Goal: Task Accomplishment & Management: Use online tool/utility

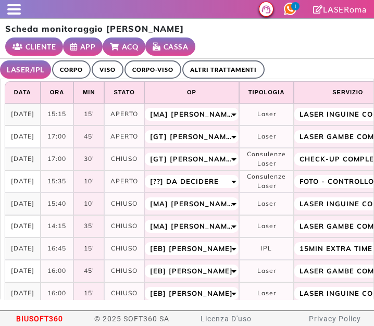
select select "**"
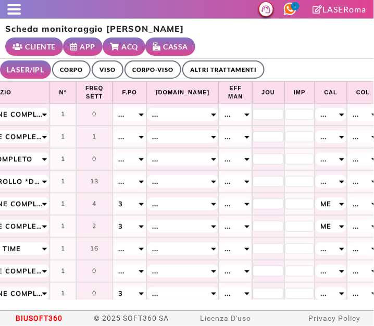
scroll to position [0, 359]
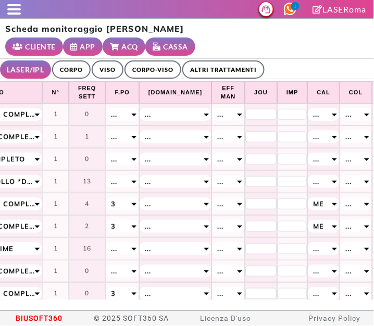
click at [127, 139] on div "..." at bounding box center [122, 136] width 32 height 13
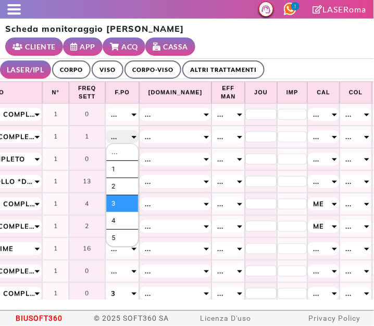
click at [116, 204] on li "3" at bounding box center [121, 203] width 31 height 17
select select "*"
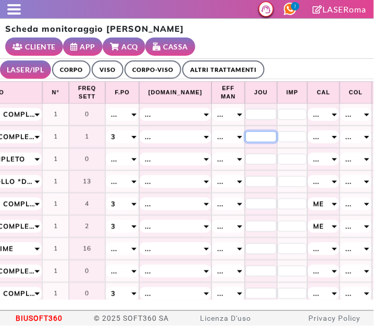
click at [245, 138] on input "*" at bounding box center [260, 136] width 31 height 11
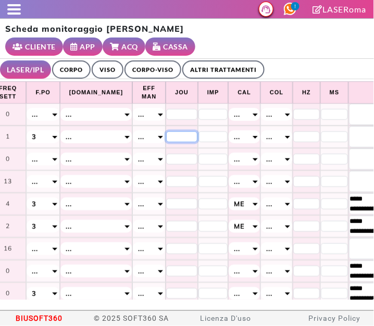
scroll to position [0, 433]
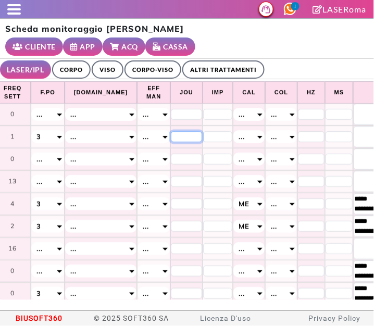
type input "**"
click at [233, 136] on div "..." at bounding box center [248, 136] width 31 height 13
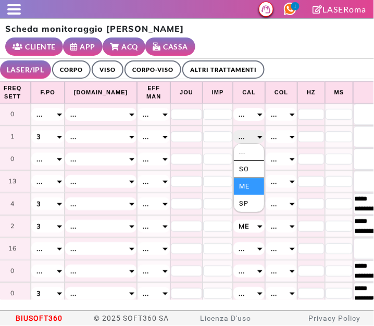
click at [234, 184] on li "Me" at bounding box center [249, 186] width 30 height 17
select select "*"
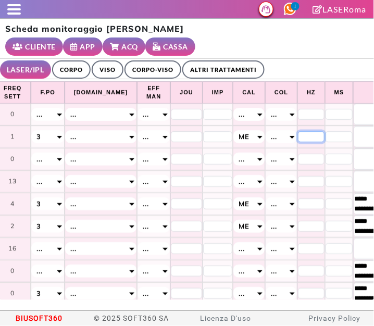
click at [298, 134] on input "*" at bounding box center [311, 136] width 27 height 11
type input "*"
click at [325, 132] on input "*" at bounding box center [339, 136] width 28 height 11
type input "**"
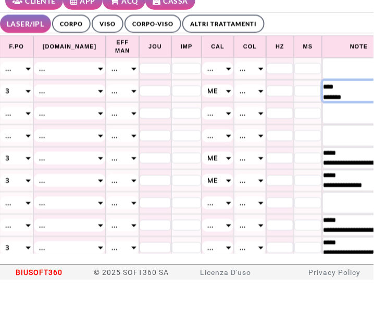
scroll to position [19, 0]
click at [306, 70] on ul "LASER/IPL ULTRASUONI CORPO VISO CORPO-VISO ALTRI TRATTAMENTI" at bounding box center [187, 69] width 374 height 20
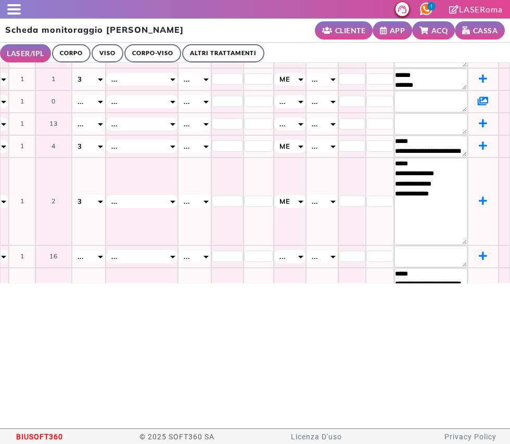
scroll to position [0, 392]
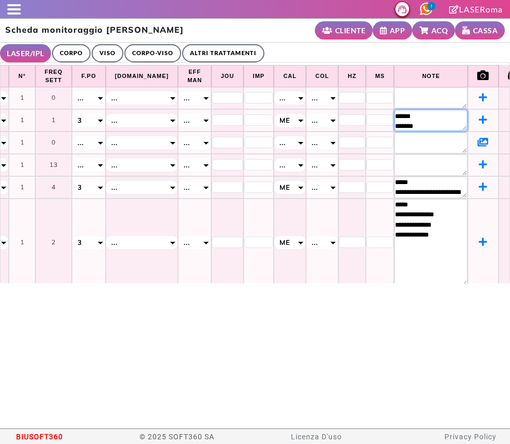
click at [373, 114] on textarea "**********" at bounding box center [430, 120] width 73 height 21
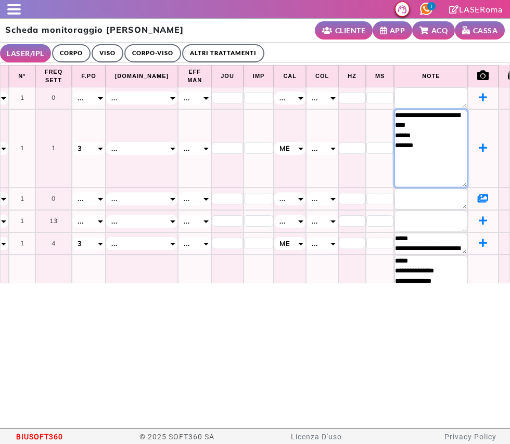
scroll to position [0, 0]
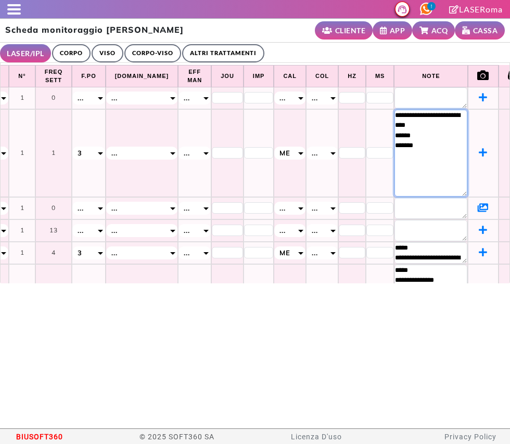
click at [373, 111] on textarea "**********" at bounding box center [430, 153] width 73 height 87
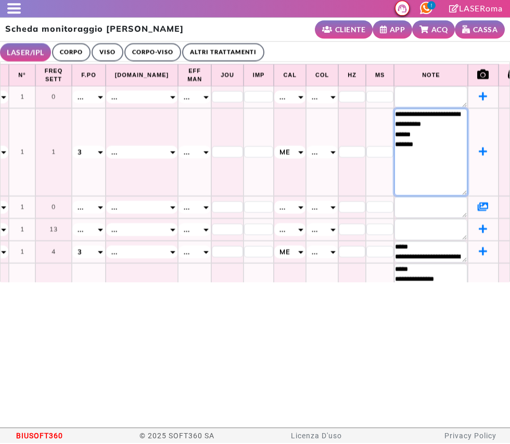
type textarea "**********"
click at [312, 43] on ul "LASER/IPL ULTRASUONI CORPO VISO CORPO-VISO ALTRI TRATTAMENTI" at bounding box center [255, 53] width 510 height 20
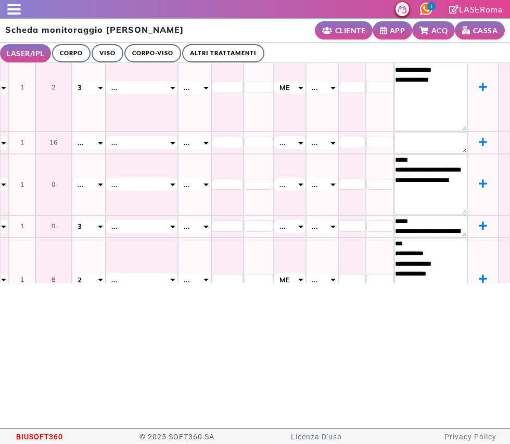
scroll to position [0, 392]
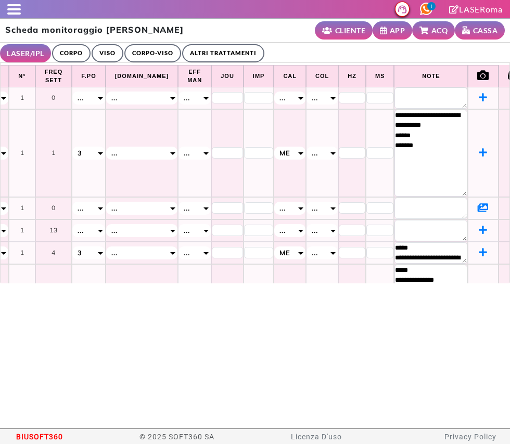
click at [213, 27] on div "Scheda monitoraggio Flaminia Fabriani CLIENTE APP ACQ CASSA" at bounding box center [255, 31] width 510 height 24
click at [373, 95] on textarea at bounding box center [430, 97] width 73 height 21
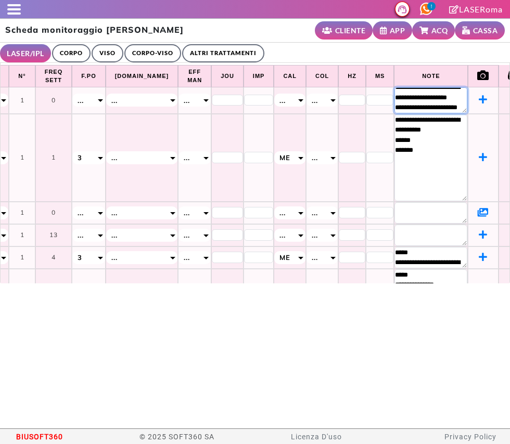
scroll to position [8, 0]
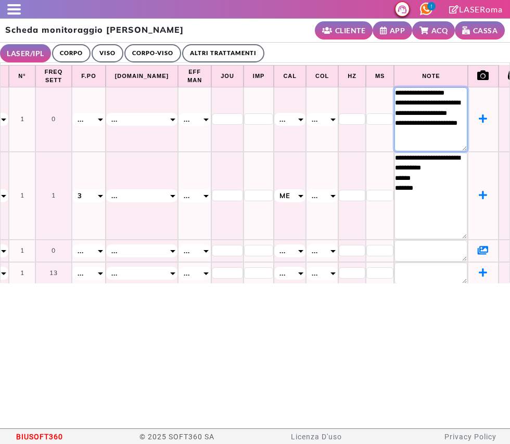
type textarea "**********"
click at [304, 51] on ul "LASER/IPL ULTRASUONI CORPO VISO CORPO-VISO ALTRI TRATTAMENTI" at bounding box center [255, 53] width 510 height 20
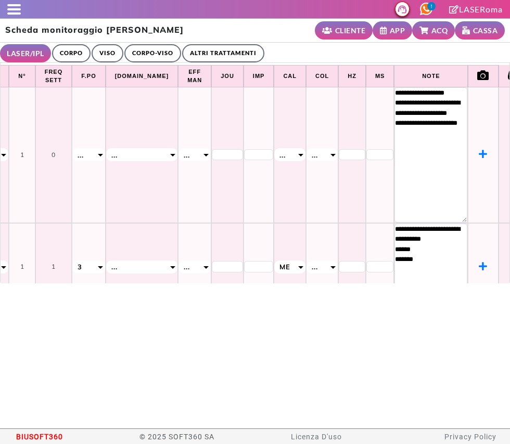
click at [240, 32] on div "Scheda monitoraggio Flaminia Fabriani CLIENTE APP ACQ CASSA" at bounding box center [255, 31] width 510 height 24
click at [9, 8] on span at bounding box center [14, 9] width 14 height 2
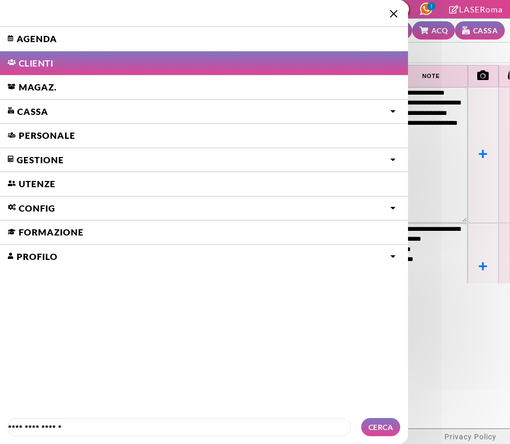
click at [36, 31] on link "Agenda" at bounding box center [204, 39] width 408 height 24
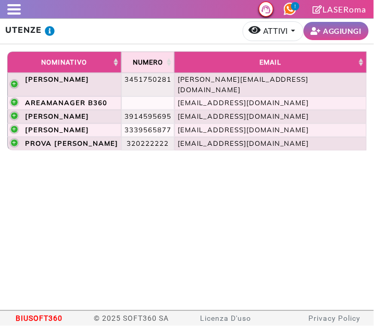
click at [10, 11] on div at bounding box center [10, 9] width 21 height 10
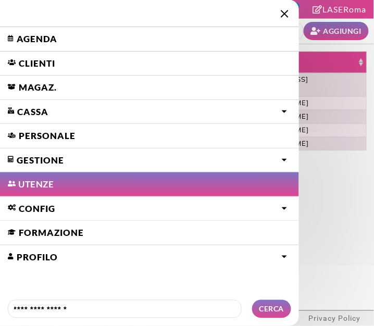
click at [27, 35] on link "Agenda" at bounding box center [149, 39] width 299 height 24
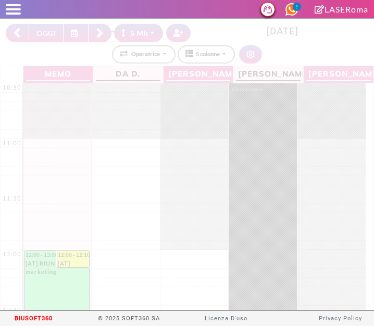
select select "*"
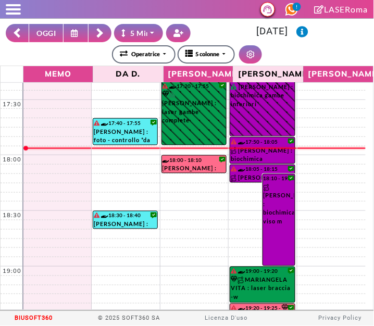
scroll to position [767, 0]
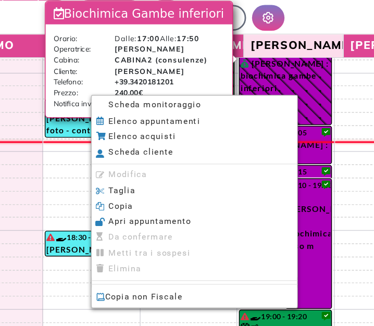
click at [144, 115] on span "Scheda monitoraggio" at bounding box center [170, 115] width 65 height 7
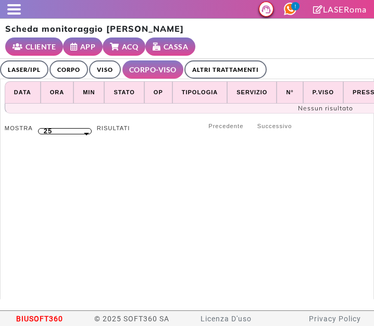
select select "**"
click at [215, 69] on link "ALTRI TRATTAMENTI" at bounding box center [225, 69] width 82 height 18
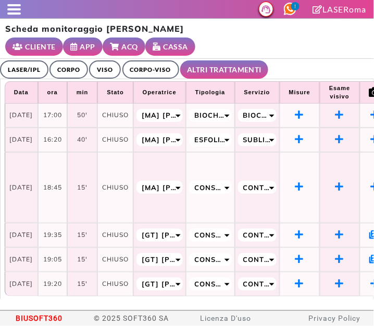
click at [323, 61] on ul "LASER/IPL ULTRASUONI CORPO VISO CORPO-VISO ALTRI TRATTAMENTI" at bounding box center [187, 69] width 374 height 20
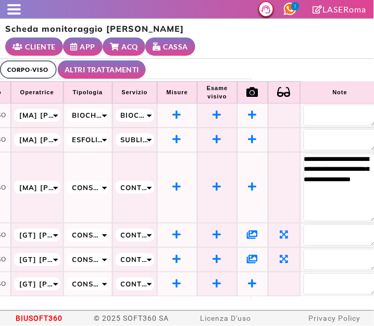
scroll to position [0, 140]
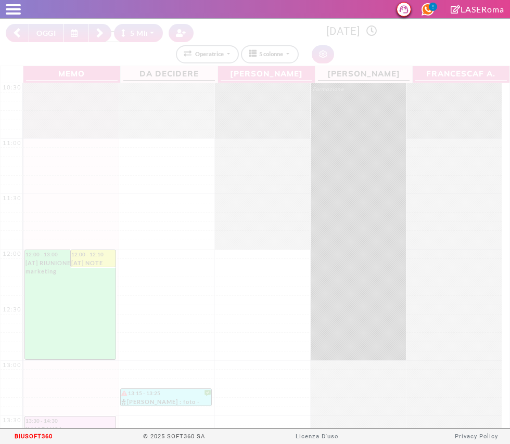
select select "*"
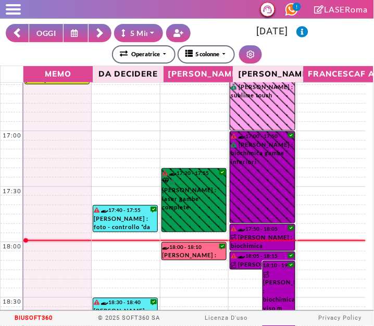
scroll to position [709, 0]
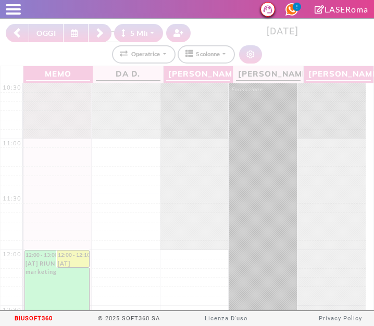
select select "*"
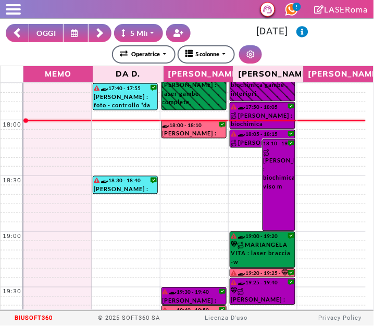
scroll to position [828, 0]
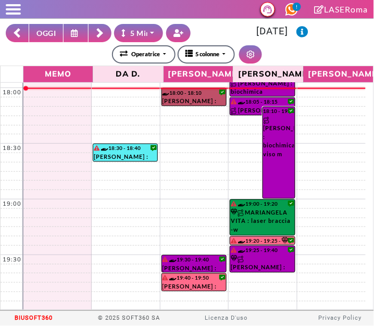
click at [178, 100] on link "18:00 - 18:10 MASSIMILIANO RIGGI : controllo petto/addome" at bounding box center [193, 97] width 65 height 18
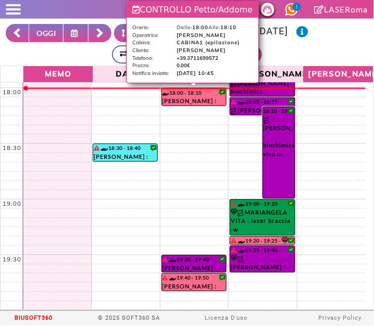
click at [324, 55] on div "**********" at bounding box center [187, 54] width 362 height 18
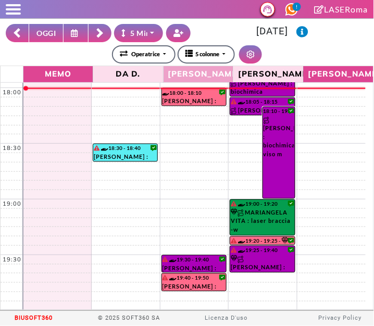
click at [191, 78] on span "Giulia Antonella T." at bounding box center [198, 73] width 65 height 13
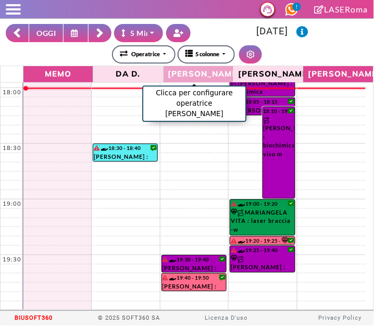
select select "*"
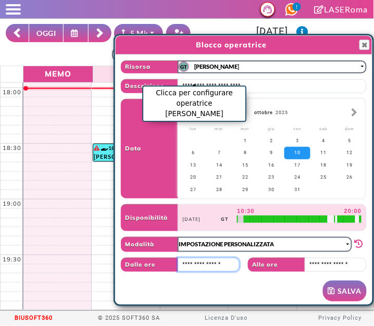
click at [213, 262] on input "text" at bounding box center [207, 265] width 61 height 14
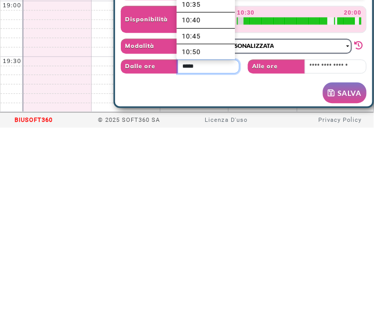
type input "*****"
click at [240, 282] on div "RIMUOVI SALVA" at bounding box center [244, 290] width 246 height 21
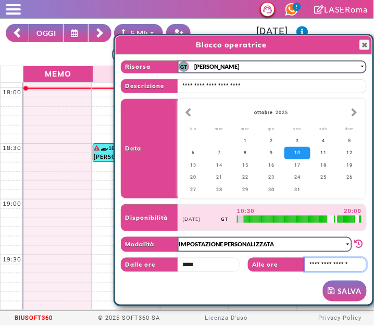
click at [318, 262] on input "text" at bounding box center [334, 265] width 61 height 14
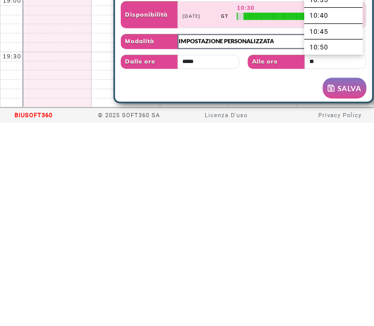
click at [347, 290] on button "SALVA" at bounding box center [345, 290] width 44 height 21
type input "*****"
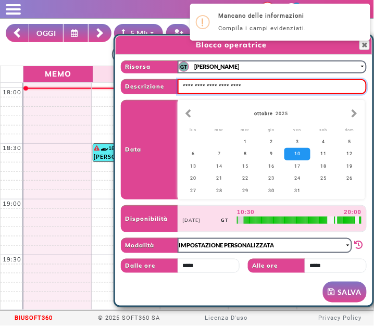
click at [316, 82] on input "text" at bounding box center [271, 86] width 189 height 15
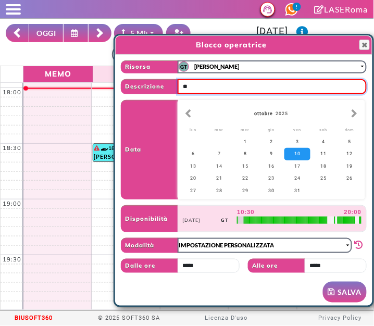
type input "**"
click at [345, 297] on button "SALVA" at bounding box center [345, 291] width 44 height 21
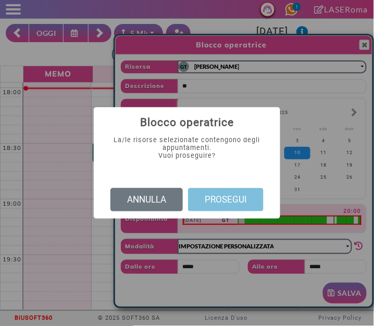
click at [232, 202] on button "PROSEGUI" at bounding box center [225, 200] width 75 height 24
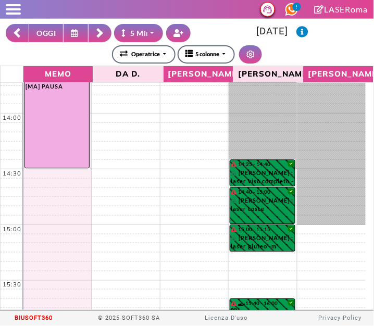
scroll to position [357, 0]
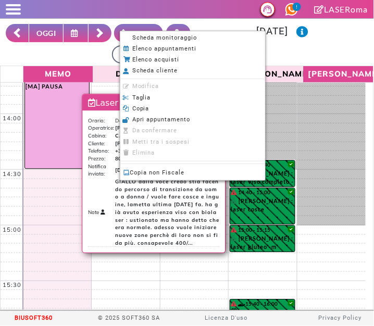
click at [128, 39] on icon at bounding box center [126, 37] width 6 height 6
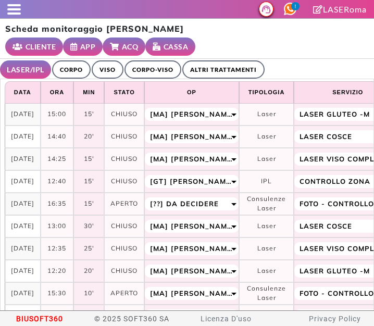
select select "**"
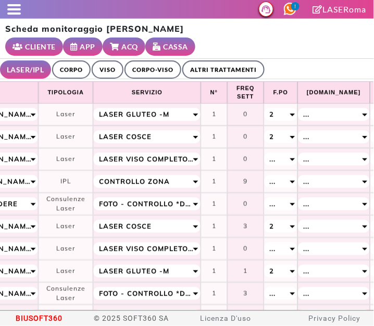
scroll to position [0, 200]
click at [11, 13] on span at bounding box center [14, 13] width 14 height 2
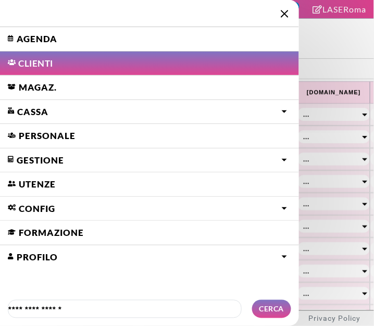
click at [31, 36] on link "Agenda" at bounding box center [149, 39] width 299 height 24
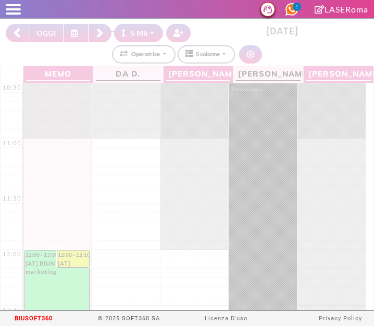
select select "*"
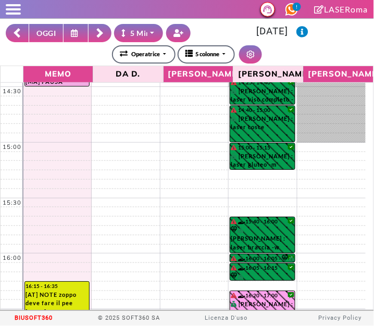
scroll to position [448, 0]
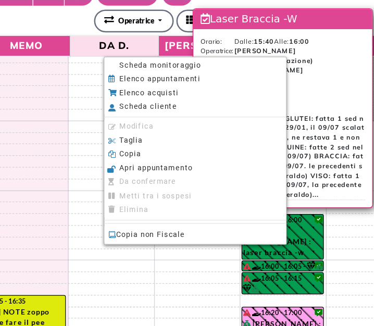
click at [134, 92] on span "Scheda monitoraggio" at bounding box center [164, 89] width 65 height 7
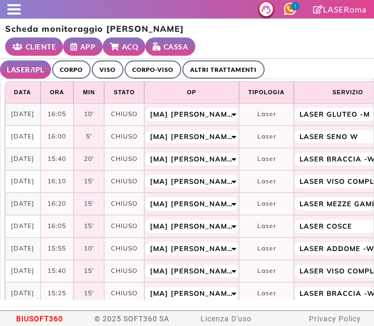
select select "**"
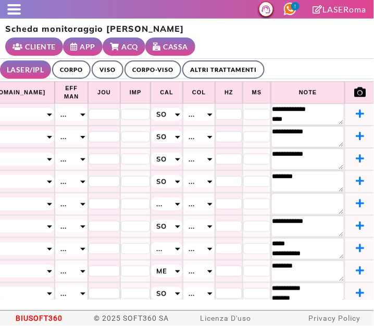
scroll to position [0, 516]
click at [13, 10] on span at bounding box center [14, 9] width 14 height 2
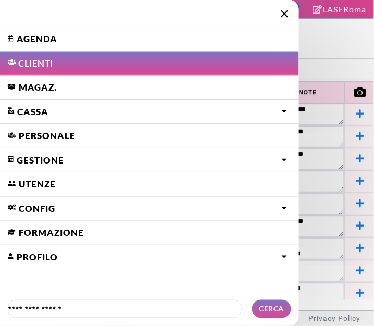
click at [84, 32] on link "Agenda" at bounding box center [149, 39] width 299 height 24
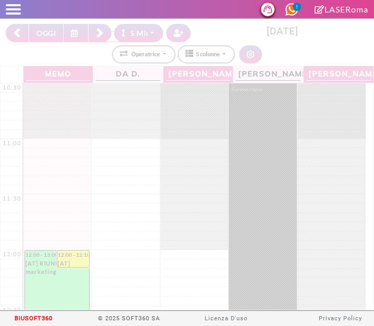
select select "*"
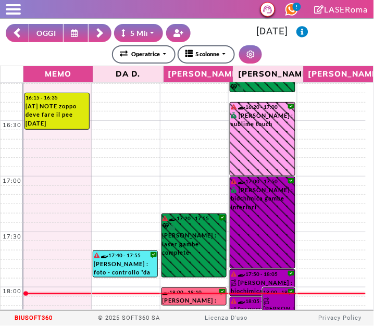
scroll to position [634, 0]
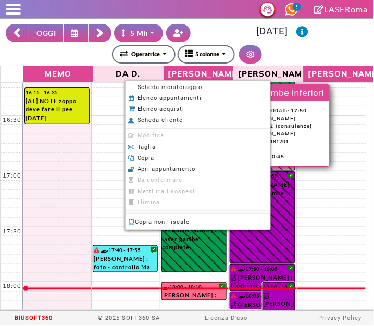
click at [142, 91] on li "Scheda monitoraggio" at bounding box center [197, 87] width 145 height 11
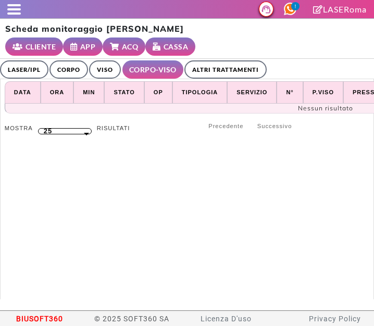
select select "**"
click at [229, 72] on link "ALTRI TRATTAMENTI" at bounding box center [225, 69] width 82 height 18
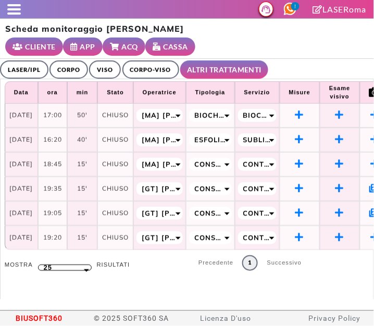
click at [9, 12] on div at bounding box center [10, 9] width 21 height 10
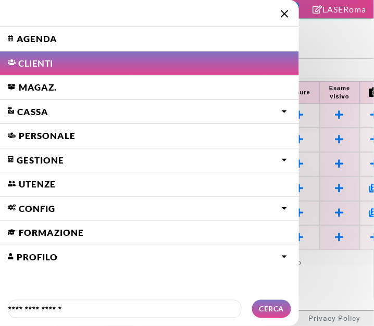
click at [24, 39] on link "Agenda" at bounding box center [149, 39] width 299 height 24
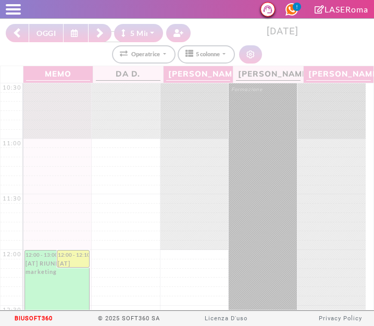
select select "*"
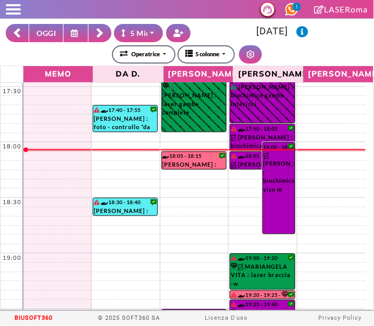
scroll to position [768, 0]
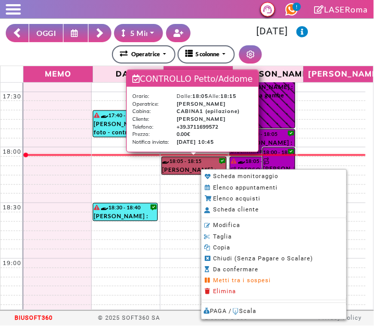
click at [301, 53] on div at bounding box center [187, 163] width 374 height 326
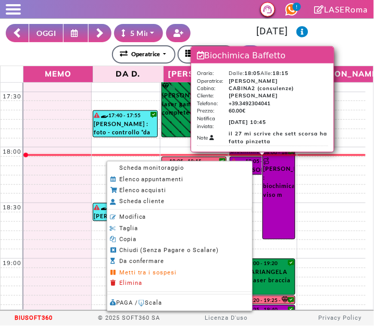
click at [189, 170] on li "Scheda monitoraggio" at bounding box center [179, 168] width 145 height 11
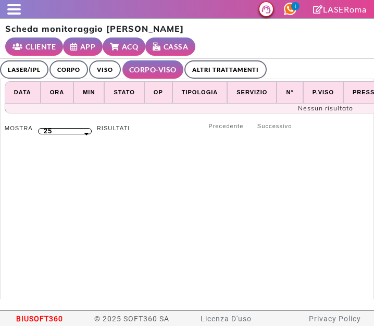
select select "**"
click at [221, 73] on link "ALTRI TRATTAMENTI" at bounding box center [225, 69] width 82 height 18
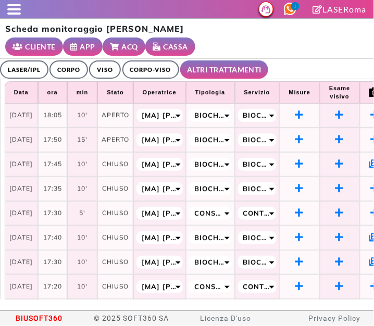
click at [19, 9] on span at bounding box center [14, 9] width 14 height 2
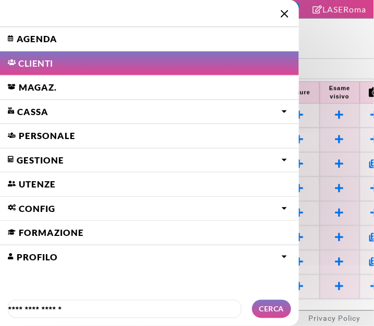
click at [57, 33] on link "Agenda" at bounding box center [149, 39] width 299 height 24
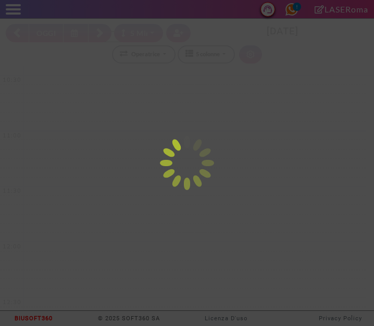
select select "*"
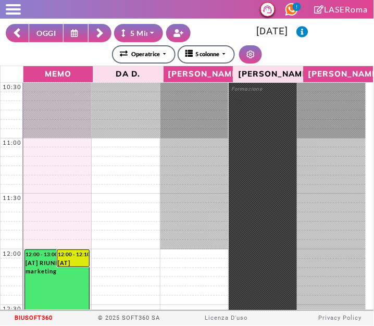
click at [66, 35] on button at bounding box center [75, 33] width 25 height 18
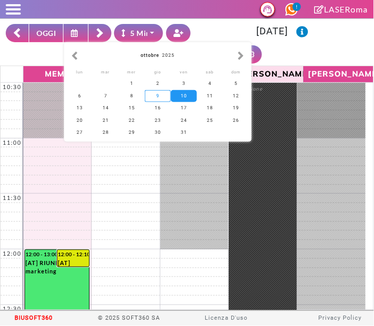
click at [149, 98] on div "9" at bounding box center [158, 96] width 26 height 12
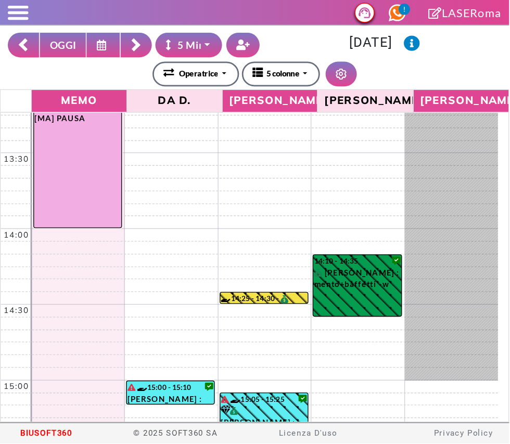
scroll to position [303, 0]
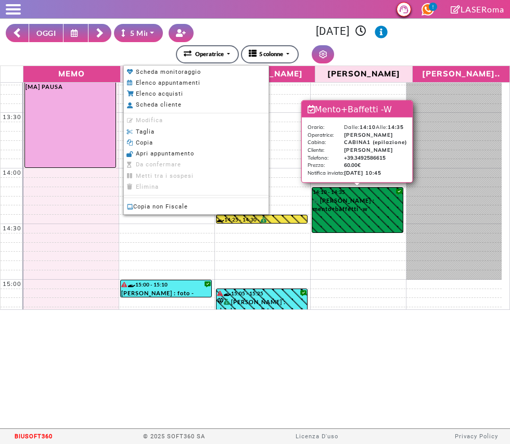
click at [373, 55] on div "**********" at bounding box center [255, 54] width 498 height 18
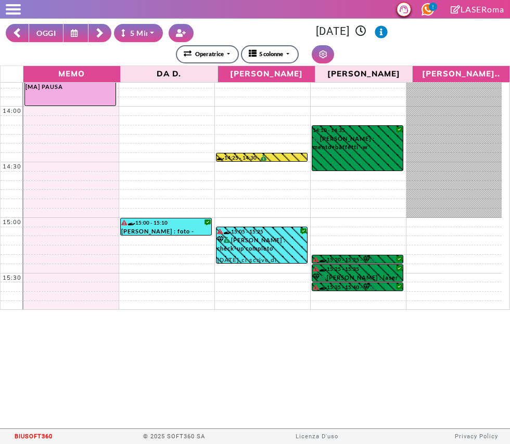
scroll to position [368, 0]
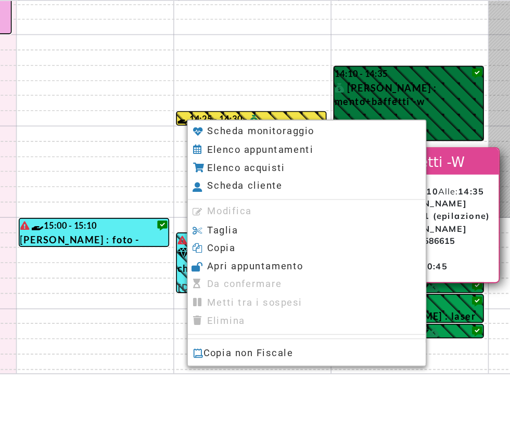
click at [169, 140] on div at bounding box center [255, 222] width 510 height 444
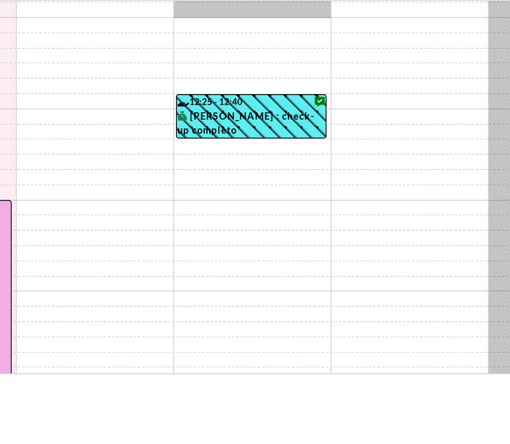
scroll to position [0, 0]
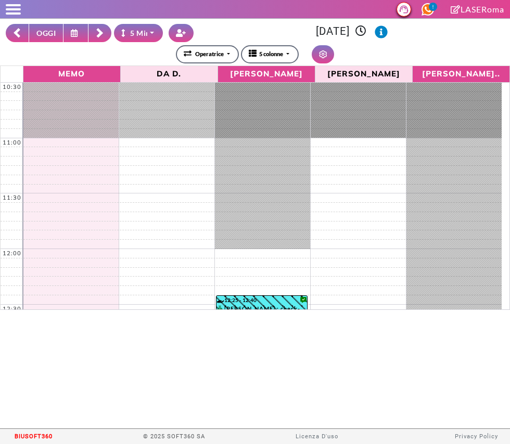
click at [52, 41] on button "OGGI" at bounding box center [46, 33] width 35 height 18
type input "**********"
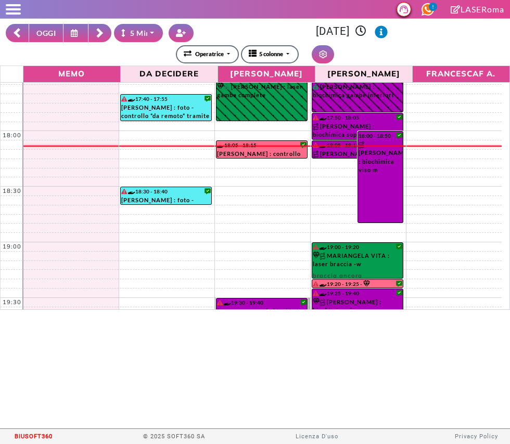
scroll to position [785, 0]
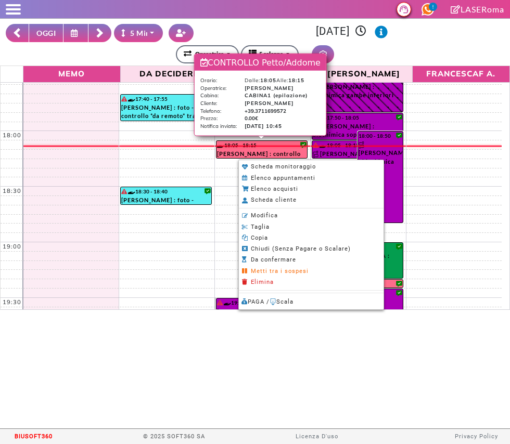
select select "*"
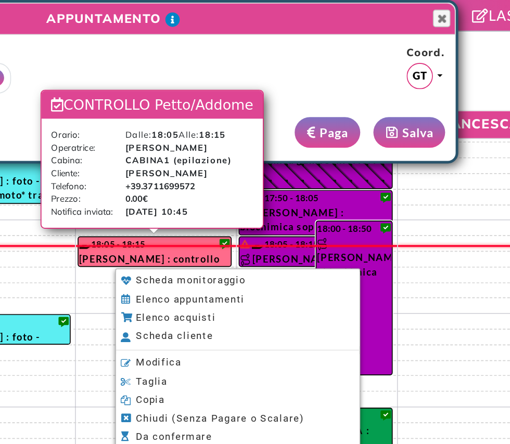
click at [373, 10] on div at bounding box center [255, 222] width 510 height 444
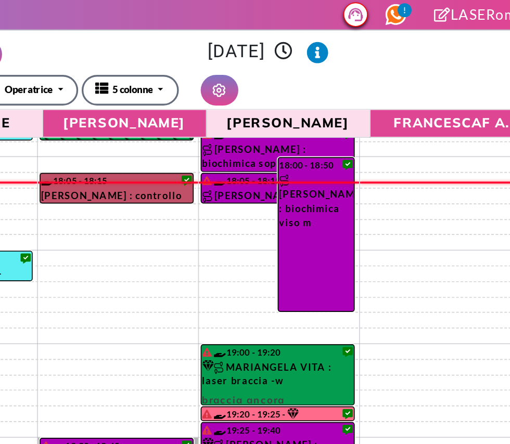
scroll to position [821, 0]
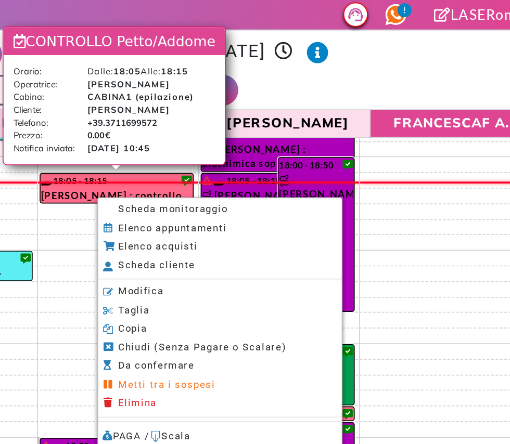
click at [271, 126] on span "Scheda monitoraggio" at bounding box center [295, 125] width 65 height 7
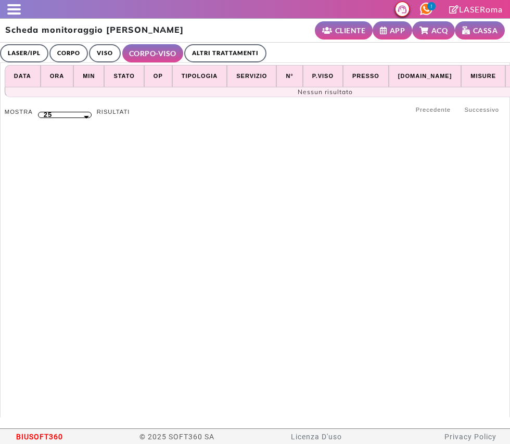
select select "**"
click at [25, 58] on link "LASER/IPL" at bounding box center [24, 53] width 48 height 18
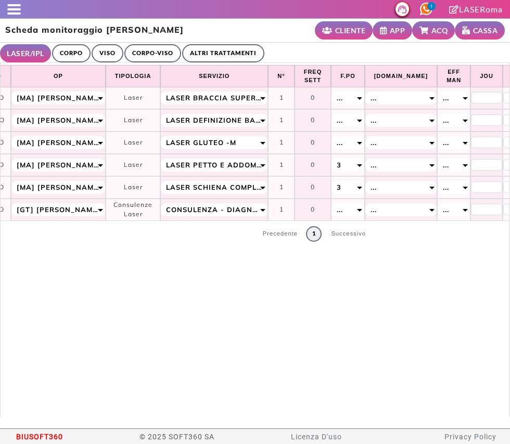
scroll to position [0, 135]
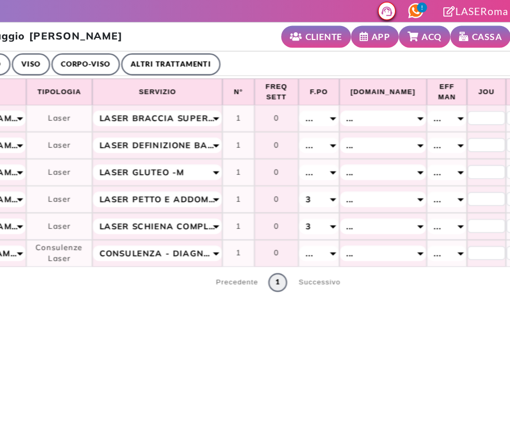
click at [436, 33] on small "ACQ" at bounding box center [439, 30] width 17 height 11
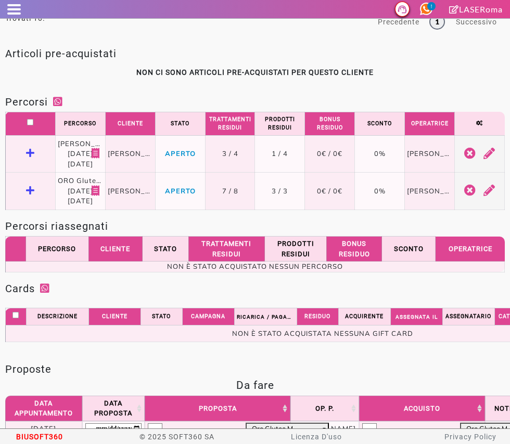
scroll to position [524, 0]
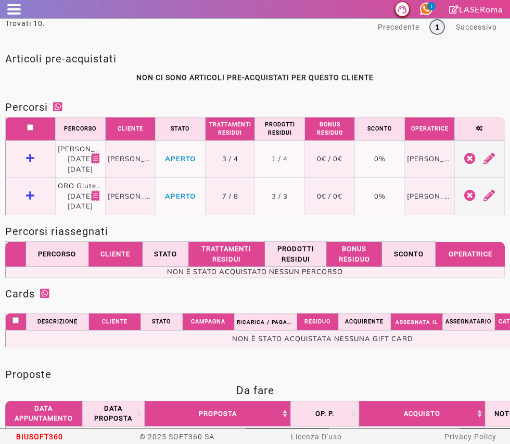
click at [27, 163] on icon "Vedi dettaglio" at bounding box center [30, 157] width 9 height 9
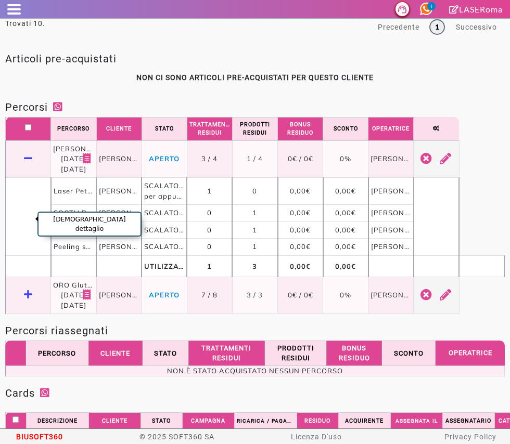
click at [27, 299] on icon "Vedi dettaglio" at bounding box center [28, 294] width 9 height 9
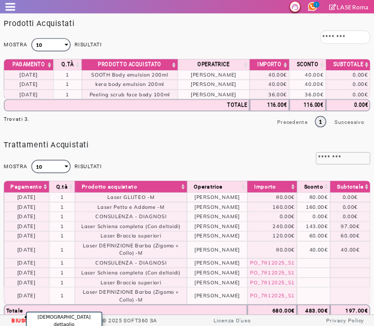
scroll to position [0, 0]
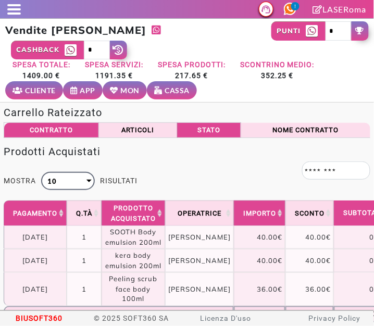
click at [123, 91] on small "MON" at bounding box center [130, 90] width 19 height 11
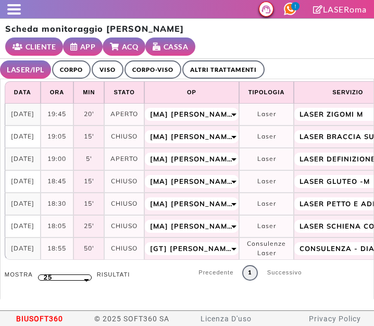
select select "**"
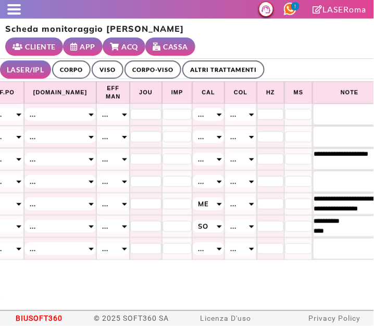
scroll to position [0, 521]
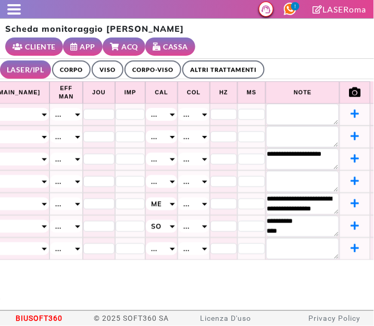
click at [210, 68] on link "ALTRI TRATTAMENTI" at bounding box center [223, 69] width 82 height 18
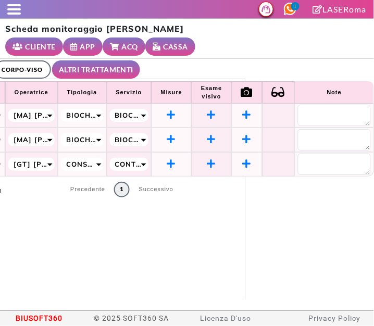
scroll to position [0, 140]
click at [304, 163] on textarea at bounding box center [334, 163] width 73 height 21
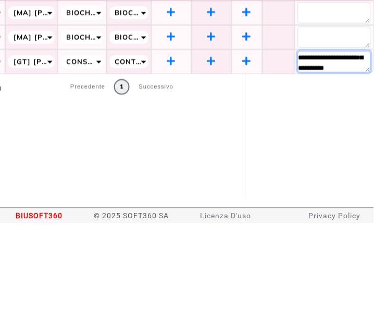
scroll to position [19, 0]
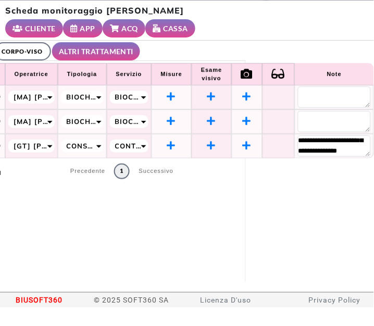
click at [291, 49] on div "Scheda monitoraggio Massimiliano Riggi CLIENTE APP ACQ CASSA" at bounding box center [187, 39] width 374 height 40
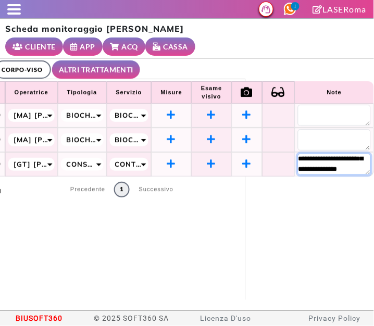
click at [334, 174] on textarea "**********" at bounding box center [334, 163] width 73 height 21
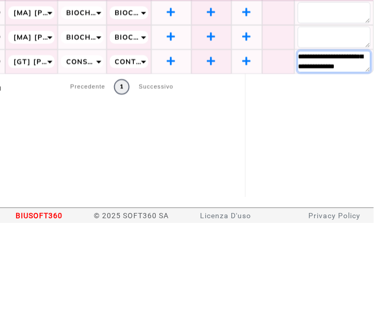
scroll to position [90, 0]
type textarea "**********"
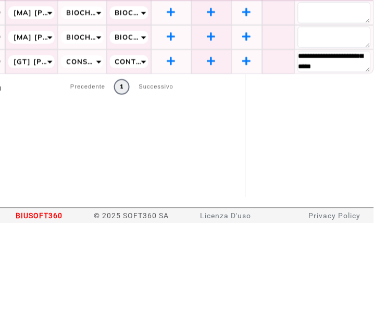
click at [326, 217] on div "**********" at bounding box center [187, 179] width 374 height 241
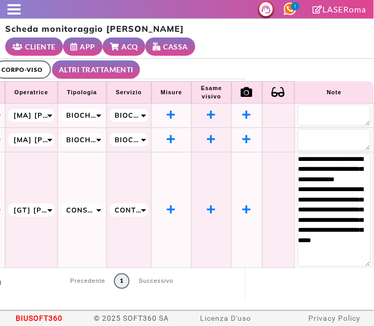
scroll to position [0, 0]
click at [242, 209] on icon at bounding box center [246, 208] width 9 height 9
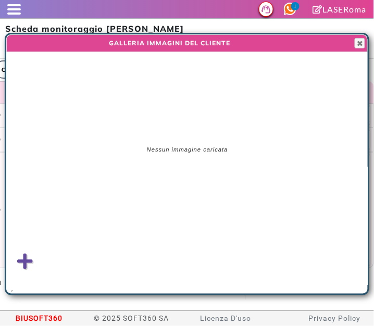
click at [31, 261] on icon at bounding box center [25, 261] width 16 height 18
click at [0, 0] on input "file" at bounding box center [0, 0] width 0 height 0
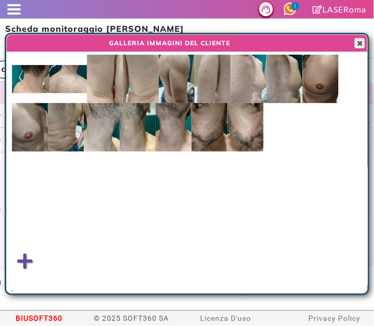
click at [361, 45] on span "button" at bounding box center [359, 43] width 8 height 8
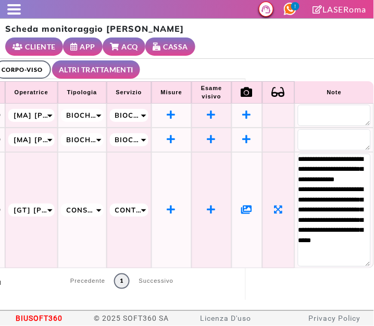
click at [12, 9] on span at bounding box center [14, 9] width 14 height 2
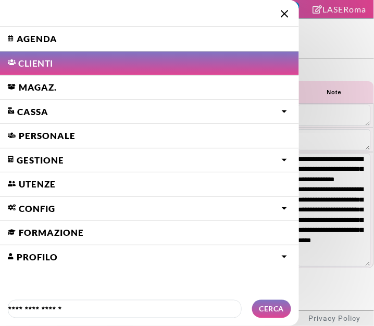
click at [33, 31] on link "Agenda" at bounding box center [149, 39] width 299 height 24
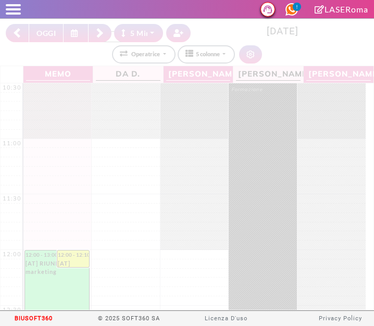
select select "*"
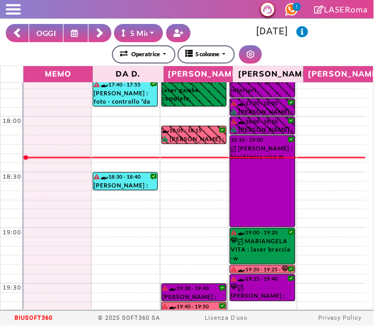
scroll to position [828, 0]
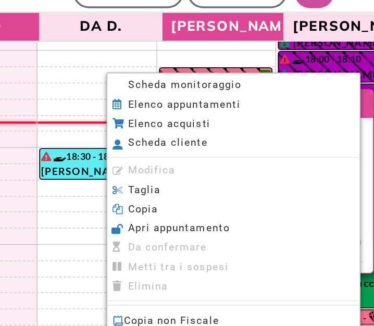
click at [149, 111] on span "Scheda monitoraggio" at bounding box center [176, 107] width 65 height 7
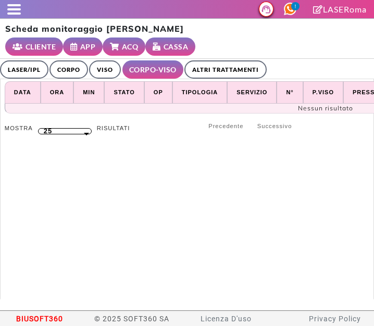
select select "**"
click at [237, 68] on link "ALTRI TRATTAMENTI" at bounding box center [225, 69] width 82 height 18
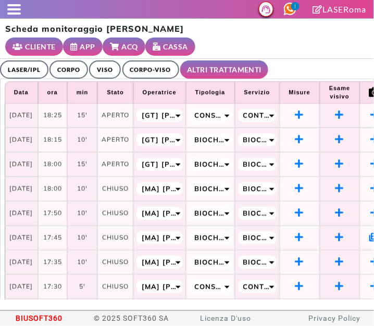
click at [15, 13] on span at bounding box center [14, 13] width 14 height 2
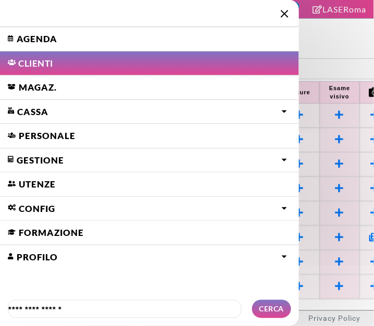
click at [49, 40] on link "Agenda" at bounding box center [149, 39] width 299 height 24
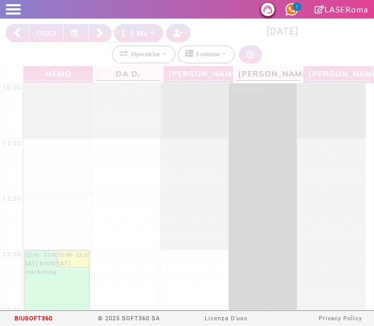
select select "*"
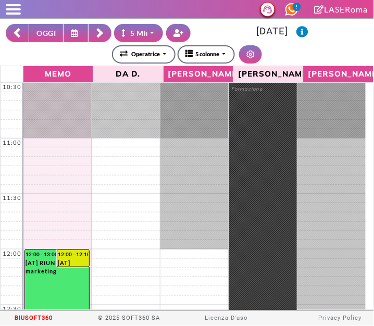
click at [17, 34] on rect at bounding box center [17, 34] width 7 height 7
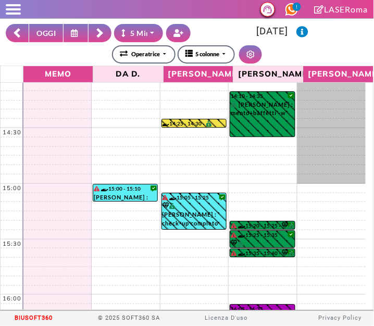
scroll to position [395, 0]
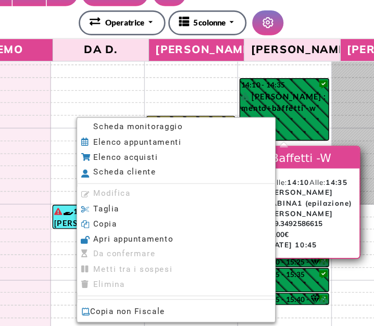
click at [124, 131] on span "Scheda monitoraggio" at bounding box center [155, 130] width 65 height 7
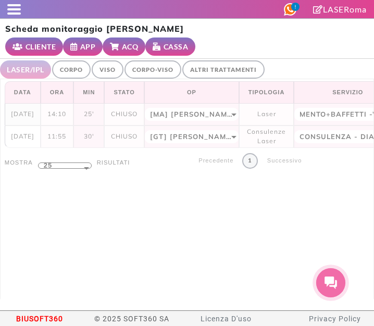
select select "**"
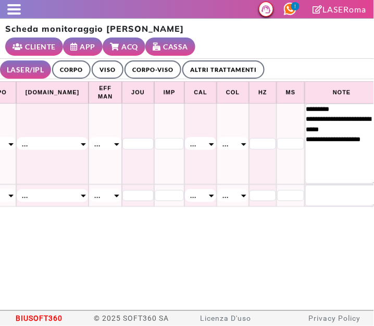
scroll to position [0, 521]
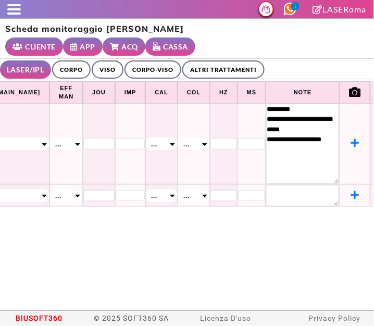
click at [10, 11] on div at bounding box center [10, 9] width 21 height 10
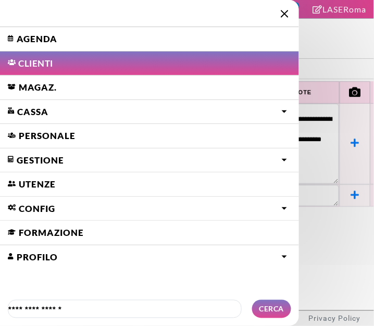
click at [19, 36] on link "Agenda" at bounding box center [149, 39] width 299 height 24
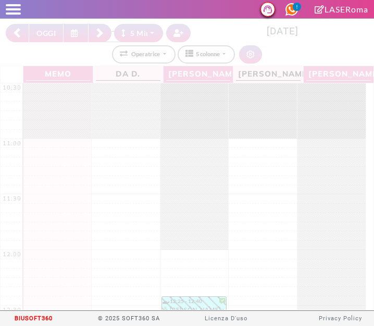
select select "*"
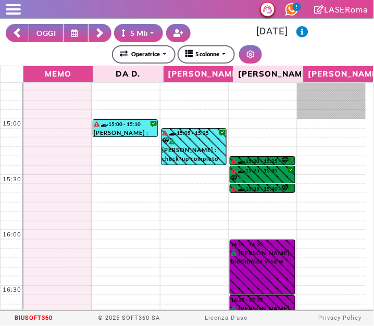
scroll to position [462, 0]
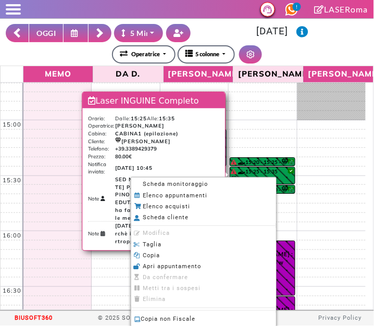
click at [138, 186] on icon at bounding box center [137, 184] width 6 height 6
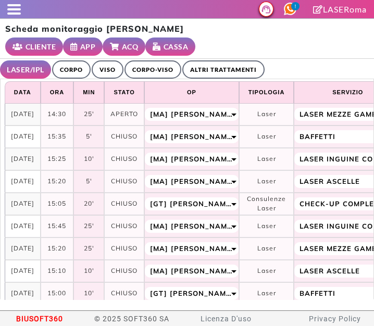
select select "**"
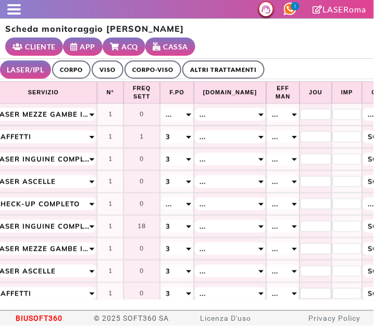
scroll to position [0, 304]
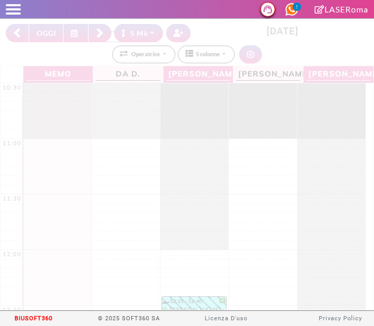
select select "*"
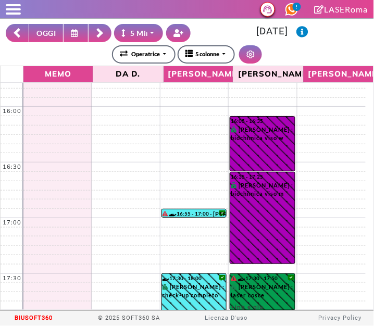
scroll to position [585, 0]
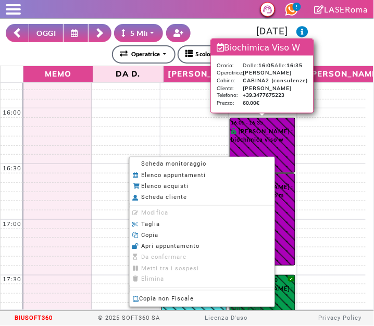
click at [200, 163] on span "Scheda monitoraggio" at bounding box center [174, 163] width 65 height 7
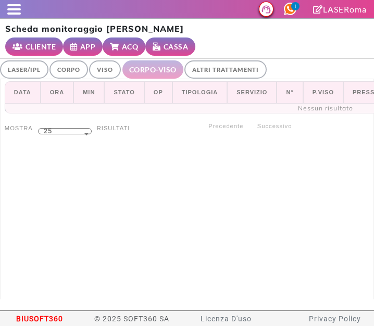
select select "**"
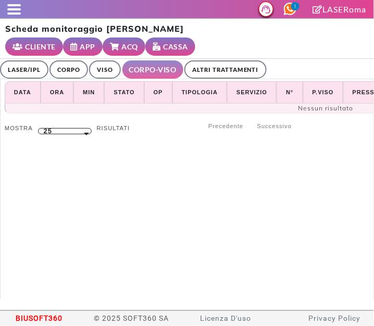
click at [245, 68] on link "ALTRI TRATTAMENTI" at bounding box center [225, 69] width 82 height 18
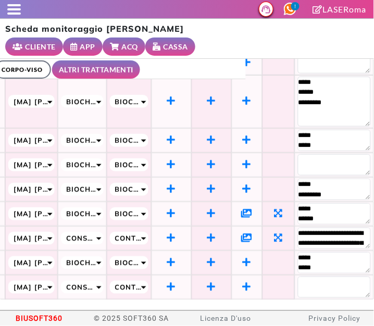
scroll to position [0, 140]
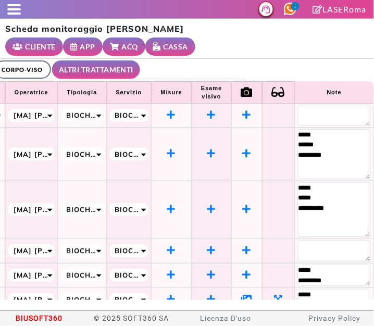
click at [275, 49] on div "Scheda monitoraggio Costantina Ferrandino CLIENTE APP ACQ CASSA" at bounding box center [187, 39] width 374 height 40
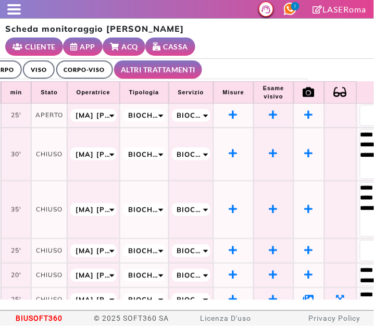
scroll to position [0, 0]
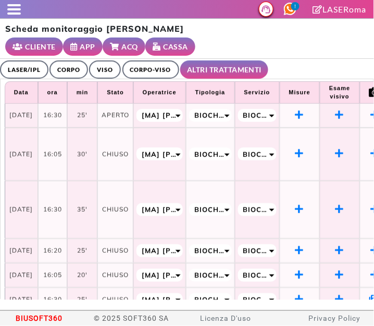
click at [9, 6] on div at bounding box center [10, 9] width 21 height 10
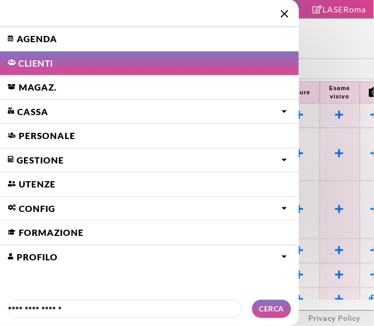
click at [114, 34] on link "Agenda" at bounding box center [149, 39] width 299 height 24
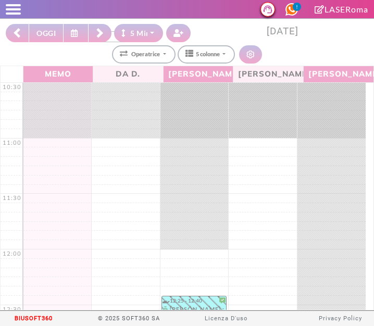
select select "*"
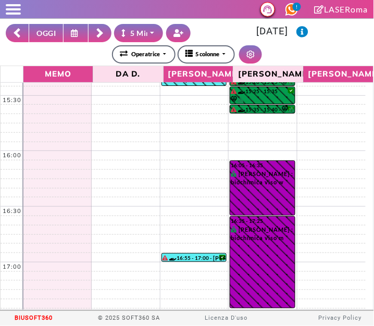
scroll to position [556, 0]
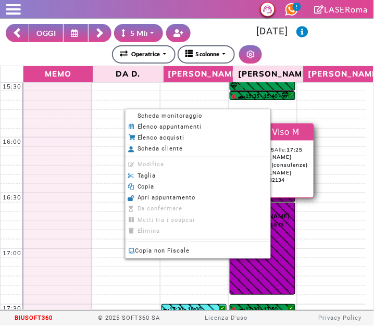
click at [204, 116] on li "Scheda monitoraggio" at bounding box center [197, 115] width 145 height 11
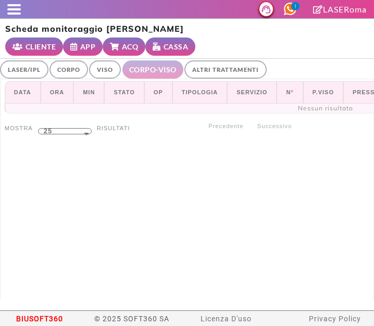
select select "**"
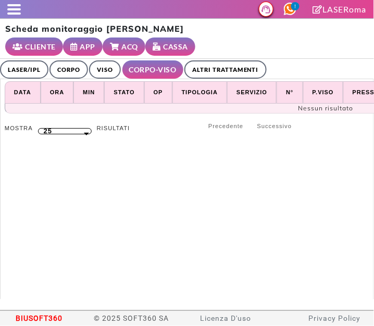
click at [226, 72] on link "ALTRI TRATTAMENTI" at bounding box center [225, 69] width 82 height 18
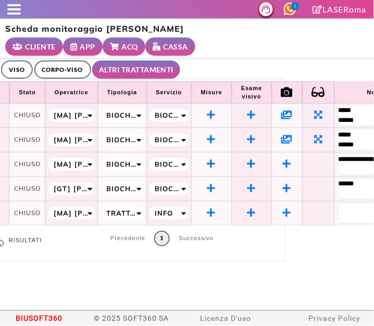
scroll to position [0, 133]
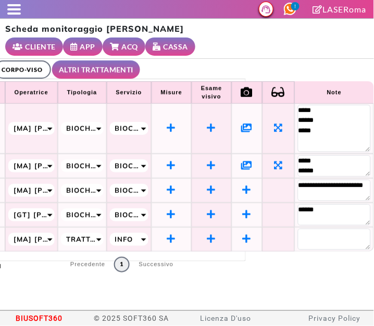
click at [324, 64] on div "**********" at bounding box center [187, 179] width 374 height 241
click at [12, 9] on span at bounding box center [14, 9] width 14 height 2
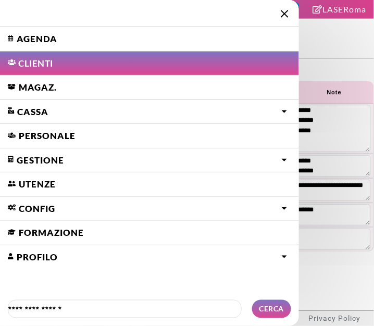
click at [28, 36] on link "Agenda" at bounding box center [149, 39] width 299 height 24
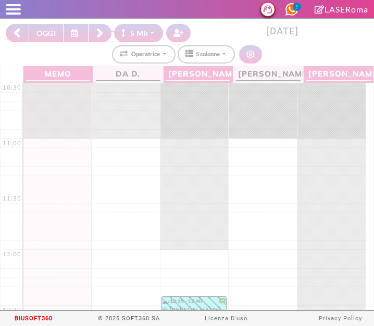
select select "*"
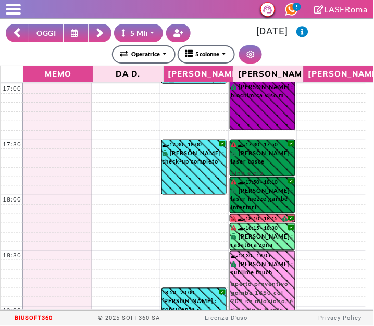
scroll to position [726, 0]
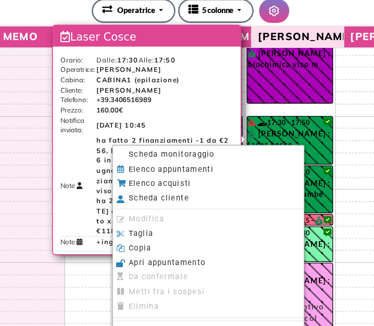
click at [146, 165] on span "Scheda monitoraggio" at bounding box center [172, 163] width 65 height 7
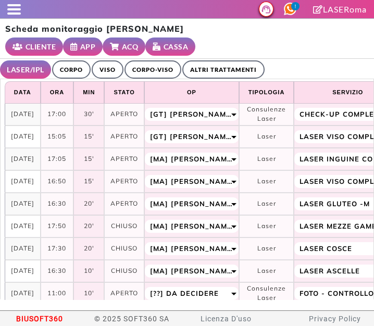
select select "**"
click at [232, 70] on link "ALTRI TRATTAMENTI" at bounding box center [223, 69] width 82 height 18
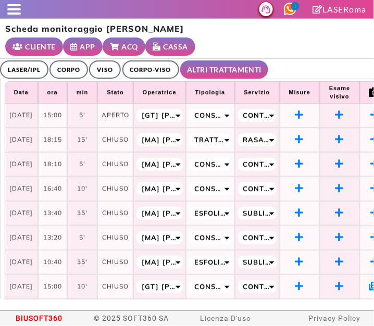
click at [43, 68] on link "LASER/IPL" at bounding box center [24, 69] width 48 height 18
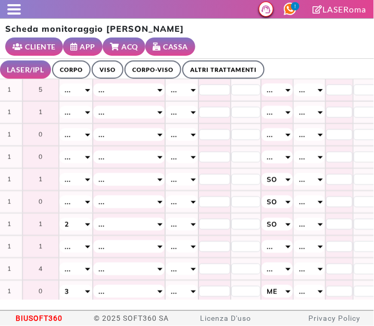
scroll to position [47, 406]
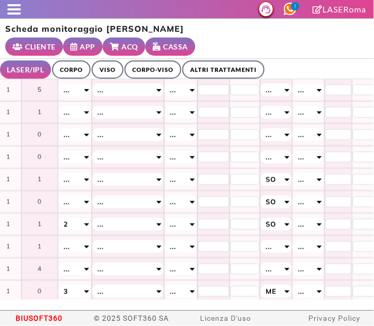
click at [12, 8] on span at bounding box center [14, 9] width 14 height 2
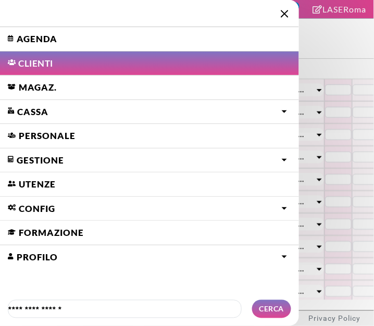
click at [73, 43] on link "Agenda" at bounding box center [149, 39] width 299 height 24
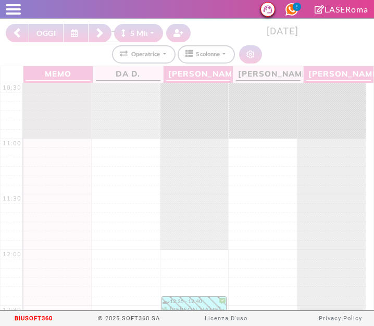
select select "*"
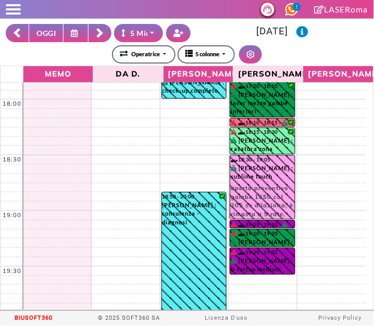
scroll to position [828, 0]
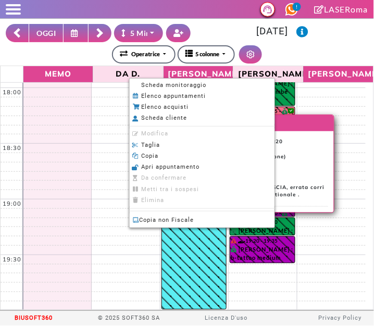
click at [202, 84] on span "Scheda monitoraggio" at bounding box center [174, 85] width 65 height 7
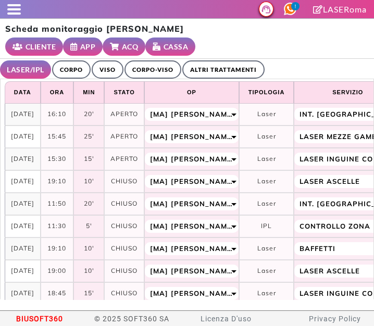
select select "**"
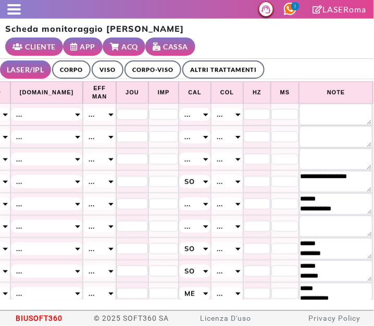
scroll to position [0, 529]
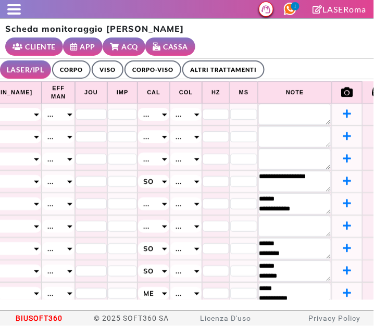
click at [241, 71] on link "ALTRI TRATTAMENTI" at bounding box center [223, 69] width 82 height 18
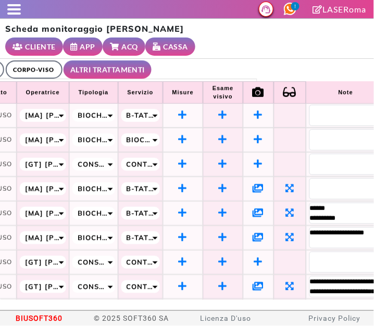
scroll to position [0, 140]
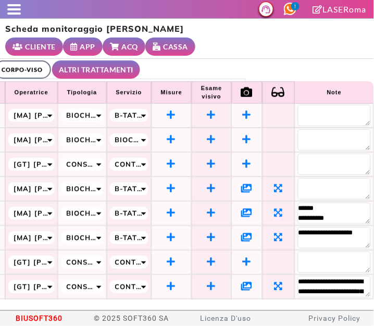
click at [236, 55] on div "Scheda monitoraggio Annamaria MURAGLIA CLIENTE APP ACQ CASSA" at bounding box center [187, 39] width 374 height 40
click at [13, 5] on span at bounding box center [14, 5] width 14 height 2
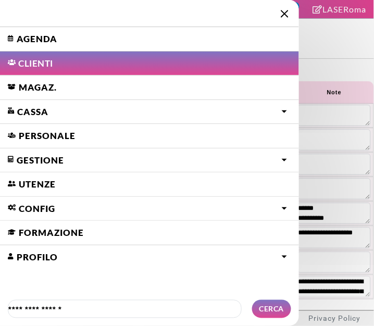
click at [62, 41] on link "Agenda" at bounding box center [149, 39] width 299 height 24
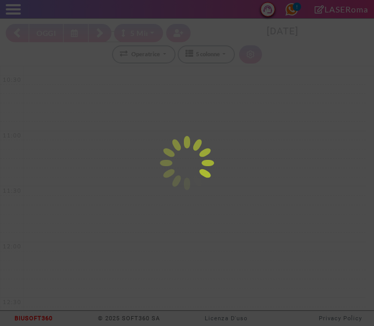
select select "*"
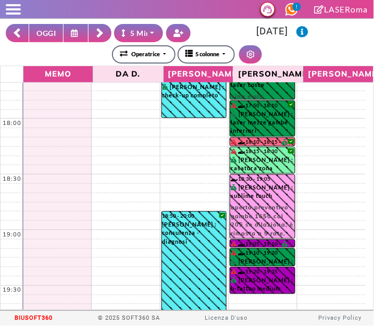
scroll to position [828, 0]
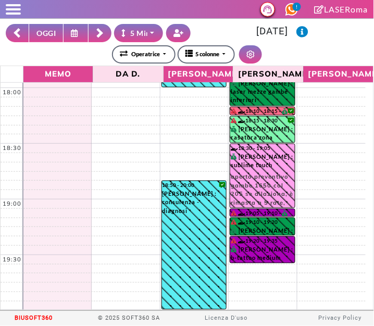
click at [16, 25] on button at bounding box center [17, 33] width 23 height 18
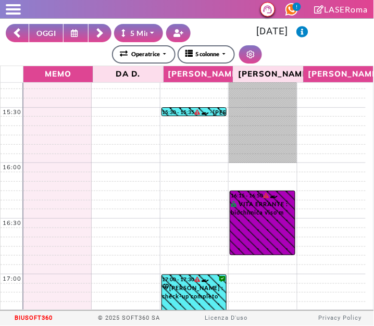
scroll to position [531, 0]
click at [105, 25] on button at bounding box center [99, 33] width 23 height 18
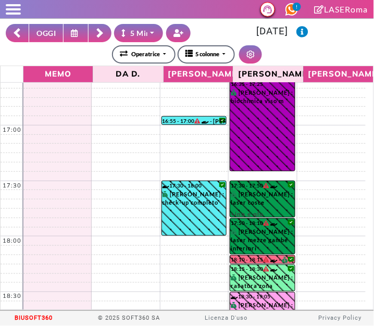
scroll to position [828, 0]
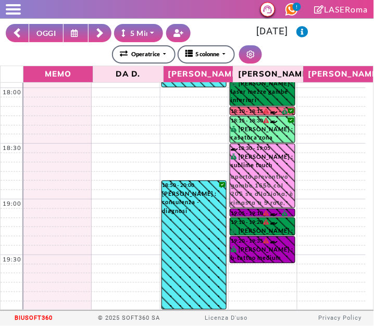
click at [15, 31] on rect at bounding box center [17, 34] width 7 height 7
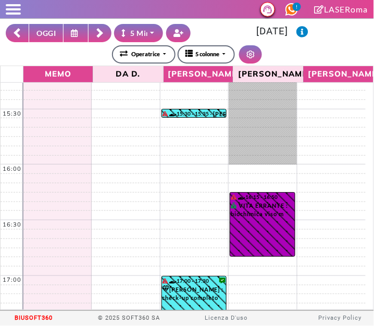
scroll to position [531, 0]
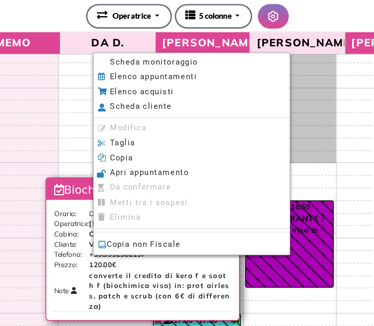
click at [134, 87] on span "Scheda monitoraggio" at bounding box center [162, 88] width 65 height 7
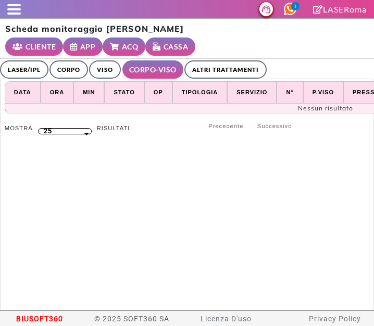
select select "**"
click at [204, 60] on link "ALTRI TRATTAMENTI" at bounding box center [225, 69] width 82 height 18
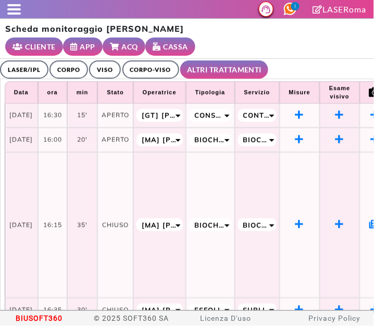
click at [13, 9] on span at bounding box center [14, 9] width 14 height 2
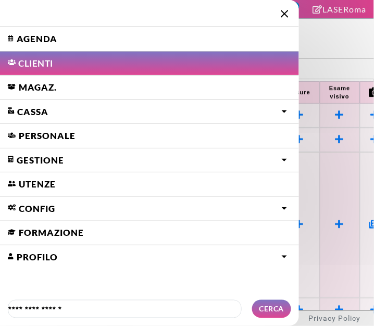
click at [50, 34] on link "Agenda" at bounding box center [149, 39] width 299 height 24
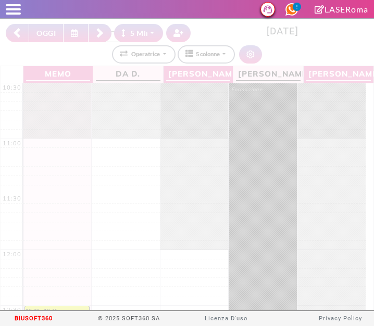
select select "*"
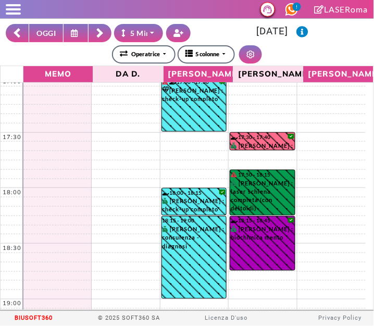
scroll to position [725, 0]
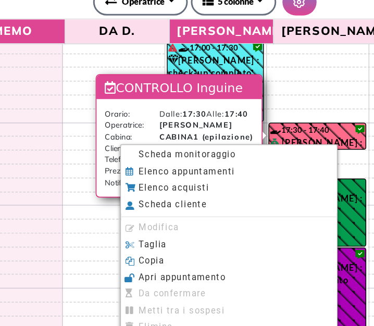
click at [140, 161] on li "Scheda monitoraggio" at bounding box center [203, 157] width 145 height 11
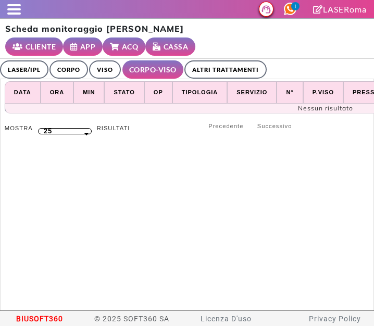
select select "**"
click at [213, 60] on link "ALTRI TRATTAMENTI" at bounding box center [225, 69] width 82 height 18
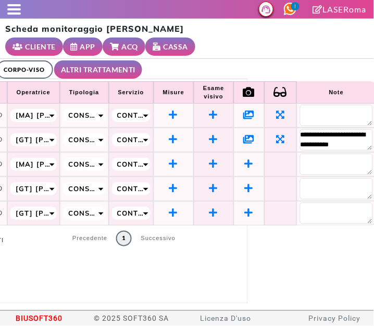
scroll to position [0, 132]
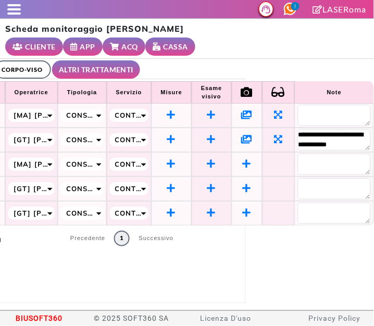
click at [17, 9] on span at bounding box center [14, 9] width 14 height 2
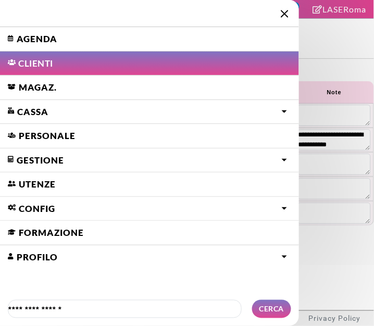
click at [38, 31] on link "Agenda" at bounding box center [149, 39] width 299 height 24
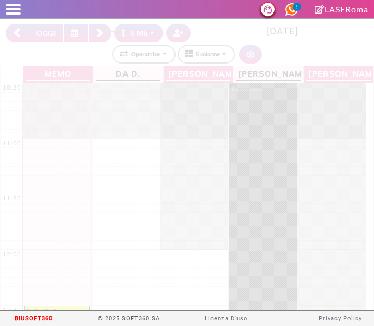
select select "*"
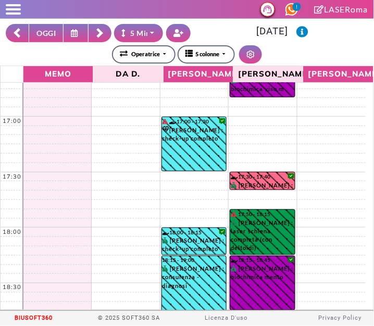
scroll to position [687, 0]
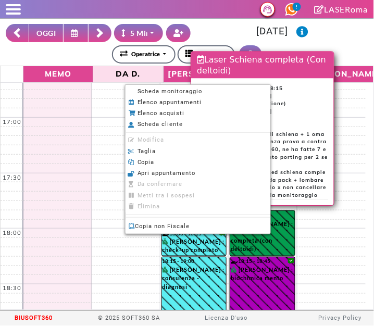
click at [138, 91] on span "Scheda monitoraggio" at bounding box center [169, 91] width 65 height 7
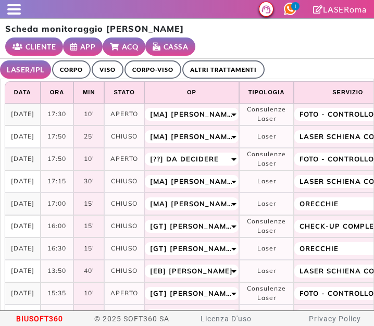
select select "**"
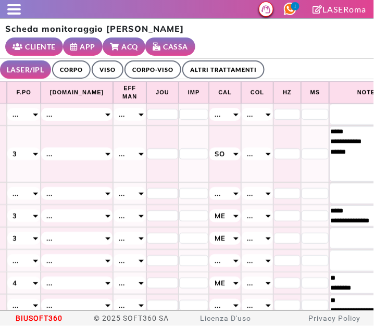
scroll to position [0, 455]
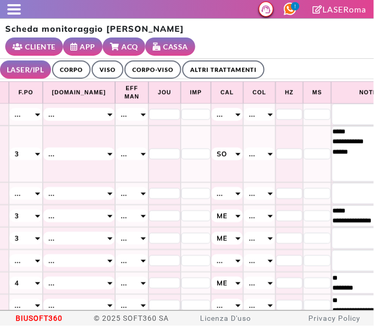
click at [16, 9] on span at bounding box center [14, 9] width 14 height 2
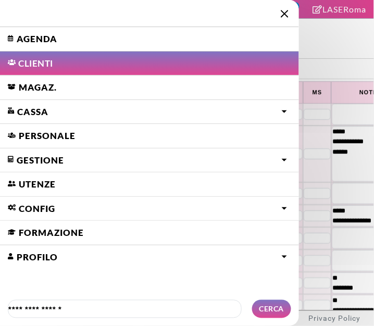
click at [65, 42] on link "Agenda" at bounding box center [149, 39] width 299 height 24
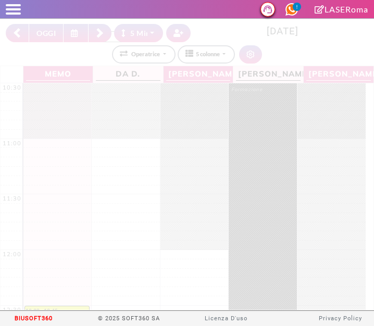
select select "*"
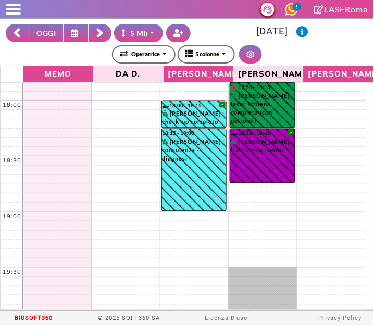
scroll to position [816, 0]
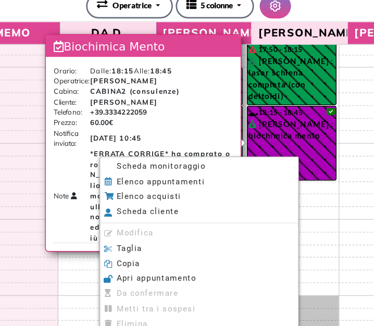
click at [136, 175] on span "Scheda monitoraggio" at bounding box center [166, 171] width 65 height 7
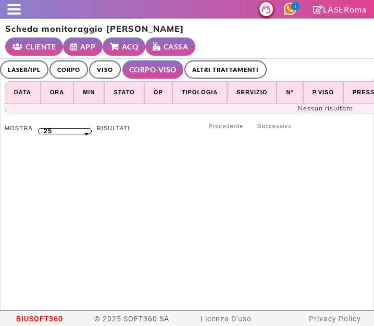
select select "**"
click at [233, 60] on link "ALTRI TRATTAMENTI" at bounding box center [225, 69] width 82 height 18
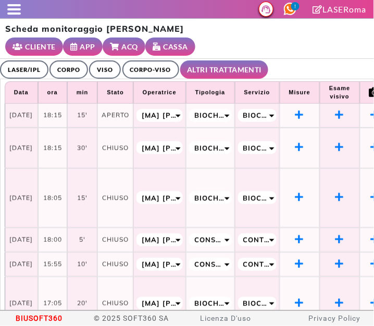
click at [14, 12] on span at bounding box center [14, 13] width 14 height 2
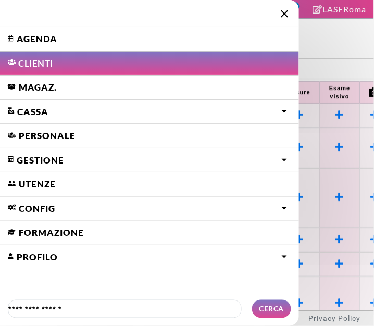
click at [143, 43] on link "Agenda" at bounding box center [149, 39] width 299 height 24
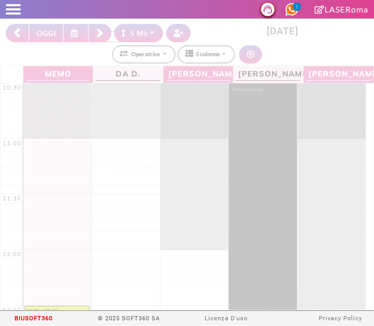
select select "*"
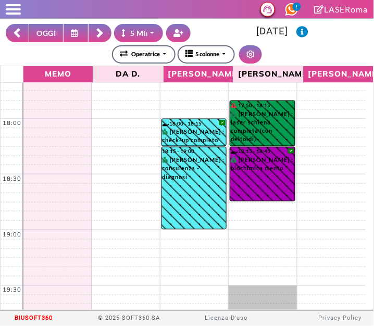
scroll to position [828, 0]
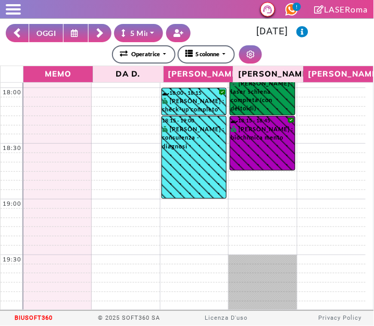
click at [14, 34] on icon at bounding box center [17, 33] width 8 height 10
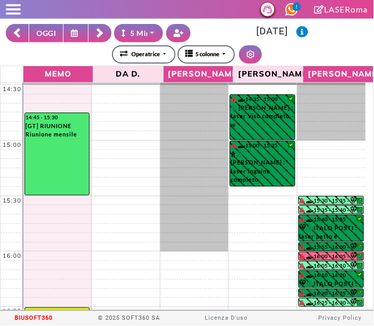
scroll to position [443, 0]
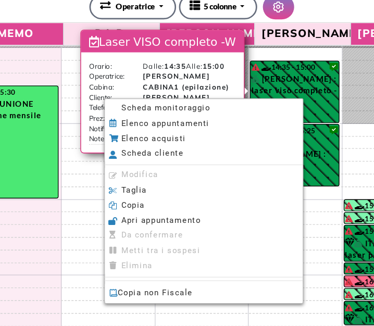
click at [140, 133] on li "Scheda monitoraggio" at bounding box center [195, 128] width 145 height 11
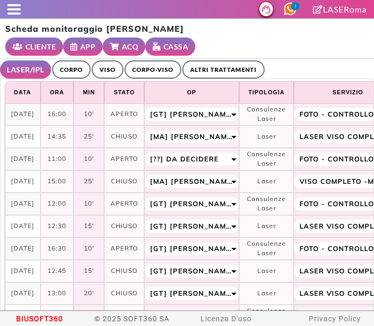
select select "**"
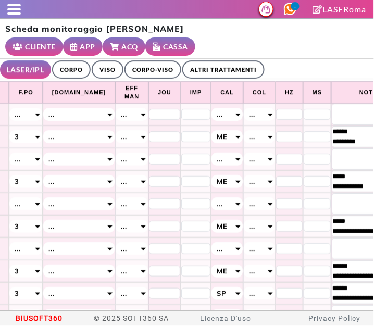
scroll to position [0, 529]
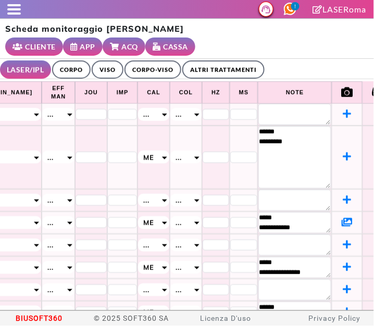
click at [291, 59] on ul "LASER/IPL ULTRASUONI CORPO VISO CORPO-VISO ALTRI TRATTAMENTI" at bounding box center [187, 69] width 374 height 20
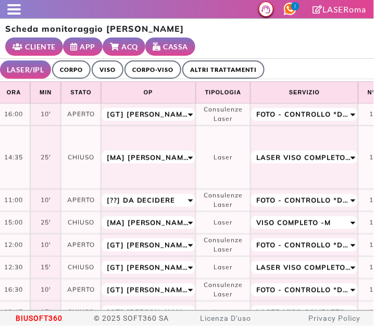
scroll to position [0, 0]
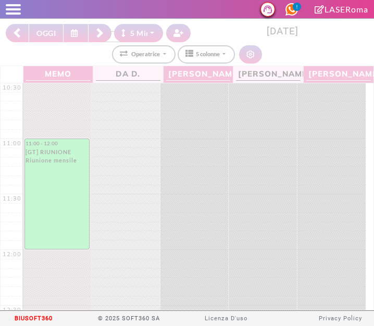
select select "*"
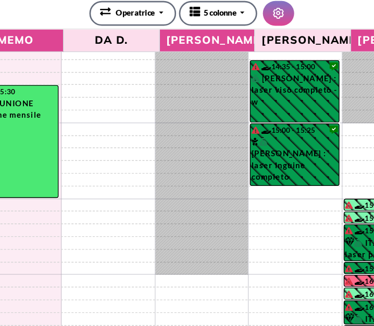
scroll to position [447, 0]
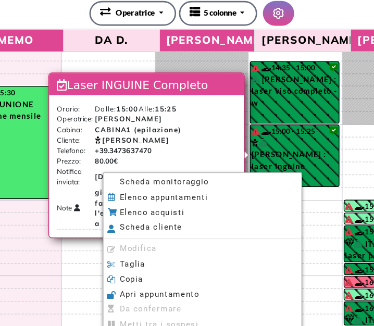
click at [200, 179] on li "Scheda monitoraggio" at bounding box center [194, 178] width 145 height 11
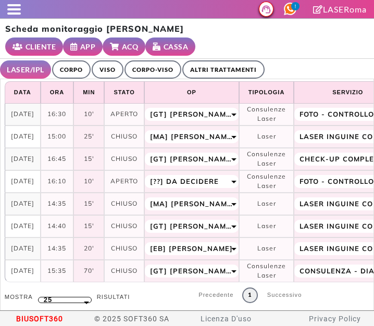
select select "**"
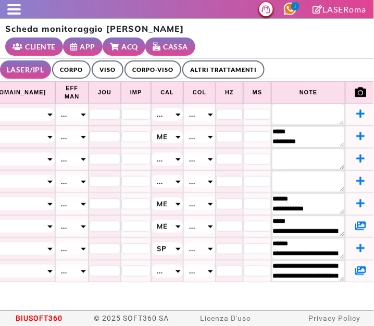
scroll to position [0, 521]
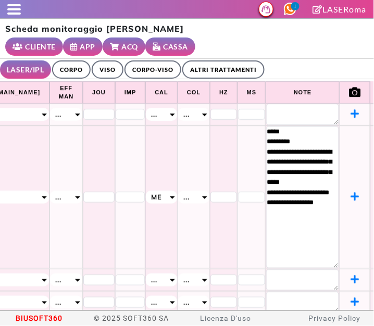
click at [313, 59] on ul "LASER/IPL ULTRASUONI CORPO VISO CORPO-VISO ALTRI TRATTAMENTI" at bounding box center [187, 69] width 374 height 20
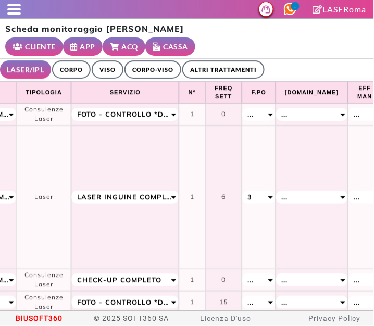
scroll to position [0, 220]
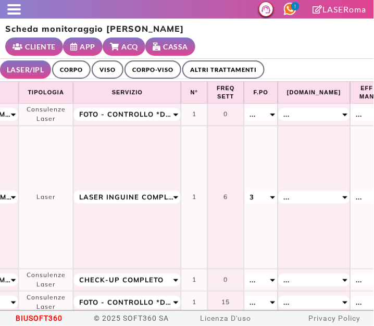
click at [10, 8] on span at bounding box center [14, 9] width 14 height 2
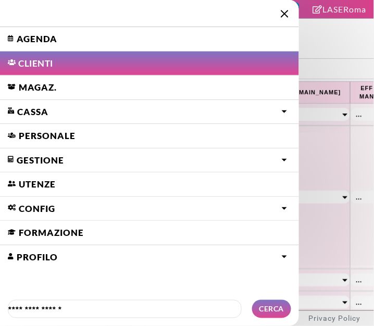
click at [23, 41] on link "Agenda" at bounding box center [149, 39] width 299 height 24
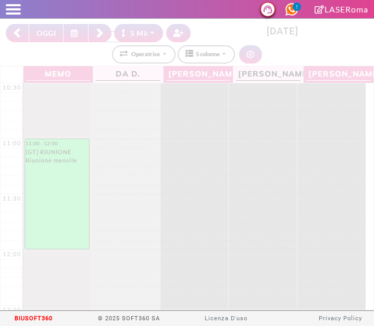
select select "*"
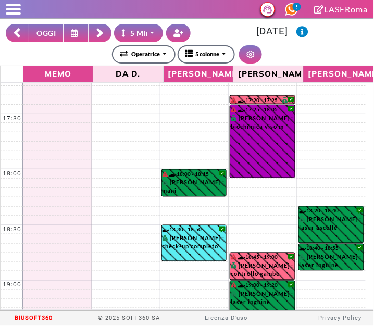
scroll to position [756, 0]
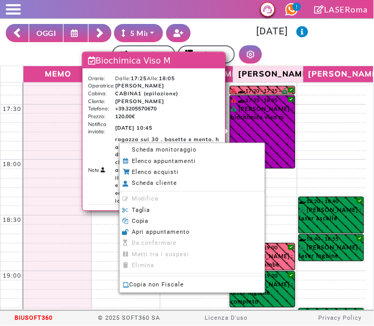
click at [205, 151] on li "Scheda monitoraggio" at bounding box center [192, 150] width 145 height 11
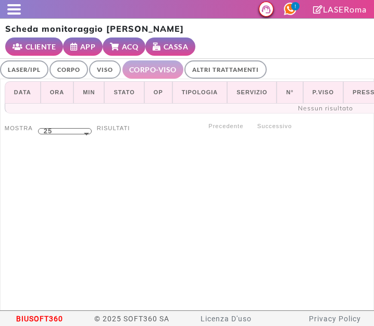
select select "**"
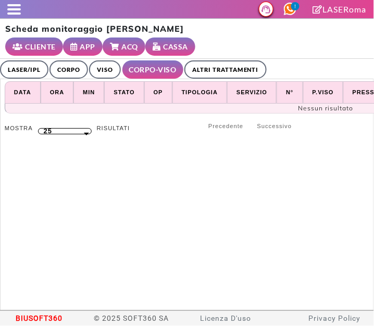
click at [215, 60] on link "ALTRI TRATTAMENTI" at bounding box center [225, 69] width 82 height 18
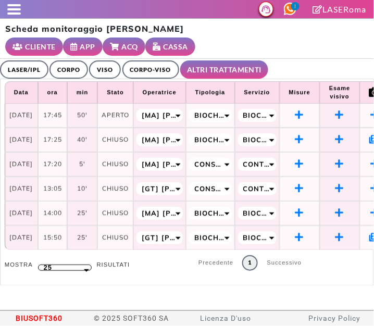
click at [17, 13] on span at bounding box center [14, 13] width 14 height 2
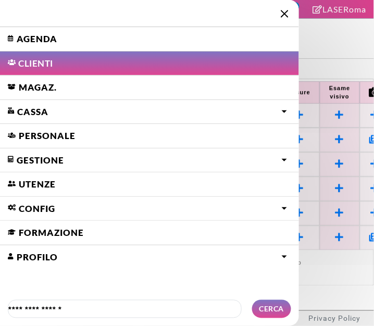
click at [62, 41] on link "Agenda" at bounding box center [149, 39] width 299 height 24
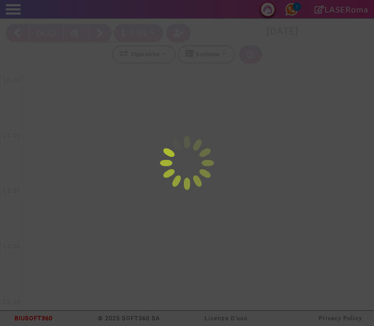
select select "*"
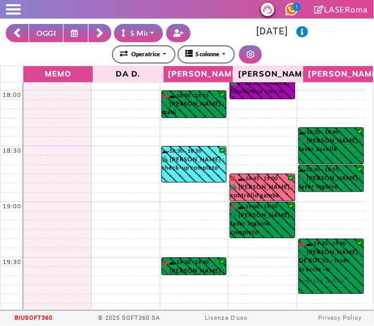
scroll to position [828, 0]
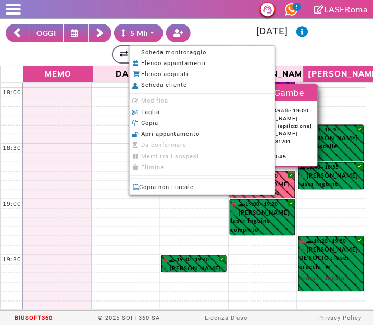
click at [187, 53] on span "Scheda monitoraggio" at bounding box center [174, 52] width 65 height 7
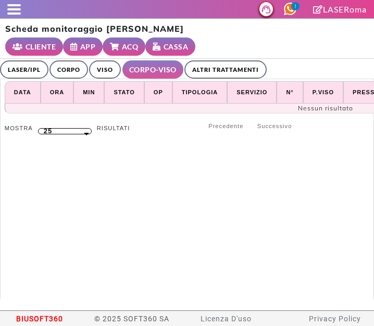
select select "**"
click at [228, 72] on link "ALTRI TRATTAMENTI" at bounding box center [225, 69] width 82 height 18
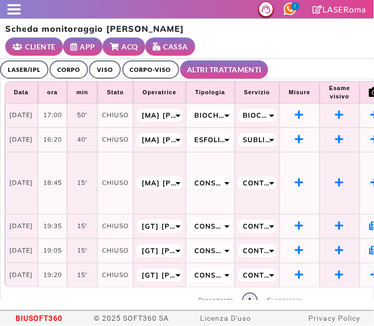
click at [33, 73] on link "LASER/IPL" at bounding box center [24, 69] width 48 height 18
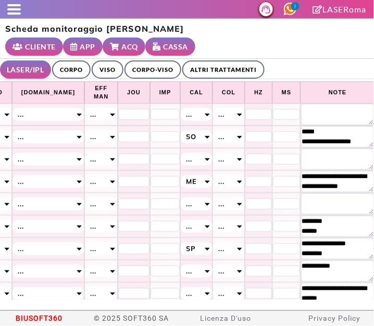
scroll to position [0, 529]
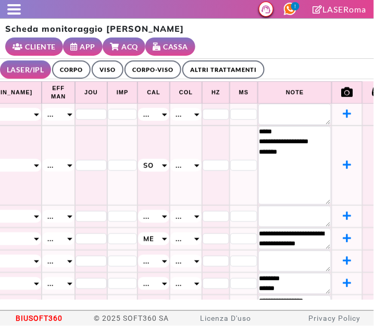
click at [318, 52] on div "Scheda monitoraggio Chiara Rubinacci CLIENTE APP ACQ CASSA" at bounding box center [187, 39] width 374 height 40
click at [14, 13] on span at bounding box center [14, 13] width 14 height 2
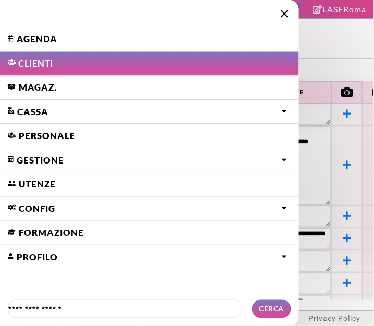
click at [75, 38] on link "Agenda" at bounding box center [149, 39] width 299 height 24
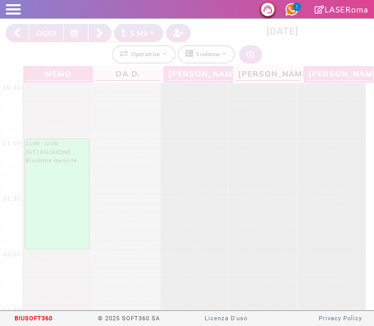
select select "*"
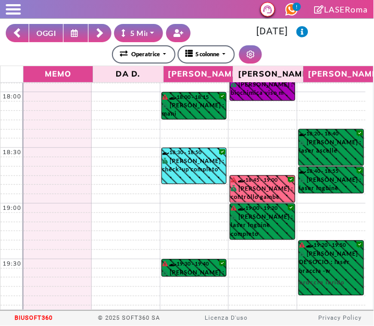
scroll to position [828, 0]
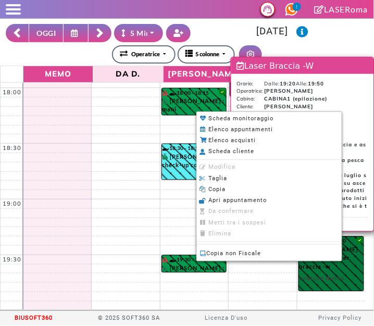
click at [292, 42] on div at bounding box center [187, 163] width 374 height 326
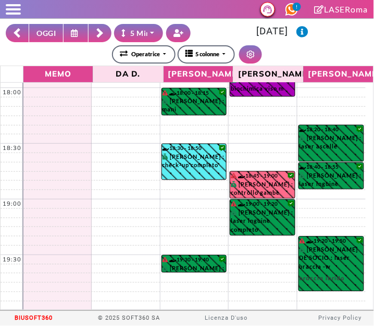
click at [75, 33] on icon at bounding box center [76, 33] width 10 height 8
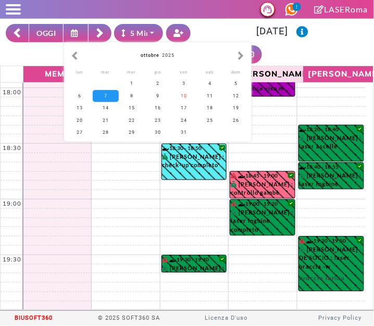
click at [292, 45] on div "**********" at bounding box center [187, 54] width 362 height 18
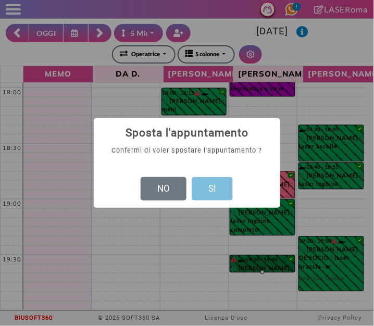
click at [214, 191] on button "SI" at bounding box center [211, 189] width 41 height 24
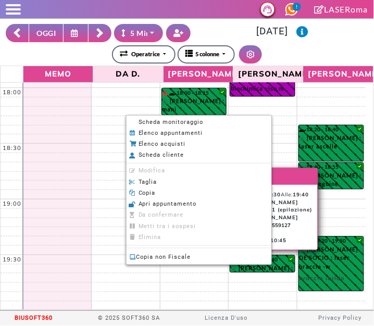
click at [196, 119] on span "Scheda monitoraggio" at bounding box center [170, 122] width 65 height 7
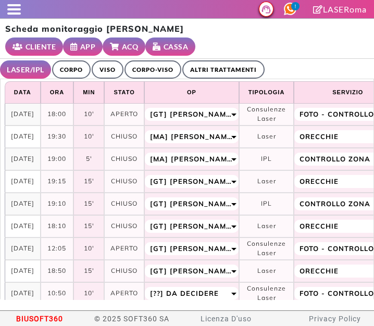
select select "**"
click at [10, 11] on div at bounding box center [10, 9] width 21 height 10
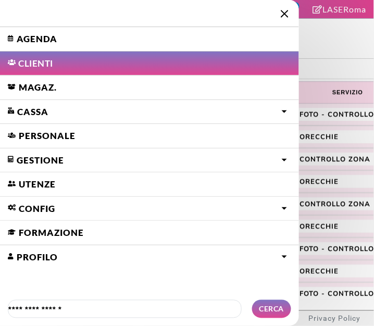
click at [22, 38] on link "Agenda" at bounding box center [149, 39] width 299 height 24
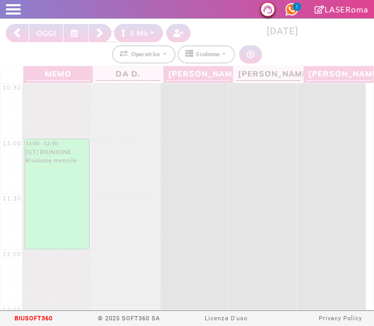
select select "*"
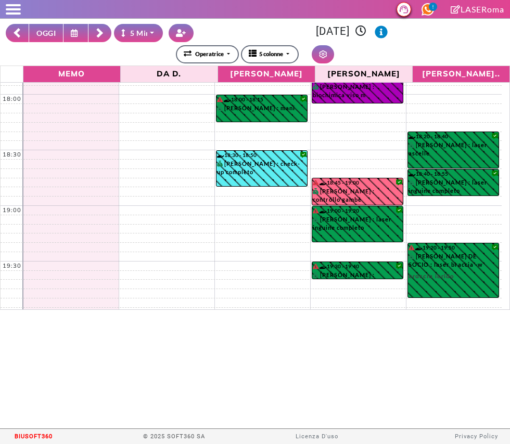
scroll to position [828, 0]
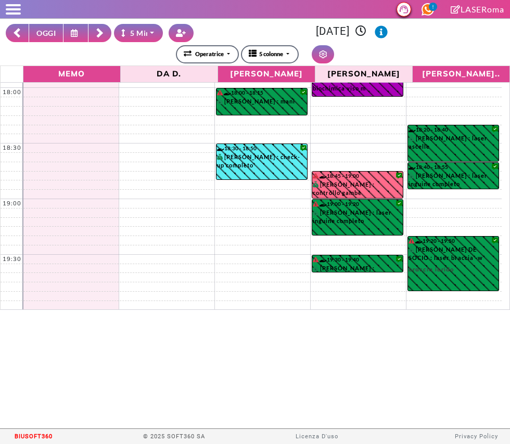
click at [67, 34] on button at bounding box center [75, 33] width 25 height 18
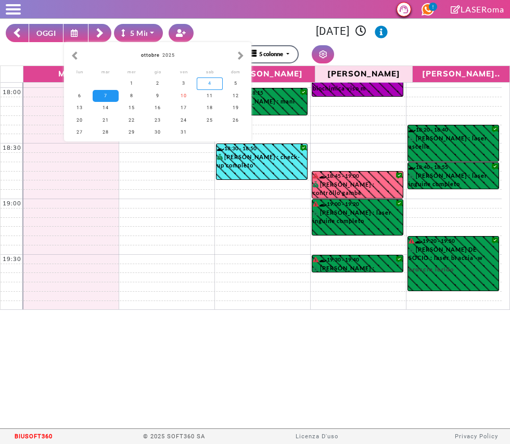
click at [210, 84] on div "4" at bounding box center [210, 84] width 26 height 12
type input "**********"
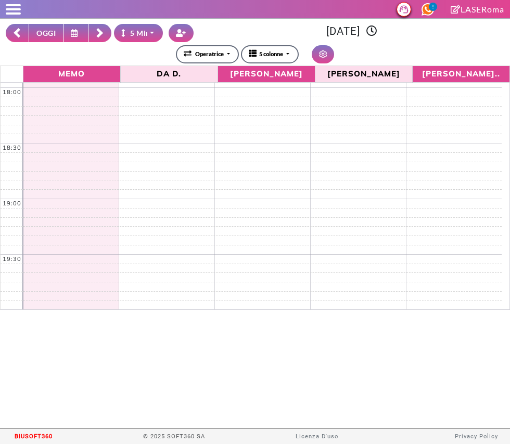
scroll to position [0, 0]
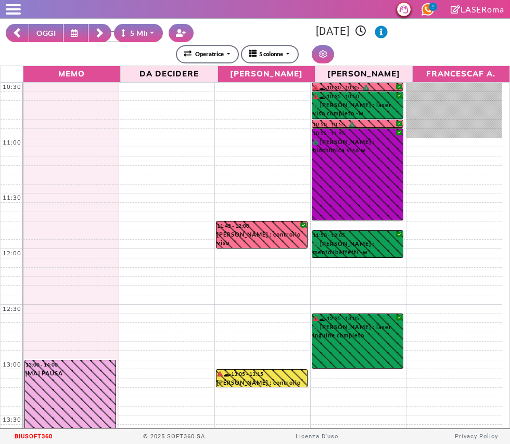
select select "*"
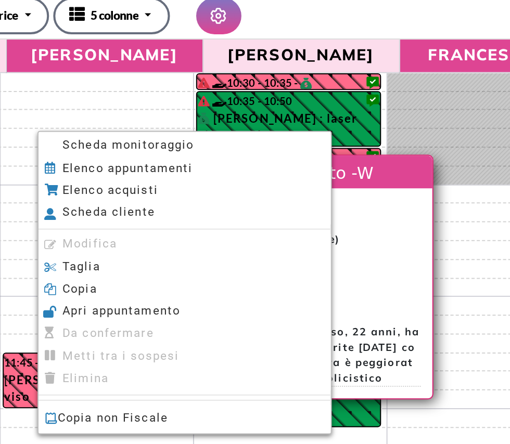
click at [302, 115] on li "Scheda monitoraggio" at bounding box center [306, 118] width 145 height 11
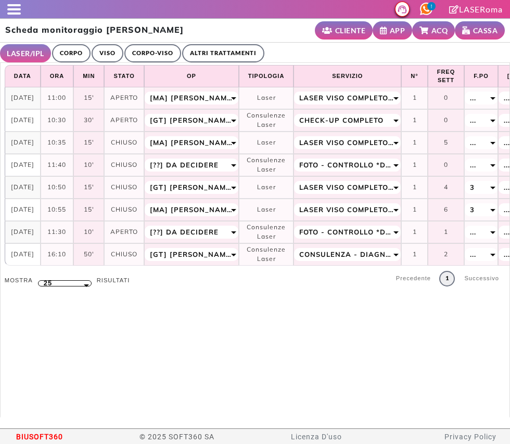
select select "**"
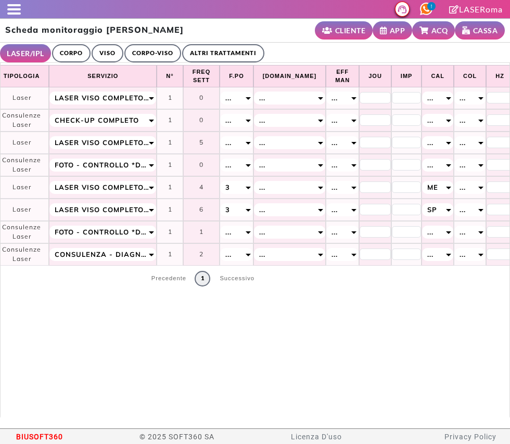
scroll to position [0, 228]
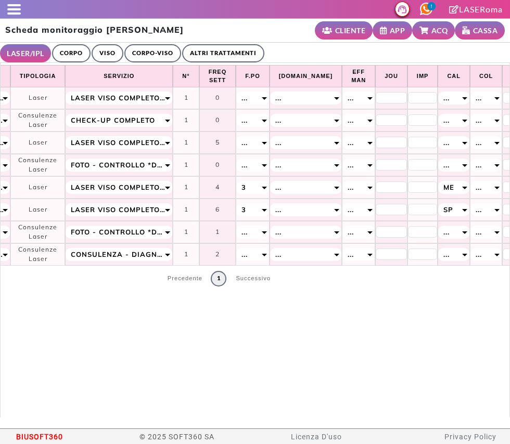
click at [225, 54] on link "ALTRI TRATTAMENTI" at bounding box center [223, 53] width 82 height 18
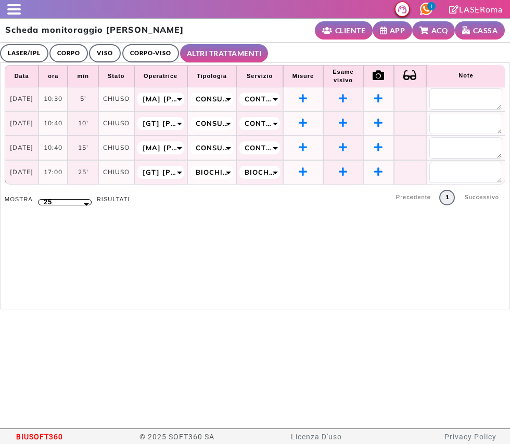
click at [25, 59] on link "LASER/IPL" at bounding box center [24, 53] width 48 height 18
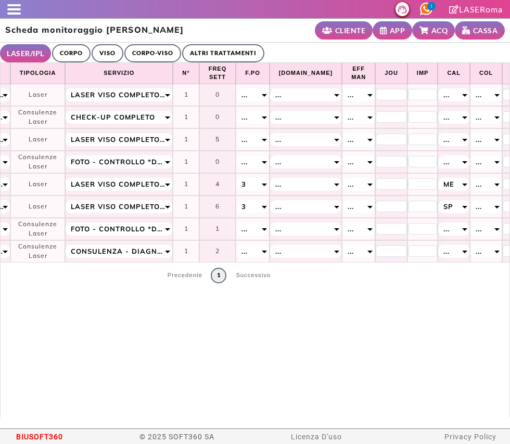
scroll to position [0, 0]
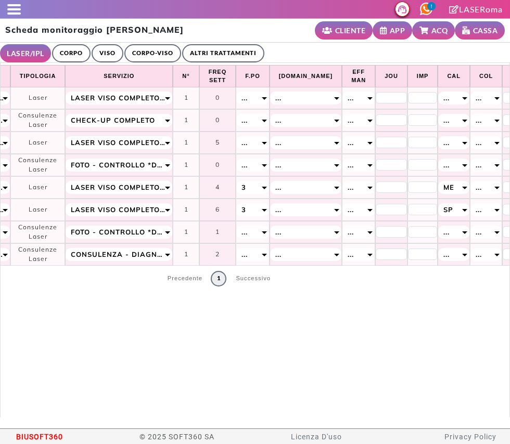
click at [15, 13] on span at bounding box center [14, 13] width 14 height 2
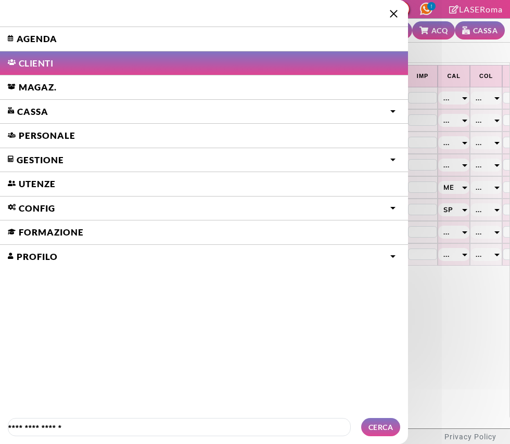
click at [30, 41] on link "Agenda" at bounding box center [204, 39] width 408 height 24
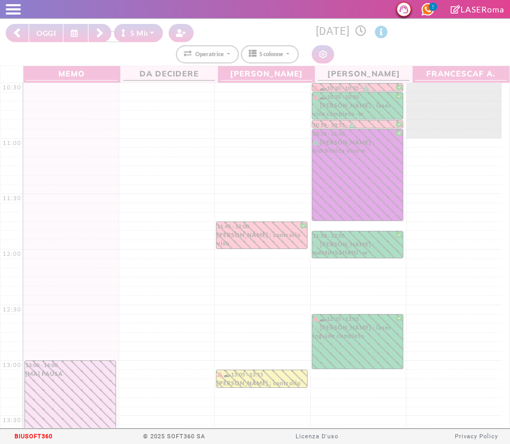
select select "*"
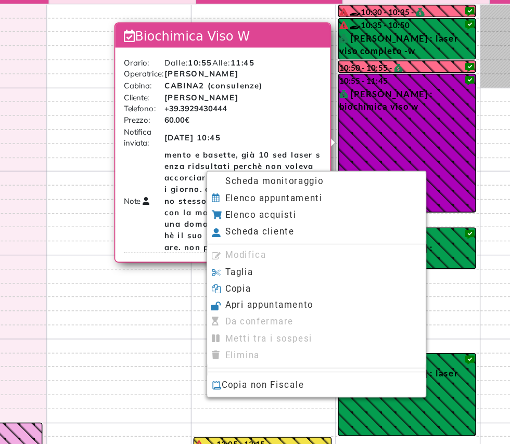
click at [301, 201] on span "Scheda monitoraggio" at bounding box center [269, 200] width 65 height 7
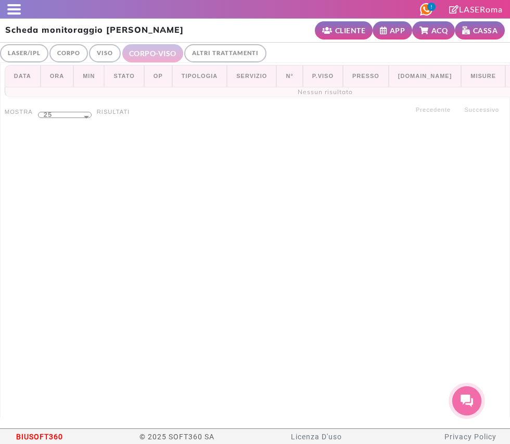
select select "**"
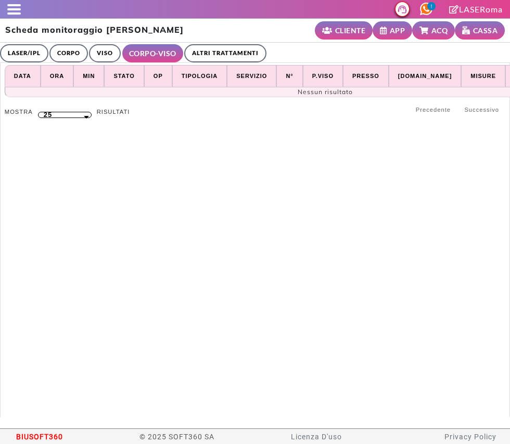
click at [233, 46] on link "ALTRI TRATTAMENTI" at bounding box center [225, 53] width 82 height 18
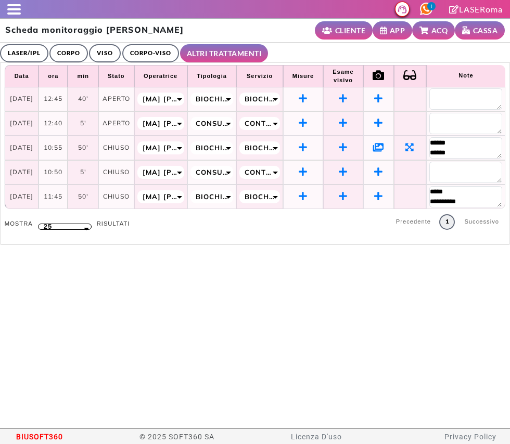
click at [17, 53] on link "LASER/IPL" at bounding box center [24, 53] width 48 height 18
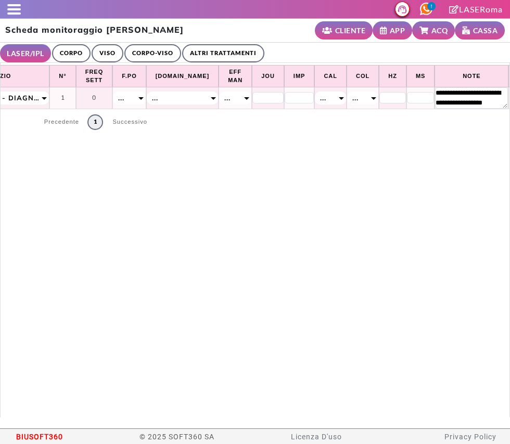
scroll to position [0, 384]
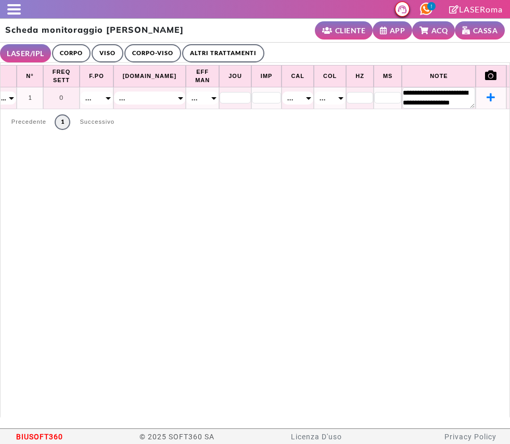
click at [251, 70] on th "Imp" at bounding box center [266, 76] width 31 height 22
click at [226, 54] on link "ALTRI TRATTAMENTI" at bounding box center [223, 53] width 82 height 18
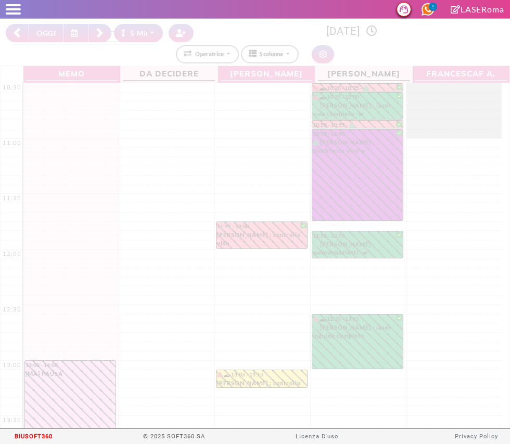
select select "*"
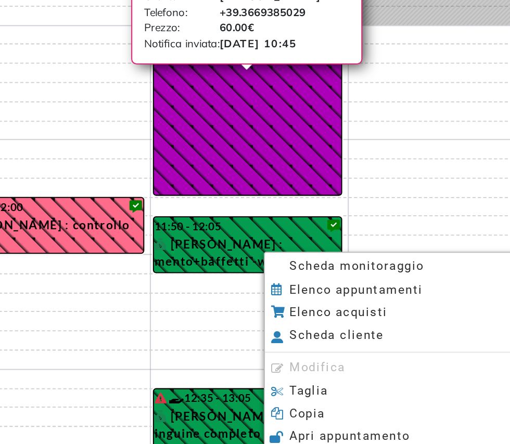
click at [426, 258] on span "Scheda monitoraggio" at bounding box center [410, 254] width 65 height 7
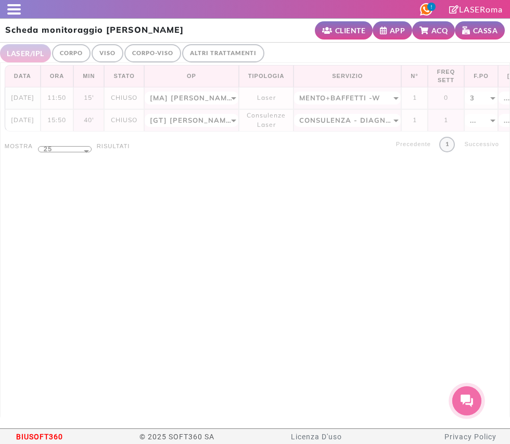
select select "**"
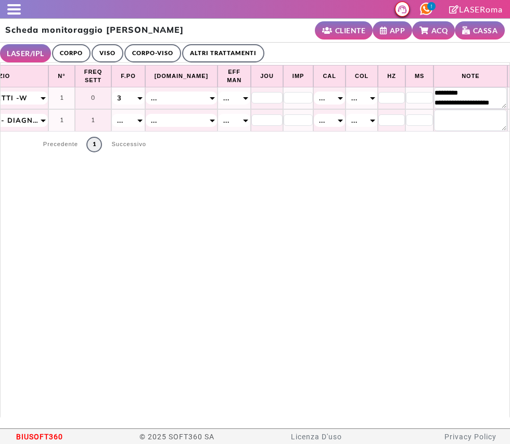
scroll to position [0, 384]
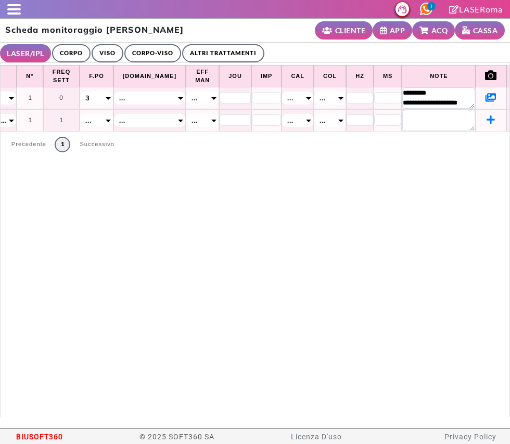
click at [14, 9] on span at bounding box center [14, 9] width 14 height 2
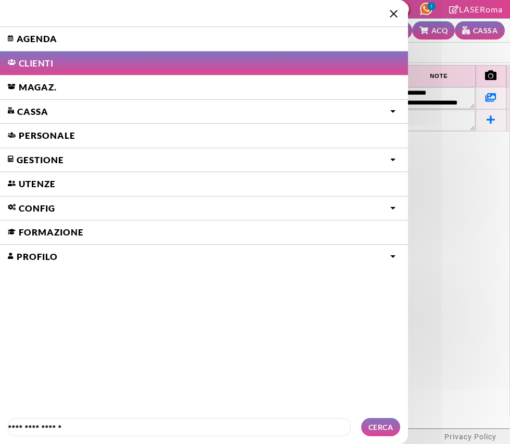
click at [72, 35] on link "Agenda" at bounding box center [204, 39] width 408 height 24
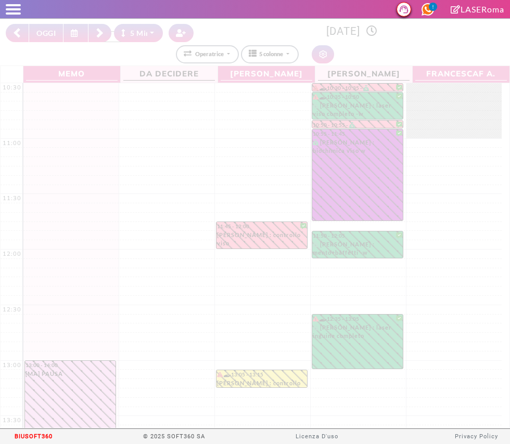
select select "*"
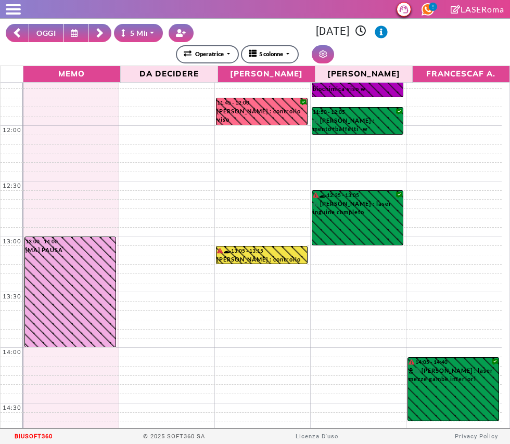
scroll to position [125, 0]
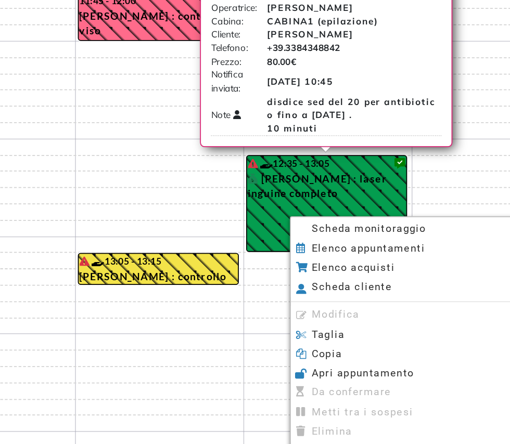
click at [349, 234] on span "Scheda monitoraggio" at bounding box center [381, 230] width 65 height 7
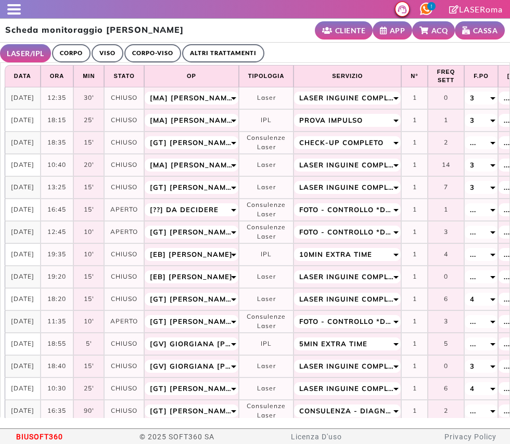
select select "**"
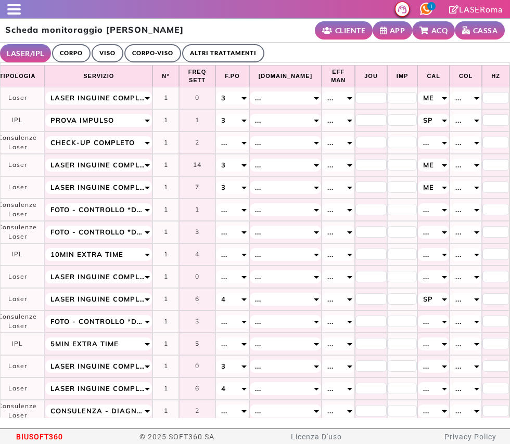
scroll to position [0, 392]
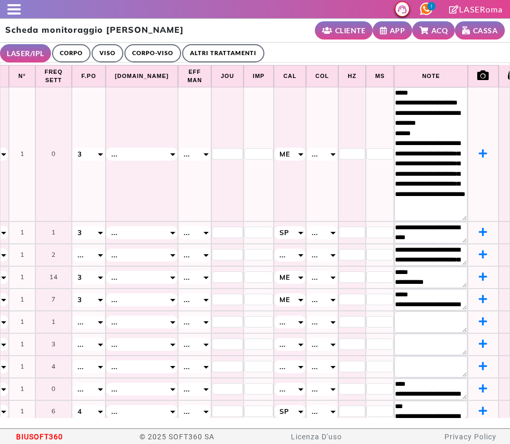
click at [290, 57] on ul "LASER/IPL ULTRASUONI CORPO VISO CORPO-VISO ALTRI TRATTAMENTI" at bounding box center [255, 53] width 510 height 20
click at [13, 13] on span at bounding box center [14, 13] width 14 height 2
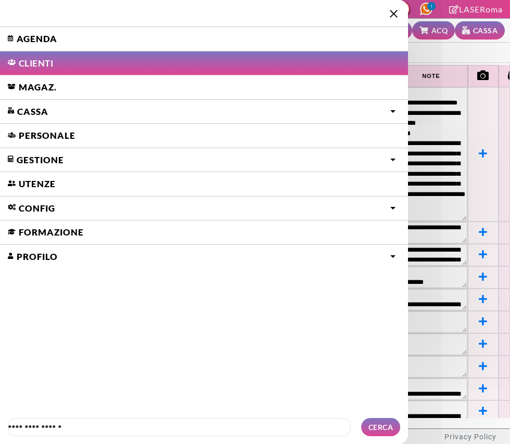
click at [38, 35] on link "Agenda" at bounding box center [204, 39] width 408 height 24
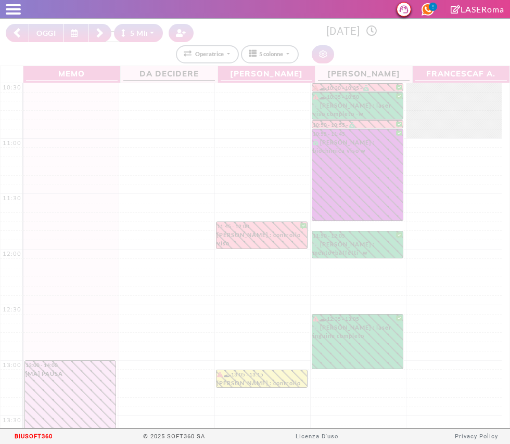
select select "*"
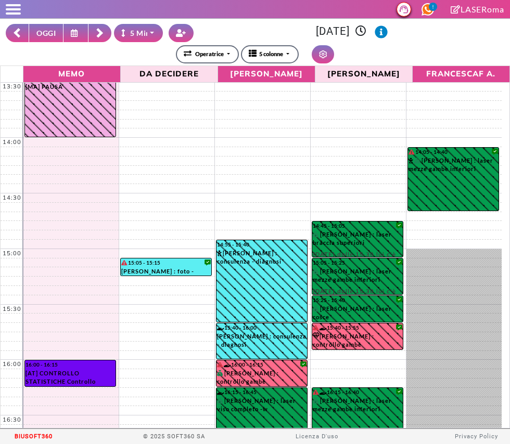
scroll to position [333, 0]
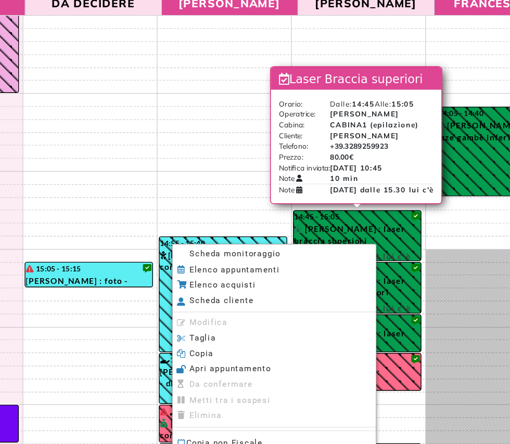
click at [286, 254] on span "Scheda monitoraggio" at bounding box center [270, 252] width 65 height 7
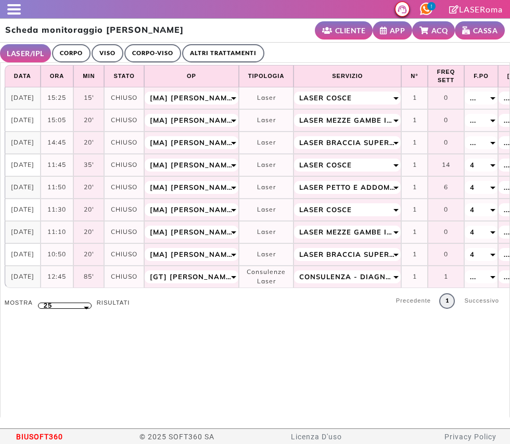
select select "**"
click at [10, 12] on span at bounding box center [14, 13] width 14 height 2
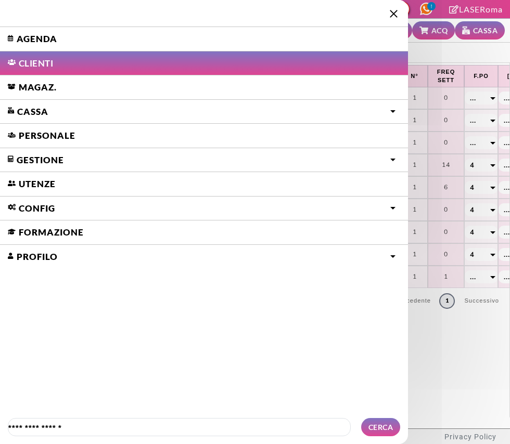
click at [25, 40] on link "Agenda" at bounding box center [204, 39] width 408 height 24
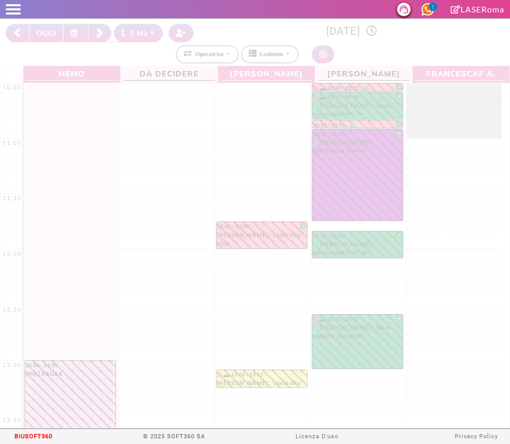
select select "*"
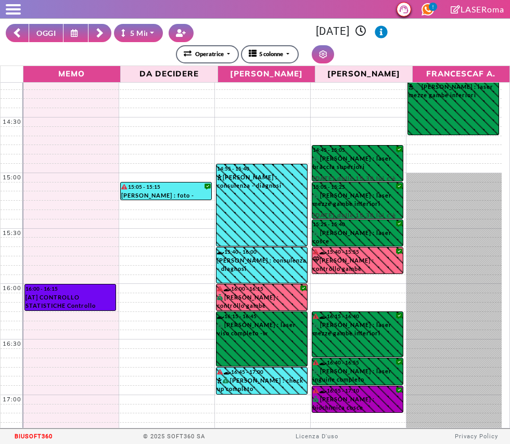
scroll to position [411, 0]
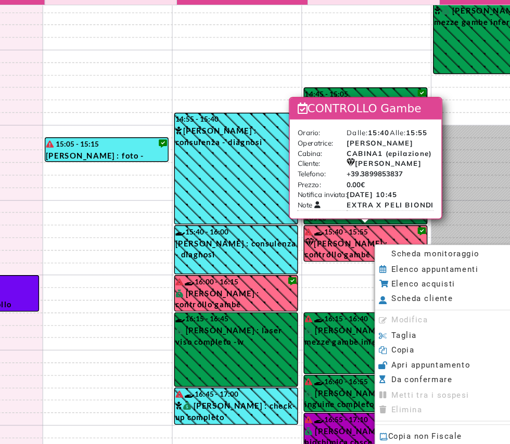
click at [420, 268] on span "Scheda monitoraggio" at bounding box center [409, 266] width 65 height 7
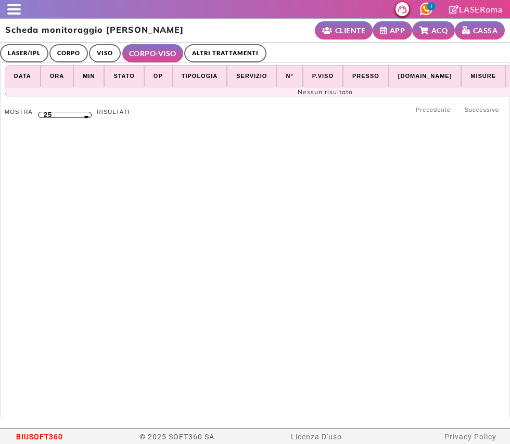
select select "**"
click at [224, 47] on link "ALTRI TRATTAMENTI" at bounding box center [225, 53] width 82 height 18
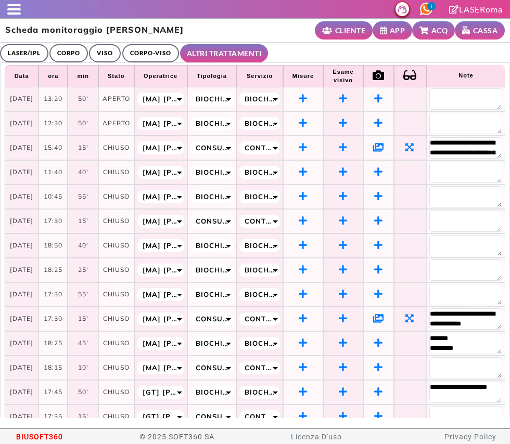
click at [9, 10] on div at bounding box center [10, 9] width 21 height 10
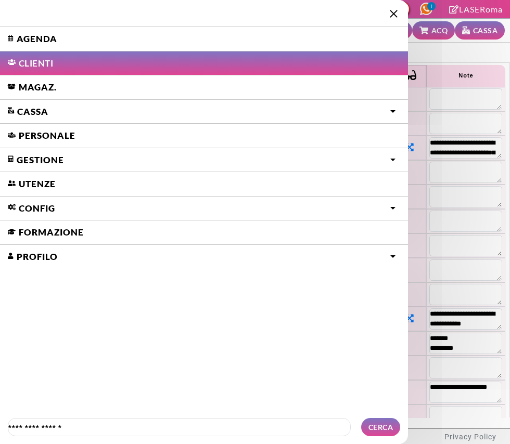
click at [58, 45] on link "Agenda" at bounding box center [204, 39] width 408 height 24
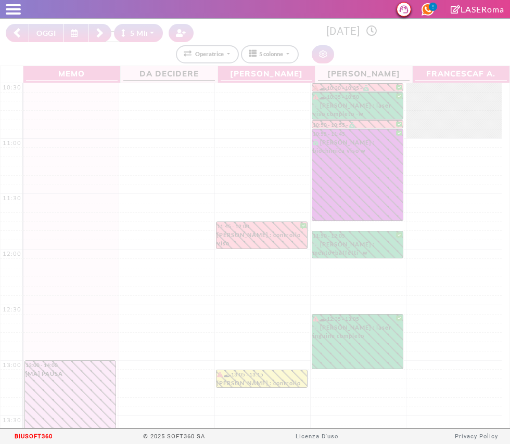
select select "*"
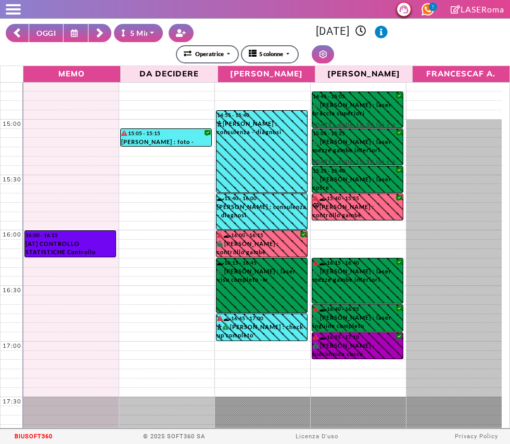
scroll to position [464, 0]
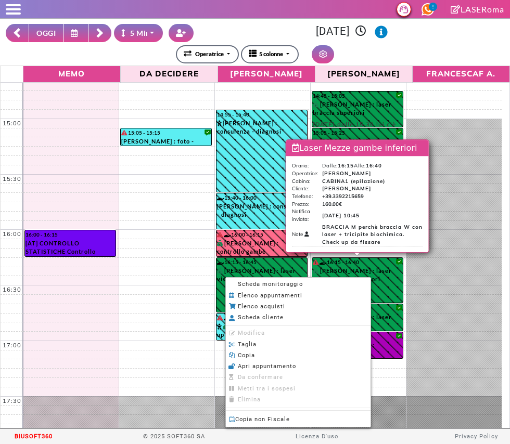
click at [298, 286] on span "Scheda monitoraggio" at bounding box center [270, 284] width 65 height 7
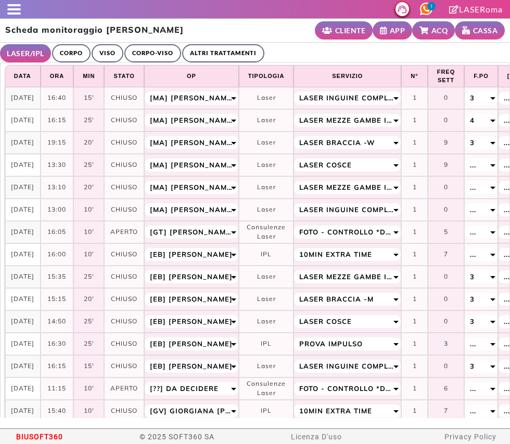
select select "**"
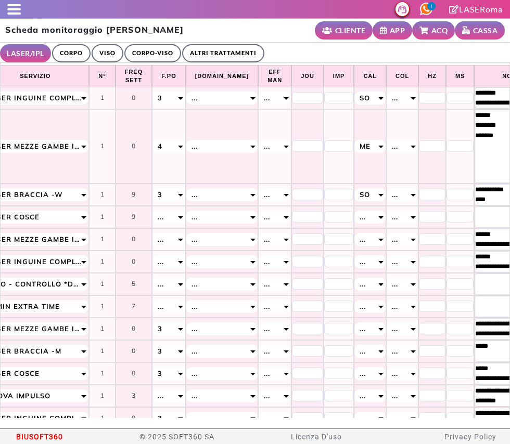
scroll to position [0, 313]
click at [206, 57] on link "ALTRI TRATTAMENTI" at bounding box center [223, 53] width 82 height 18
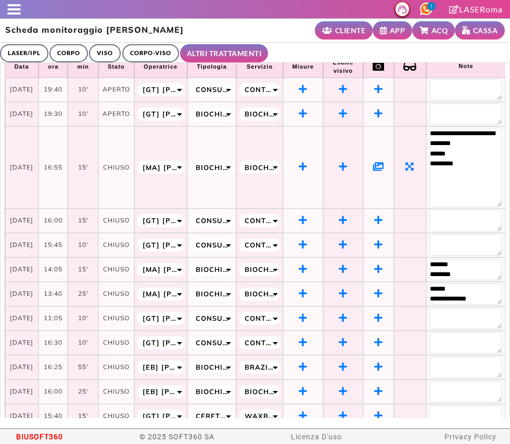
scroll to position [9, 0]
click at [15, 13] on span at bounding box center [14, 13] width 14 height 2
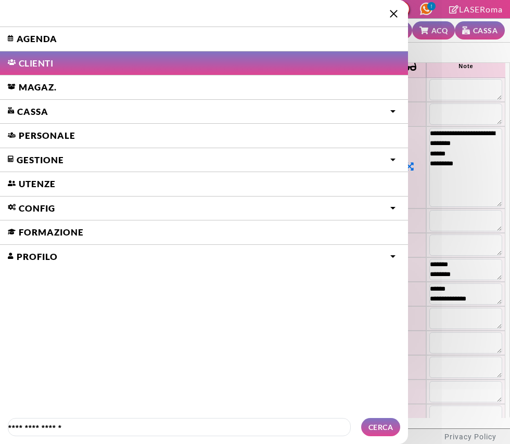
click at [55, 38] on link "Agenda" at bounding box center [204, 39] width 408 height 24
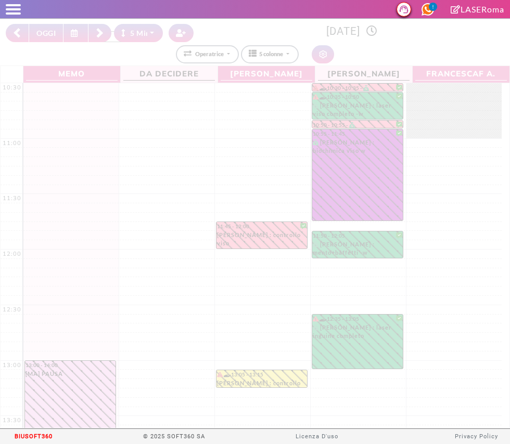
select select "*"
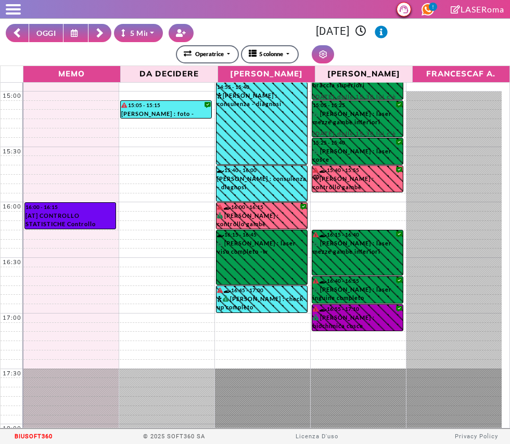
scroll to position [494, 0]
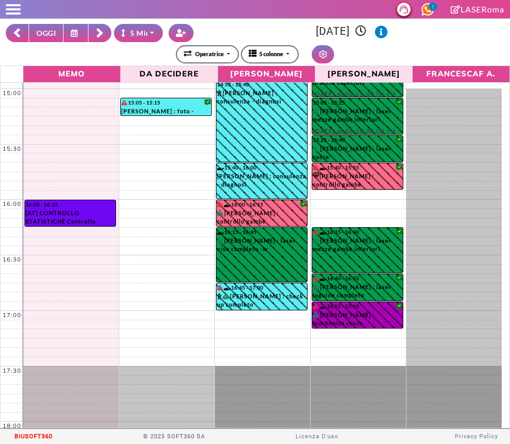
click at [73, 28] on button at bounding box center [75, 33] width 25 height 18
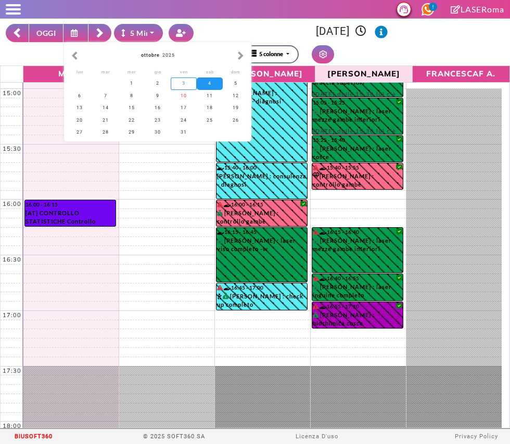
click at [184, 83] on div "3" at bounding box center [184, 84] width 26 height 12
type input "**********"
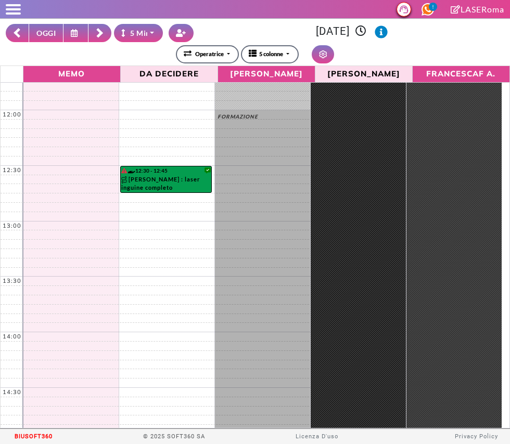
scroll to position [127, 0]
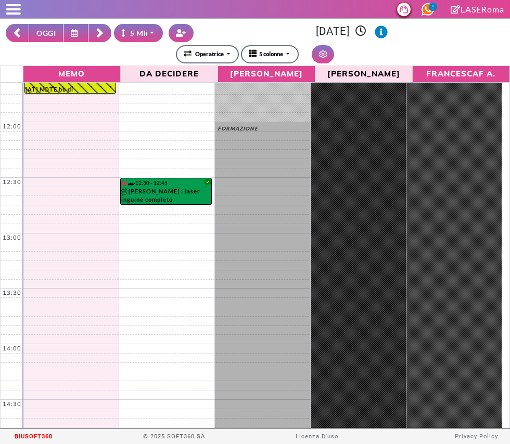
click at [17, 31] on rect at bounding box center [17, 31] width 6 height 6
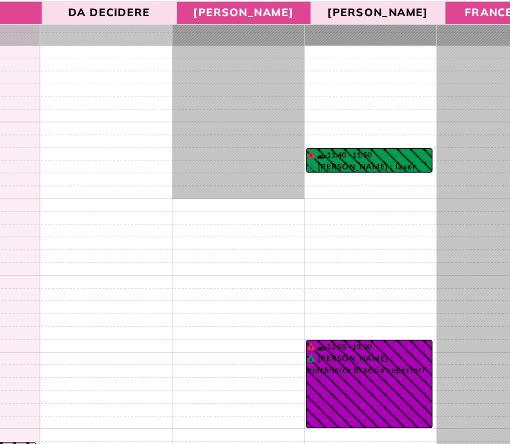
scroll to position [0, 0]
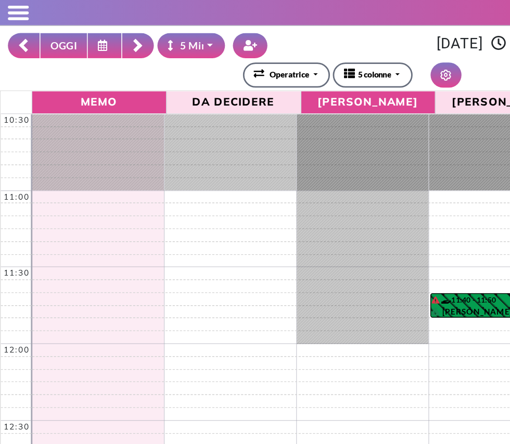
click at [12, 25] on button at bounding box center [17, 33] width 23 height 18
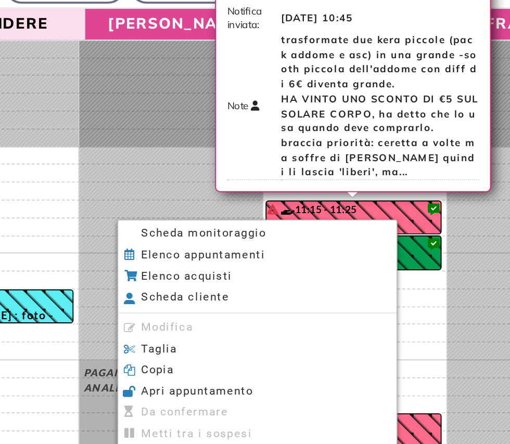
click at [250, 184] on span "Scheda monitoraggio" at bounding box center [279, 182] width 65 height 7
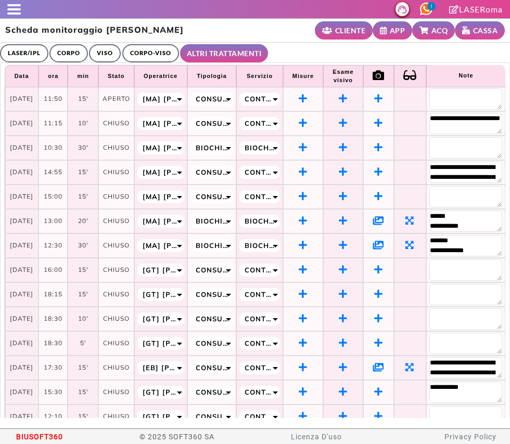
select select "**"
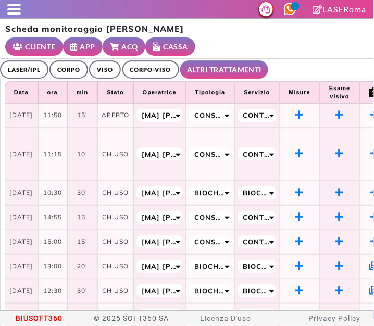
click at [21, 73] on link "LASER/IPL" at bounding box center [24, 69] width 48 height 18
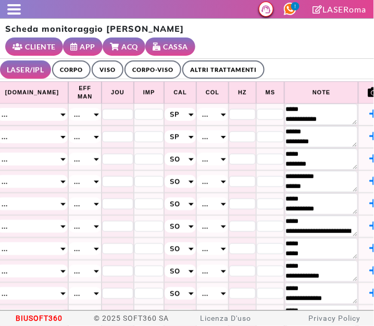
scroll to position [0, 504]
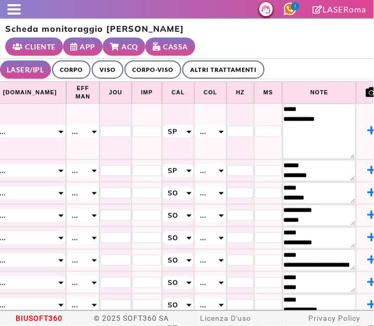
click at [316, 59] on ul "LASER/IPL ULTRASUONI CORPO VISO CORPO-VISO ALTRI TRATTAMENTI" at bounding box center [187, 69] width 374 height 20
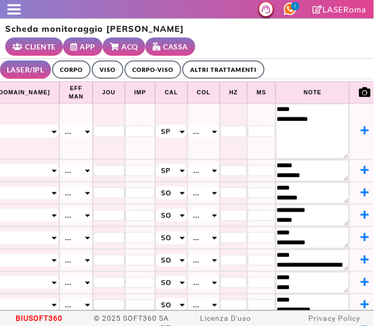
scroll to position [0, 529]
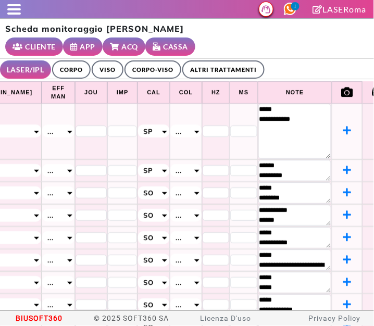
click at [234, 75] on link "ALTRI TRATTAMENTI" at bounding box center [223, 69] width 82 height 18
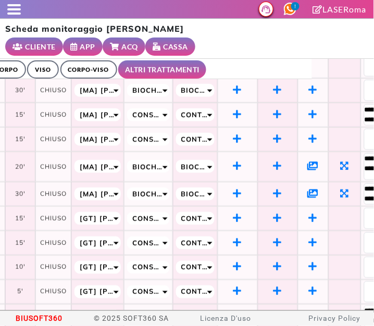
scroll to position [102, 0]
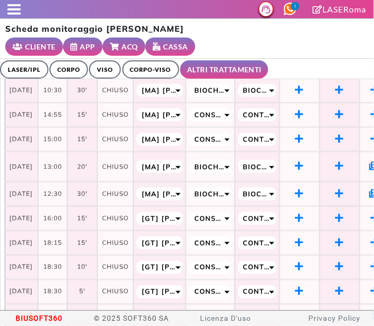
click at [9, 11] on div at bounding box center [10, 9] width 21 height 10
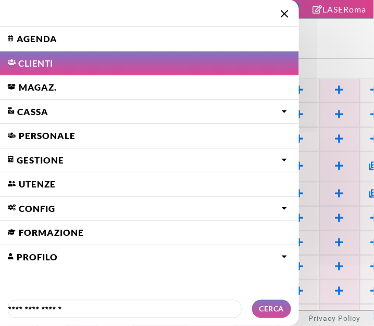
click at [22, 42] on link "Agenda" at bounding box center [149, 39] width 299 height 24
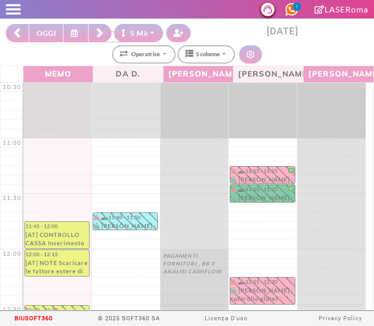
select select "*"
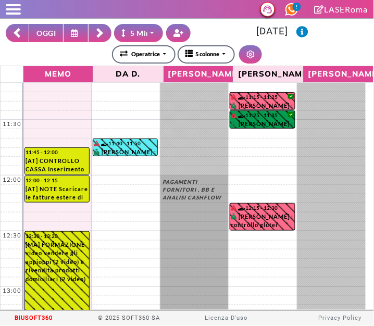
scroll to position [92, 0]
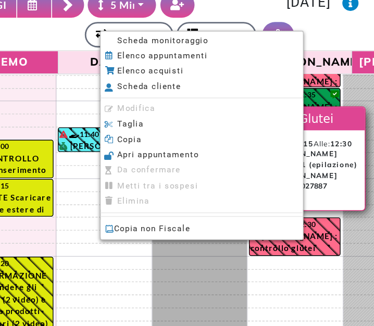
click at [137, 60] on span "Scheda monitoraggio" at bounding box center [167, 58] width 65 height 7
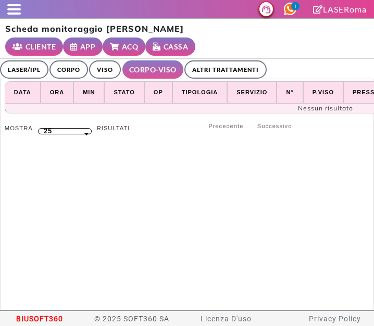
select select "**"
click at [232, 60] on link "ALTRI TRATTAMENTI" at bounding box center [225, 69] width 82 height 18
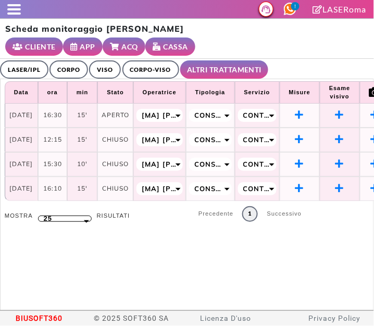
click at [39, 60] on link "LASER/IPL" at bounding box center [24, 69] width 48 height 18
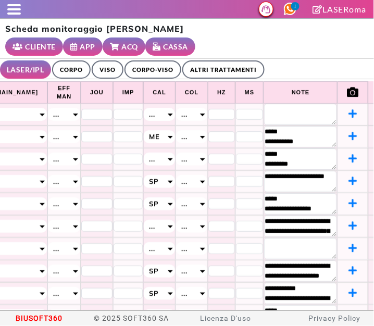
scroll to position [0, 529]
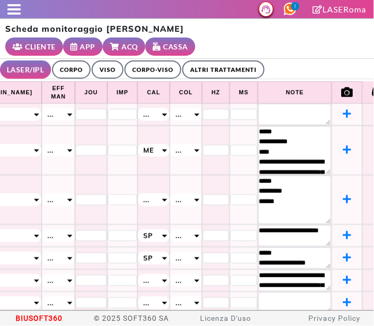
click at [226, 60] on link "ALTRI TRATTAMENTI" at bounding box center [223, 69] width 82 height 18
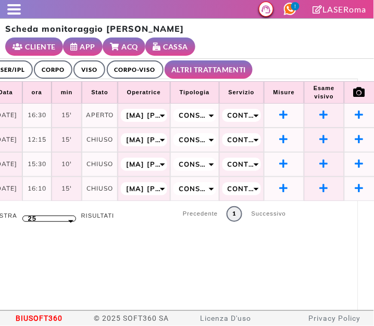
scroll to position [0, 0]
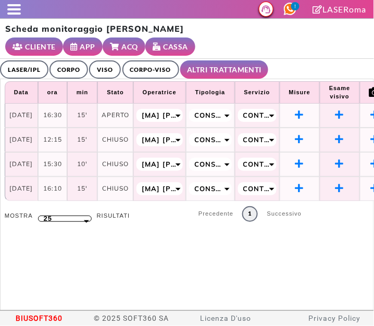
click at [22, 60] on link "LASER/IPL" at bounding box center [24, 69] width 48 height 18
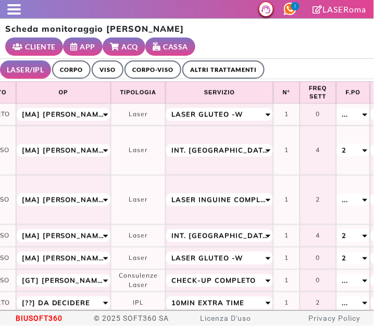
scroll to position [0, 106]
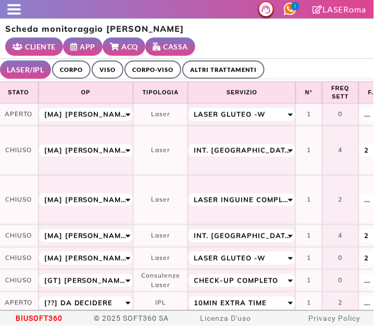
click at [220, 60] on link "ALTRI TRATTAMENTI" at bounding box center [223, 69] width 82 height 18
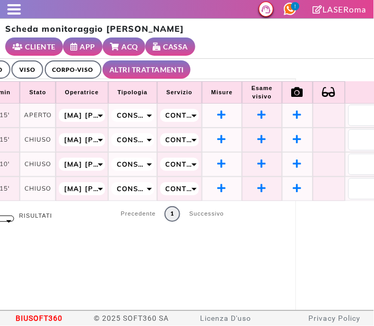
scroll to position [0, 0]
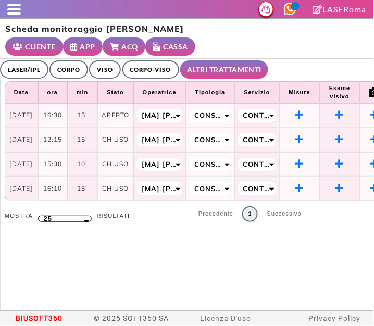
click at [22, 60] on link "LASER/IPL" at bounding box center [24, 69] width 48 height 18
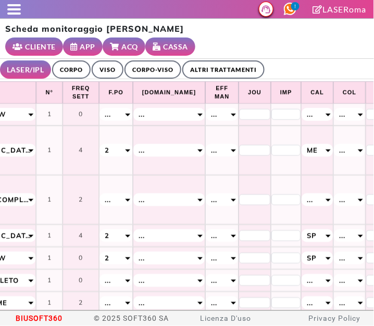
scroll to position [0, 529]
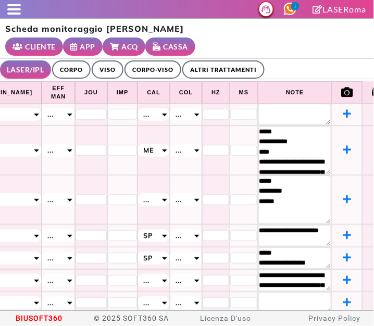
click at [11, 12] on span at bounding box center [14, 13] width 14 height 2
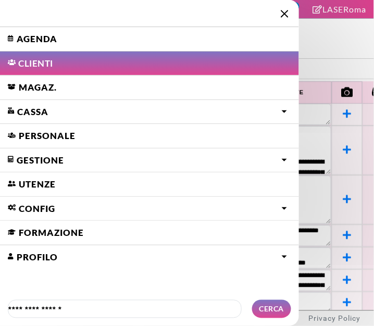
click at [23, 35] on link "Agenda" at bounding box center [149, 39] width 299 height 24
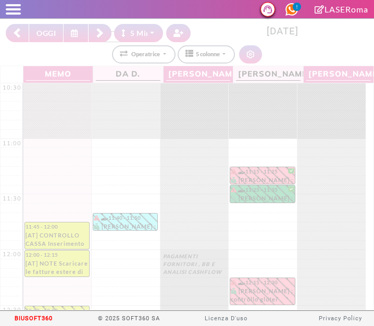
select select "*"
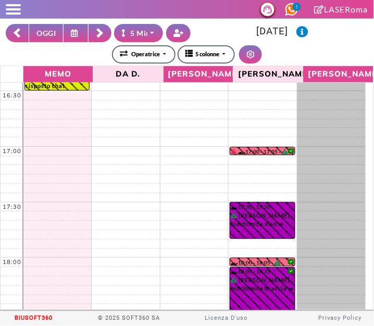
scroll to position [653, 0]
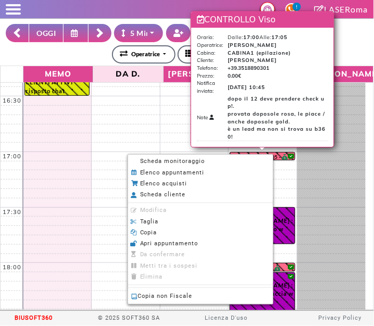
click at [192, 164] on span "Scheda monitoraggio" at bounding box center [172, 161] width 65 height 7
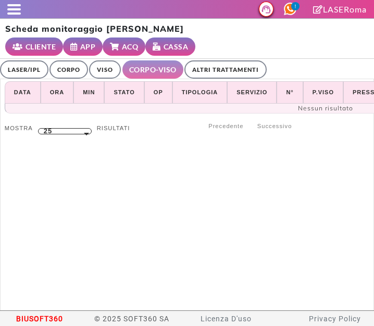
select select "**"
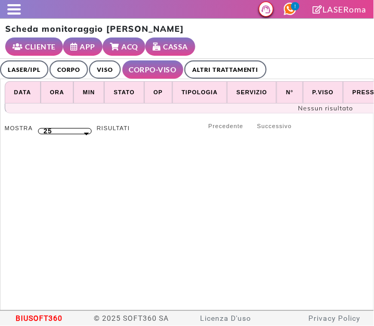
click at [234, 60] on link "ALTRI TRATTAMENTI" at bounding box center [225, 69] width 82 height 18
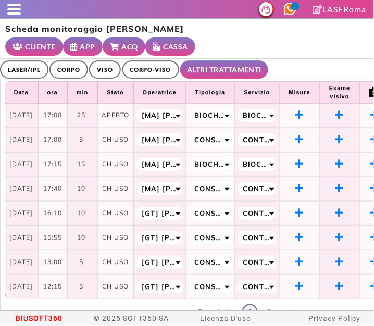
click at [19, 60] on link "LASER/IPL" at bounding box center [24, 69] width 48 height 18
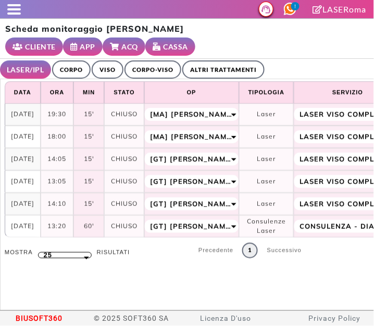
click at [209, 60] on link "ALTRI TRATTAMENTI" at bounding box center [223, 69] width 82 height 18
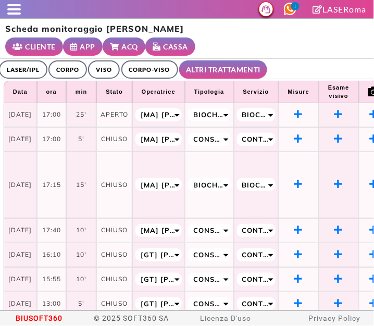
scroll to position [1, 1]
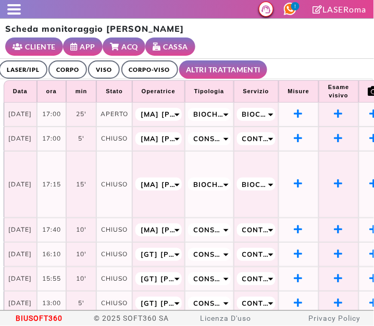
click at [40, 60] on link "LASER/IPL" at bounding box center [23, 69] width 48 height 18
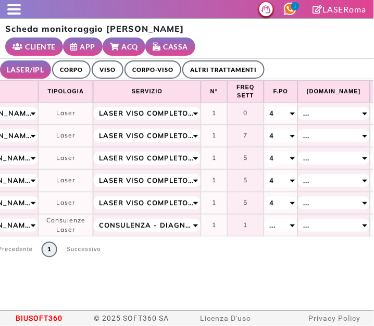
scroll to position [0, 521]
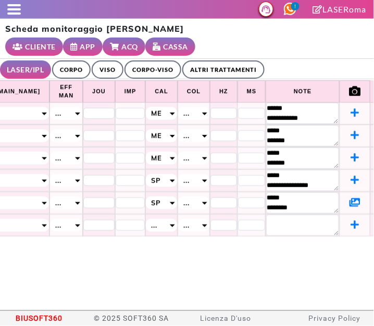
click at [17, 13] on span at bounding box center [14, 13] width 14 height 2
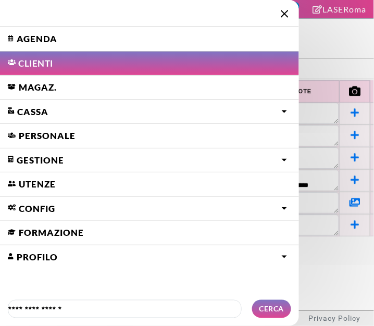
click at [66, 35] on link "Agenda" at bounding box center [149, 39] width 299 height 24
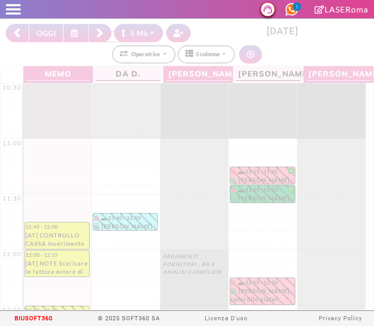
select select "*"
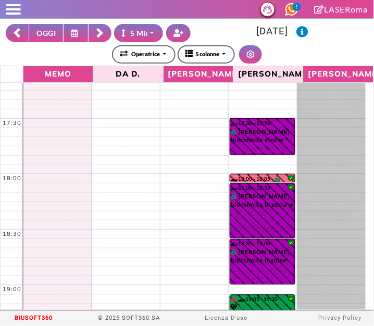
scroll to position [743, 0]
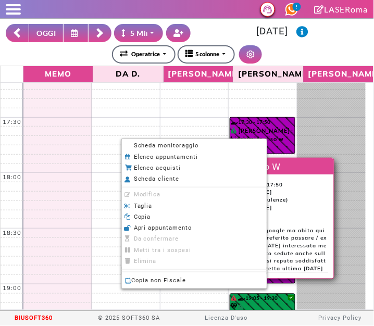
click at [133, 149] on li "Scheda monitoraggio" at bounding box center [194, 145] width 145 height 11
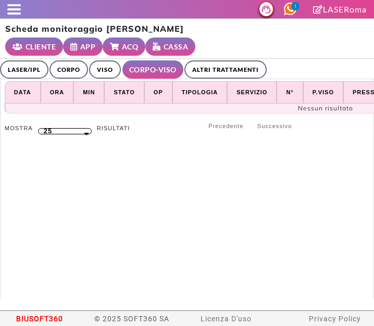
select select "**"
click at [221, 65] on link "ALTRI TRATTAMENTI" at bounding box center [225, 69] width 82 height 18
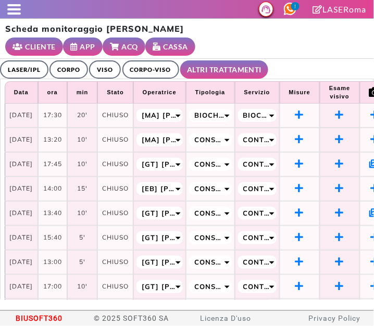
click at [19, 66] on link "LASER/IPL" at bounding box center [24, 69] width 48 height 18
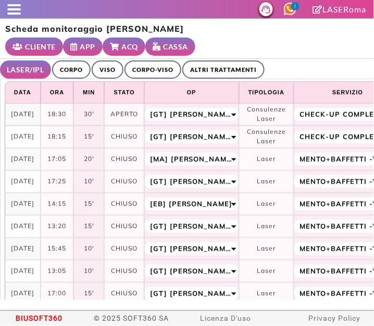
click at [205, 61] on link "ALTRI TRATTAMENTI" at bounding box center [223, 69] width 82 height 18
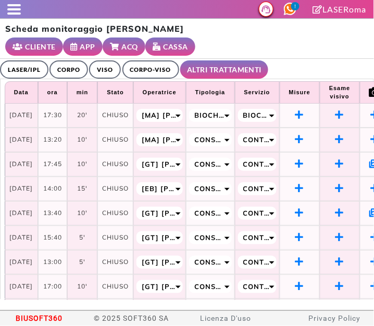
click at [19, 73] on link "LASER/IPL" at bounding box center [24, 69] width 48 height 18
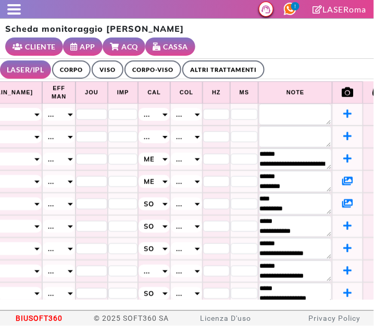
scroll to position [0, 529]
click at [212, 65] on link "ALTRI TRATTAMENTI" at bounding box center [223, 69] width 82 height 18
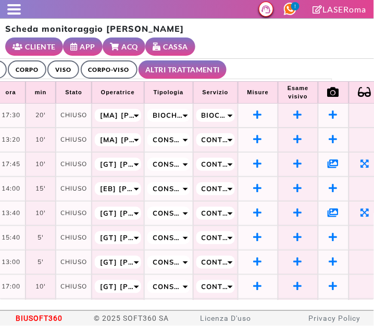
scroll to position [0, 0]
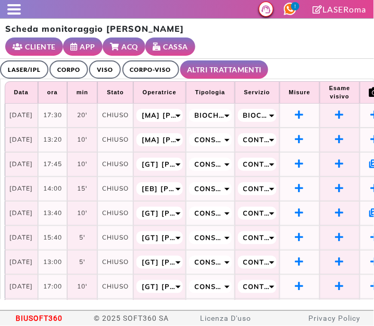
click at [8, 14] on span at bounding box center [14, 13] width 14 height 2
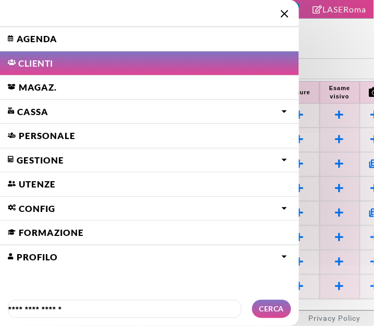
click at [32, 38] on link "Agenda" at bounding box center [149, 39] width 299 height 24
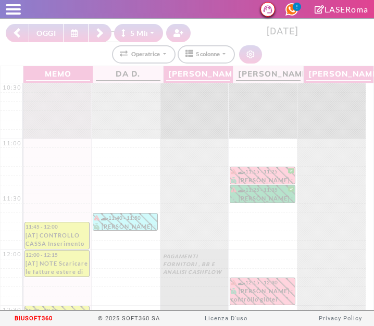
select select "*"
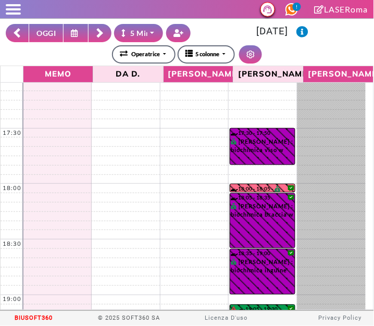
scroll to position [737, 0]
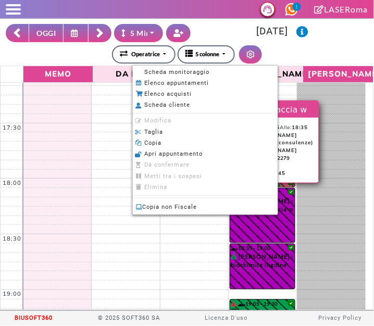
click at [202, 73] on span "Scheda monitoraggio" at bounding box center [177, 72] width 65 height 7
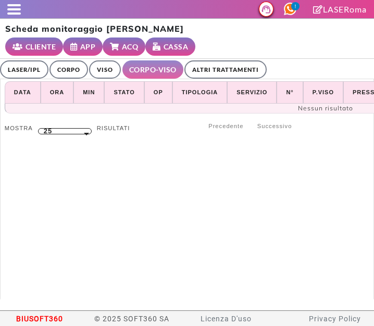
select select "**"
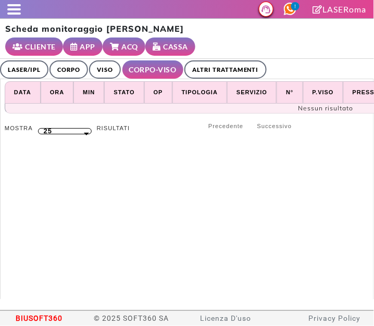
click at [210, 70] on link "ALTRI TRATTAMENTI" at bounding box center [225, 69] width 82 height 18
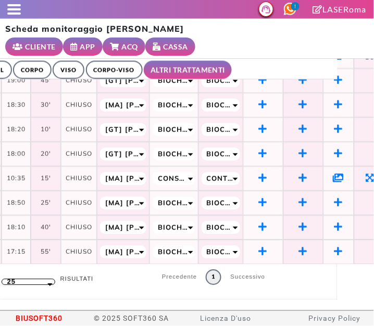
scroll to position [354, 140]
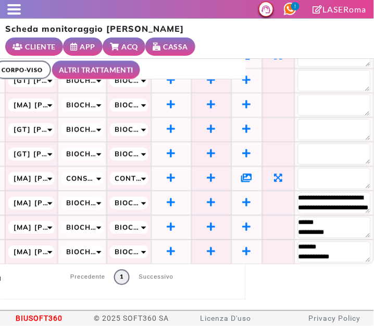
click at [8, 13] on span at bounding box center [14, 13] width 14 height 2
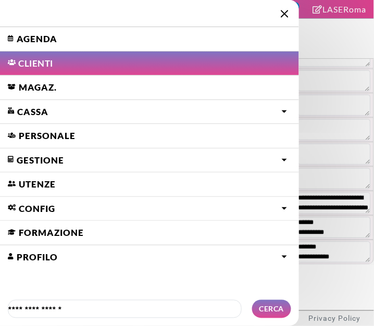
click at [22, 42] on link "Agenda" at bounding box center [149, 39] width 299 height 24
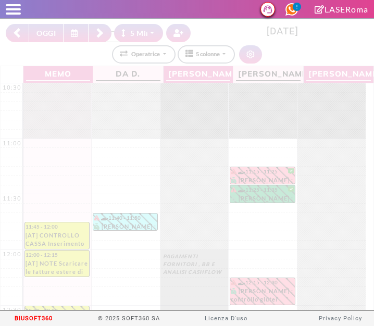
select select "*"
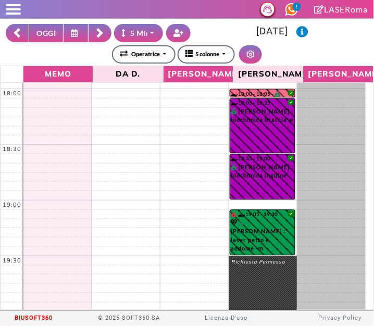
scroll to position [828, 0]
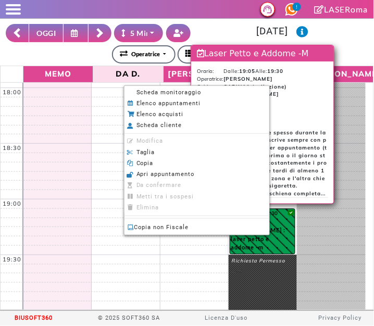
click at [140, 95] on span "Scheda monitoraggio" at bounding box center [168, 92] width 65 height 7
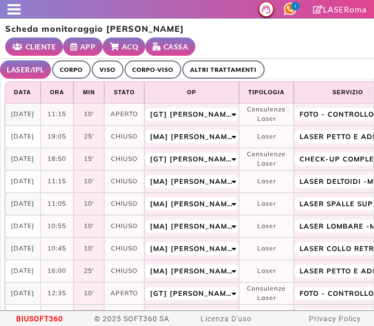
select select "**"
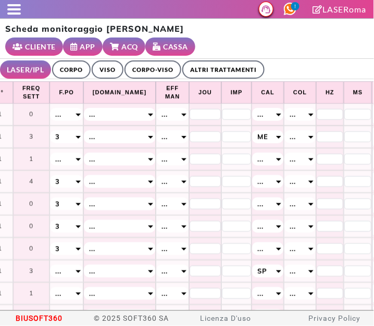
scroll to position [0, 529]
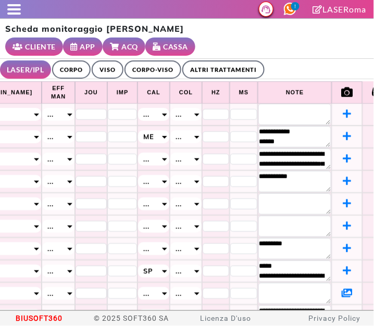
click at [15, 13] on span at bounding box center [14, 13] width 14 height 2
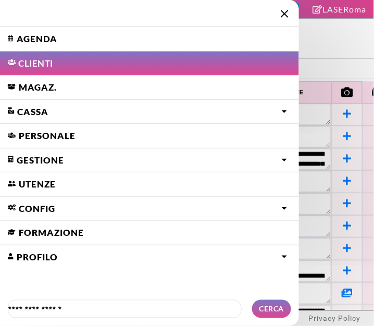
click at [61, 39] on link "Agenda" at bounding box center [149, 39] width 299 height 24
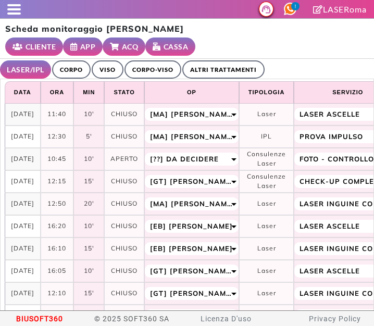
select select "**"
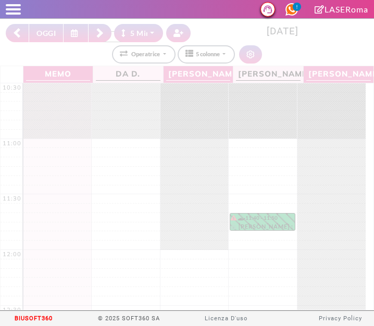
select select "*"
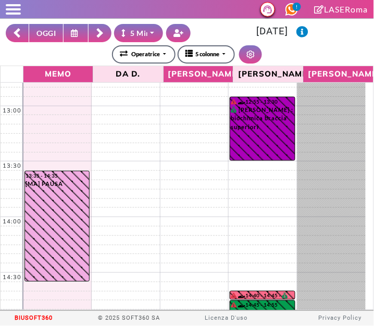
scroll to position [251, 0]
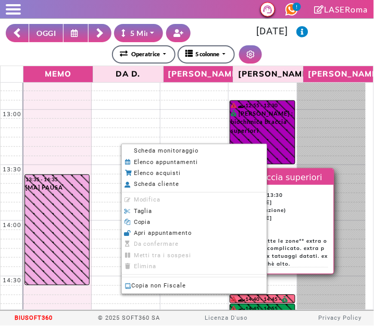
click at [136, 155] on li "Scheda monitoraggio" at bounding box center [194, 151] width 145 height 11
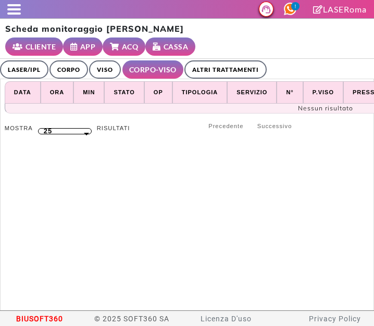
select select "**"
click at [224, 60] on link "ALTRI TRATTAMENTI" at bounding box center [225, 69] width 82 height 18
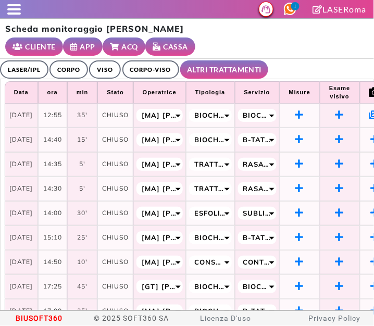
click at [15, 14] on span at bounding box center [14, 13] width 14 height 2
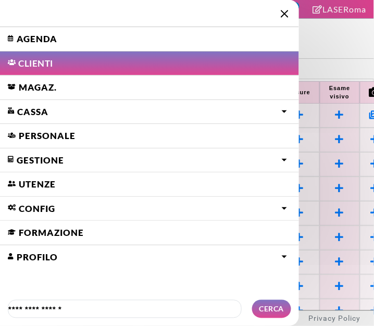
click at [35, 40] on link "Agenda" at bounding box center [149, 39] width 299 height 24
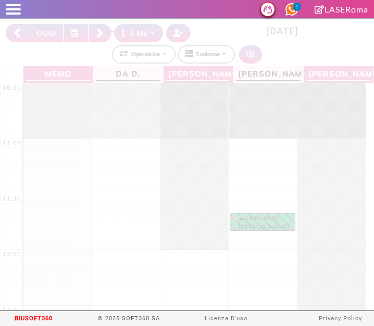
select select "*"
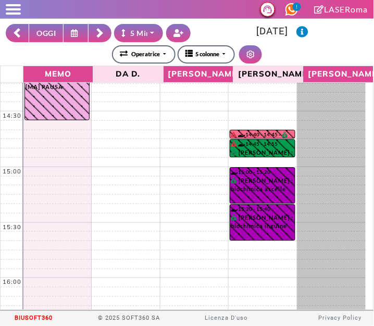
scroll to position [416, 0]
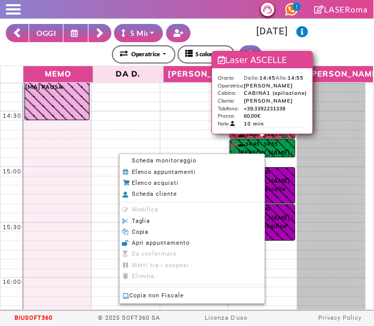
click at [204, 157] on li "Scheda monitoraggio" at bounding box center [192, 161] width 145 height 11
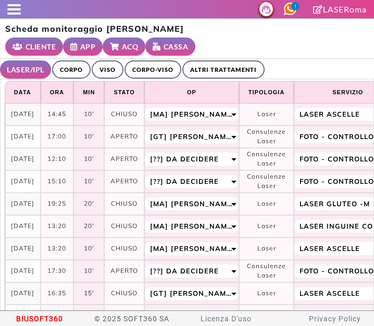
select select "**"
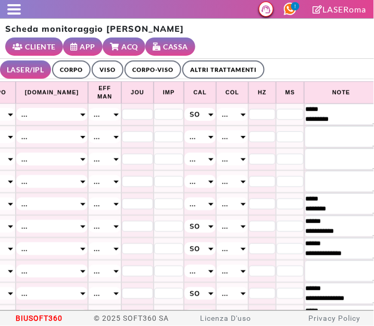
scroll to position [0, 529]
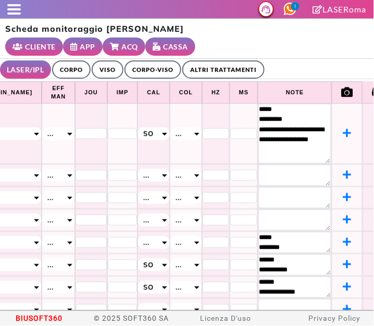
click at [239, 60] on link "ALTRI TRATTAMENTI" at bounding box center [223, 69] width 82 height 18
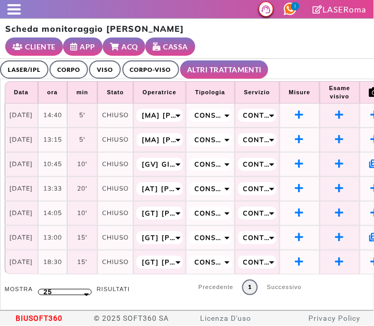
click at [20, 13] on span at bounding box center [14, 13] width 14 height 2
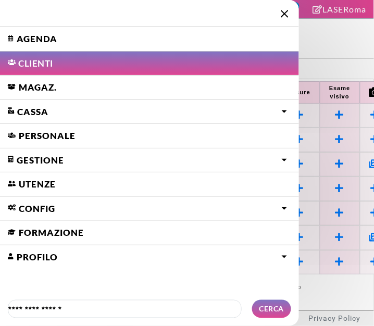
click at [81, 40] on link "Agenda" at bounding box center [149, 39] width 299 height 24
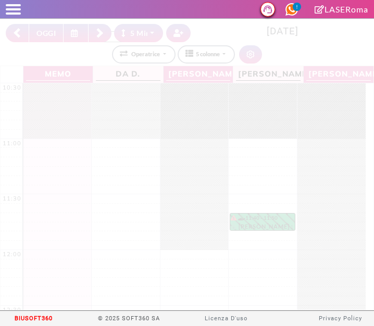
select select "*"
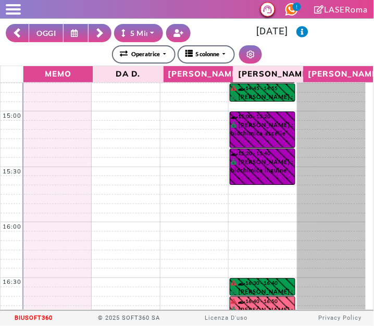
scroll to position [476, 0]
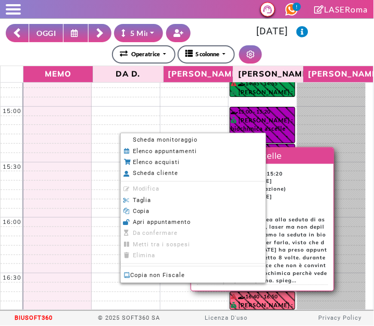
click at [211, 142] on li "Scheda monitoraggio" at bounding box center [193, 140] width 145 height 11
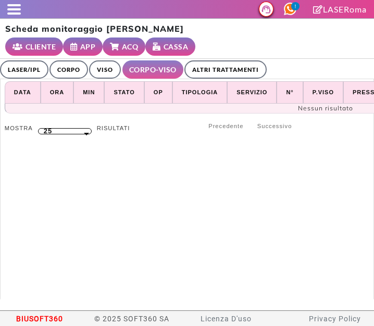
select select "**"
click at [224, 67] on link "ALTRI TRATTAMENTI" at bounding box center [225, 69] width 82 height 18
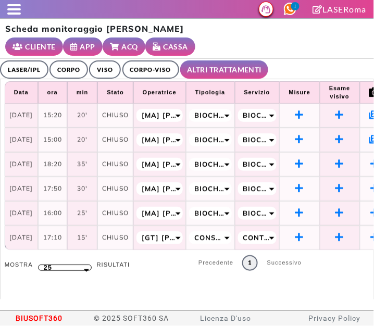
click at [28, 73] on link "LASER/IPL" at bounding box center [24, 69] width 48 height 18
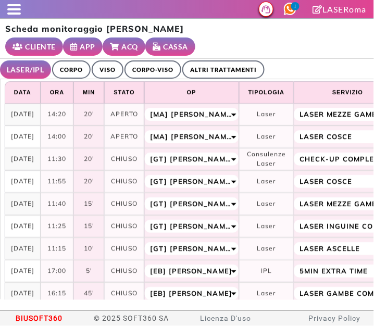
click at [9, 9] on span at bounding box center [14, 9] width 14 height 2
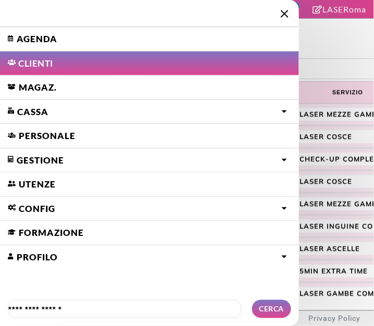
click at [27, 36] on link "Agenda" at bounding box center [149, 39] width 299 height 24
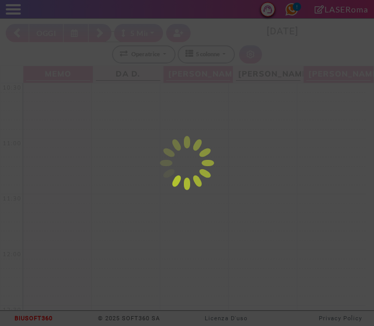
select select "*"
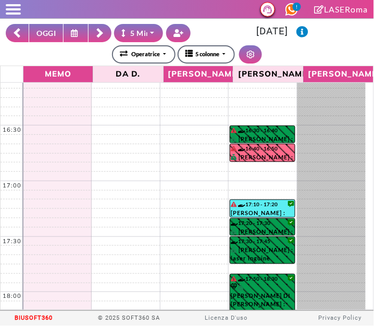
scroll to position [632, 0]
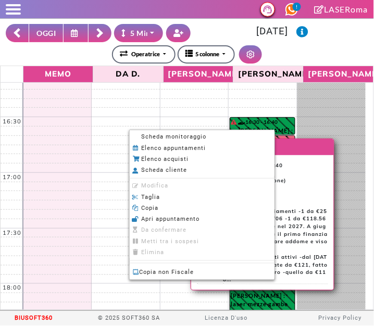
click at [142, 140] on span "Scheda monitoraggio" at bounding box center [174, 136] width 65 height 7
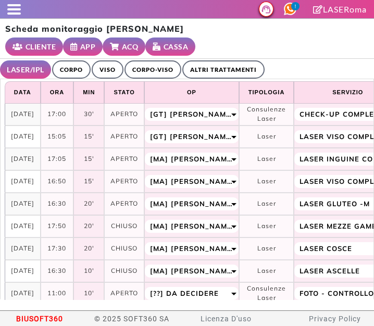
select select "**"
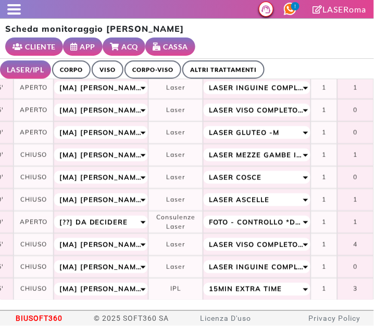
scroll to position [71, 0]
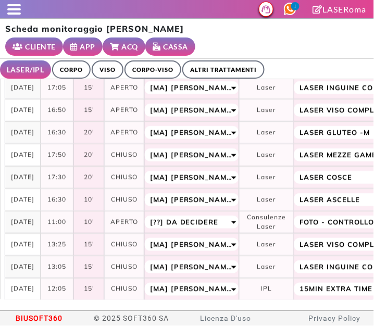
click at [221, 72] on link "ALTRI TRATTAMENTI" at bounding box center [223, 69] width 82 height 18
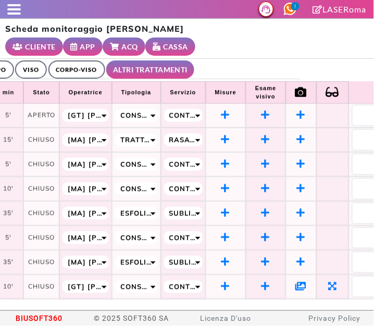
scroll to position [0, 0]
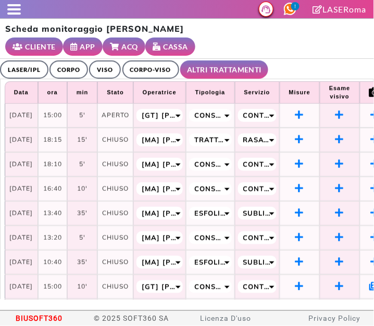
click at [15, 12] on span at bounding box center [14, 13] width 14 height 2
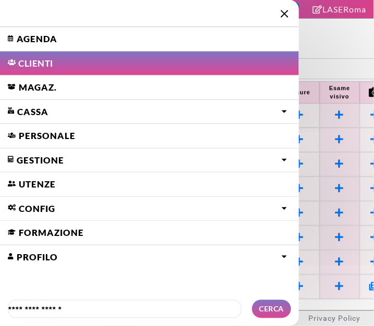
click at [42, 38] on link "Agenda" at bounding box center [149, 39] width 299 height 24
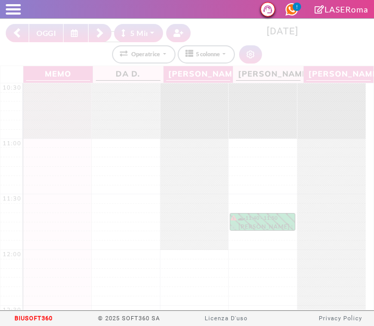
select select "*"
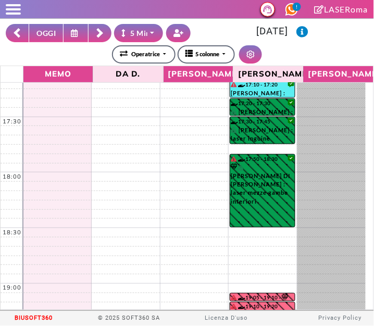
scroll to position [744, 0]
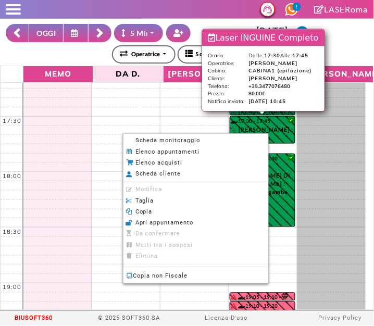
click at [208, 140] on li "Scheda monitoraggio" at bounding box center [195, 140] width 145 height 11
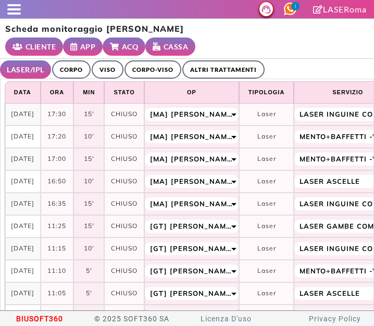
select select "**"
click at [18, 9] on span at bounding box center [14, 9] width 14 height 2
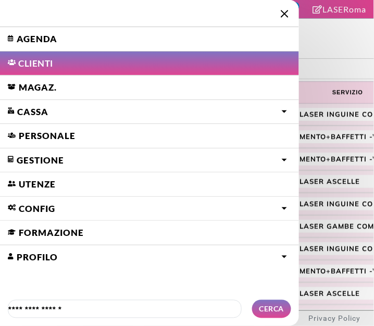
click at [26, 43] on link "Agenda" at bounding box center [149, 39] width 299 height 24
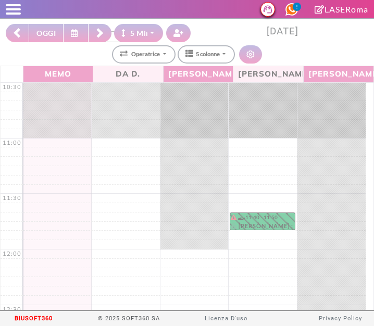
select select "*"
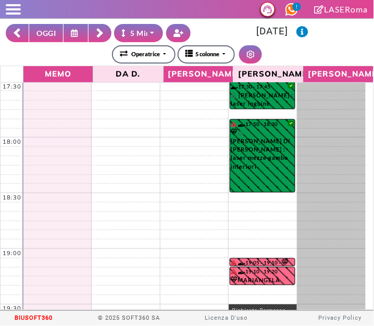
scroll to position [794, 0]
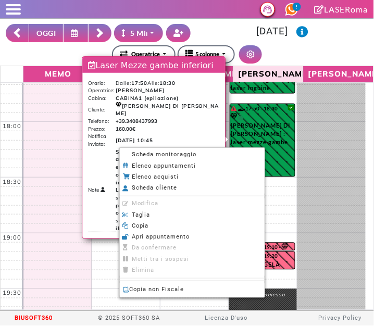
click at [197, 158] on li "Scheda monitoraggio" at bounding box center [192, 154] width 145 height 11
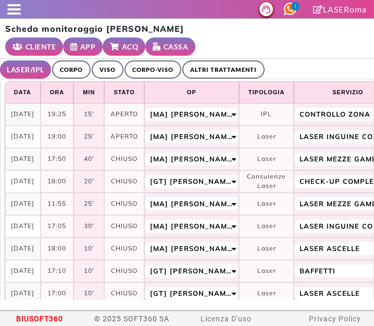
select select "**"
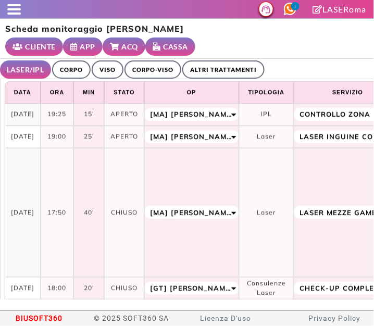
click at [11, 10] on span at bounding box center [14, 9] width 14 height 2
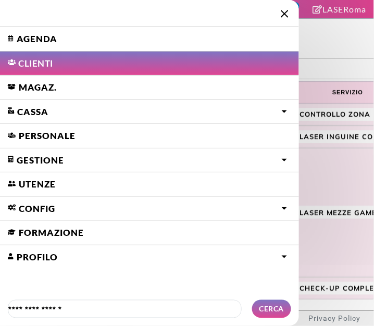
click at [81, 38] on link "Agenda" at bounding box center [149, 39] width 299 height 24
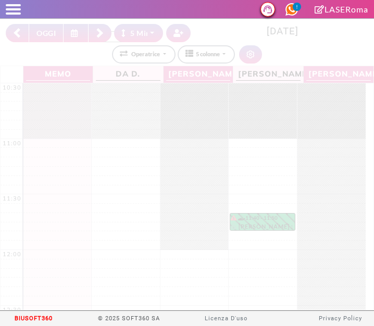
select select "*"
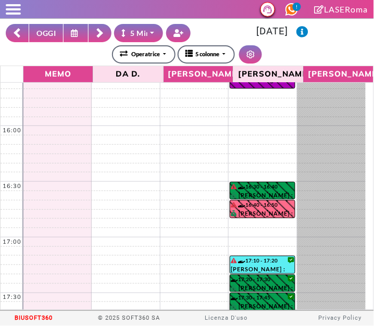
scroll to position [828, 0]
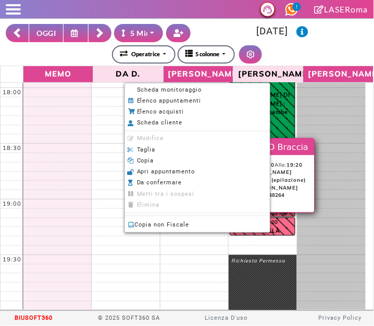
click at [185, 87] on span "Scheda monitoraggio" at bounding box center [169, 89] width 65 height 7
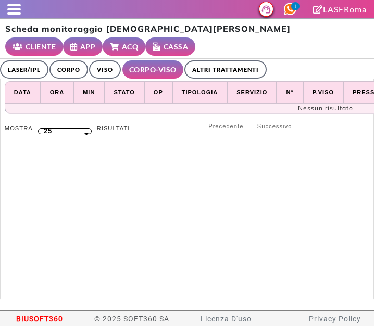
select select "**"
click at [211, 66] on link "ALTRI TRATTAMENTI" at bounding box center [225, 69] width 82 height 18
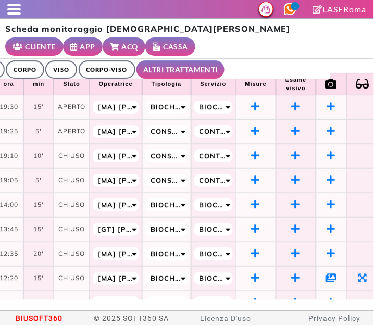
scroll to position [8, 0]
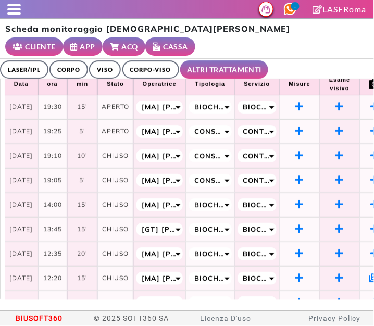
click at [24, 62] on link "LASER/IPL" at bounding box center [24, 69] width 48 height 18
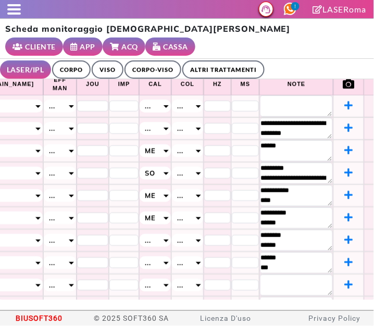
scroll to position [0, 529]
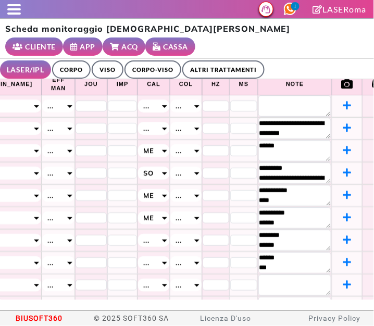
click at [11, 13] on span at bounding box center [14, 13] width 14 height 2
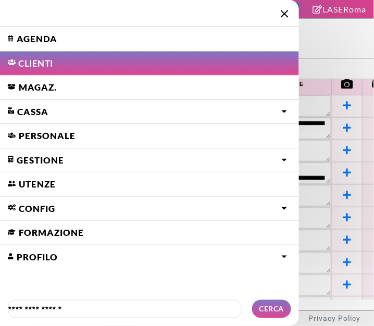
click at [18, 47] on link "Agenda" at bounding box center [149, 39] width 299 height 24
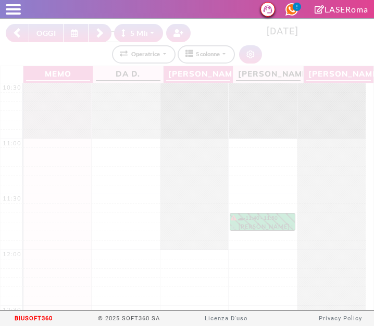
select select "*"
